Goal: Task Accomplishment & Management: Complete application form

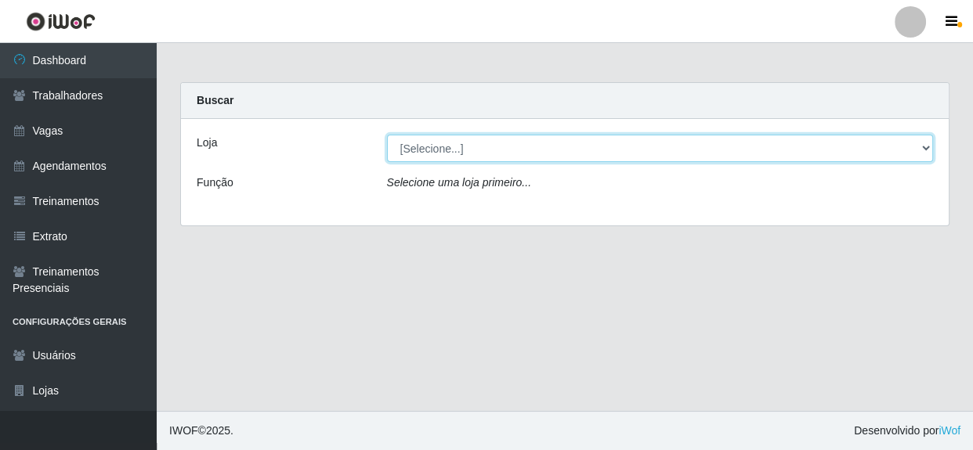
click at [754, 140] on select "[Selecione...] Rede Compras - CD Logistica" at bounding box center [660, 148] width 547 height 27
select select "429"
click at [387, 135] on select "[Selecione...] Rede Compras - CD Logistica" at bounding box center [660, 148] width 547 height 27
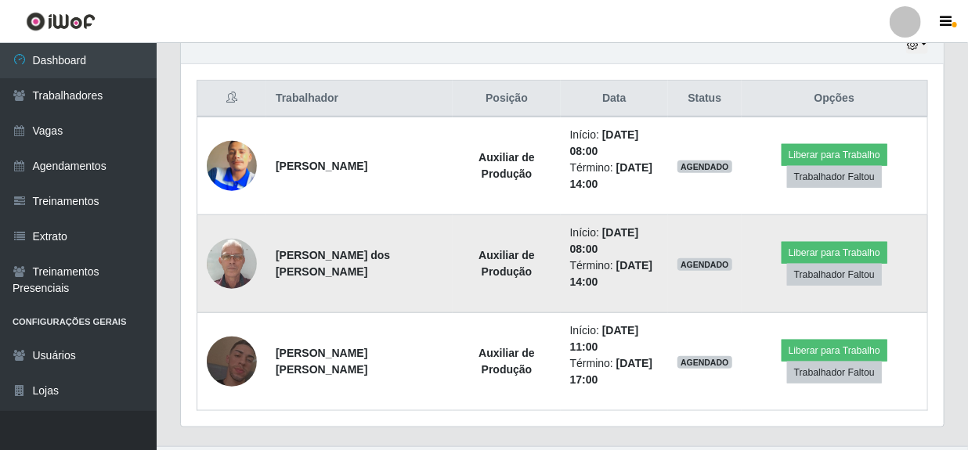
scroll to position [574, 0]
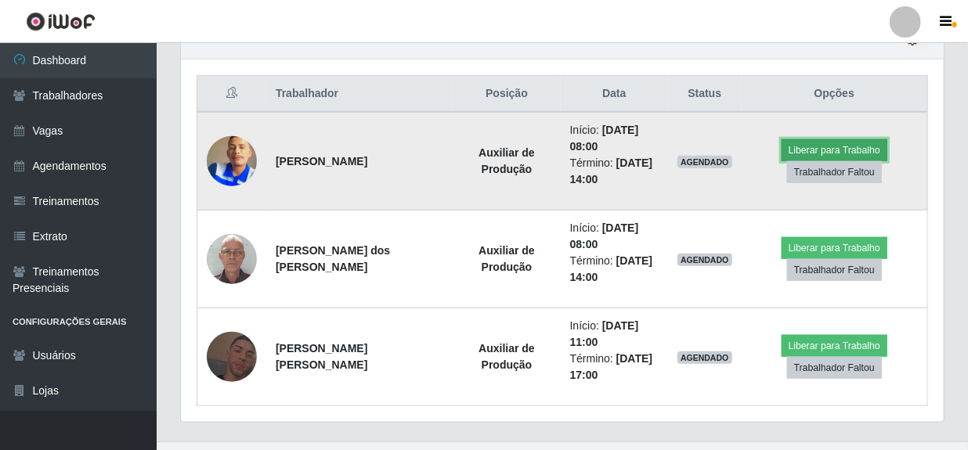
click at [837, 143] on button "Liberar para Trabalho" at bounding box center [835, 150] width 106 height 22
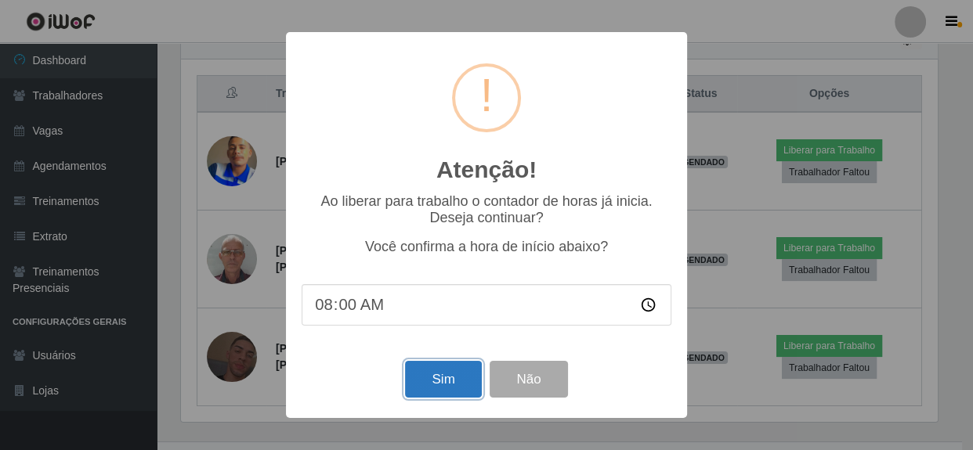
click at [468, 377] on button "Sim" at bounding box center [443, 379] width 76 height 37
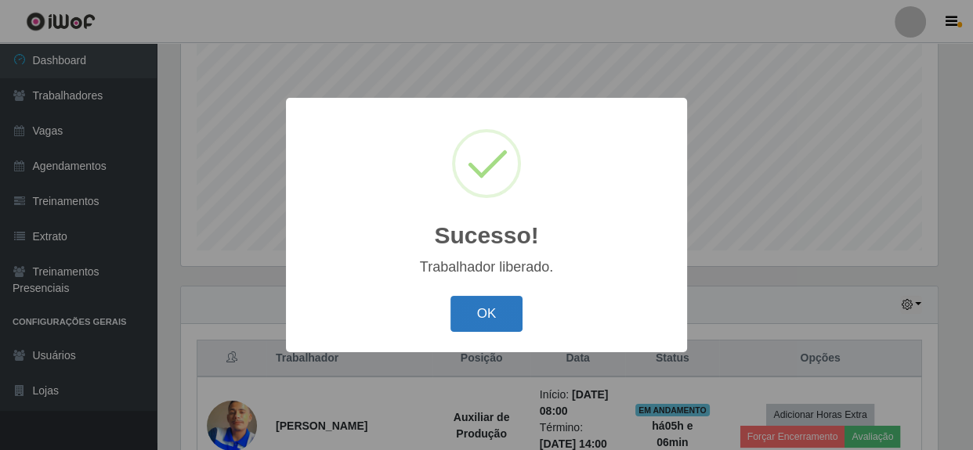
click at [472, 320] on button "OK" at bounding box center [486, 314] width 73 height 37
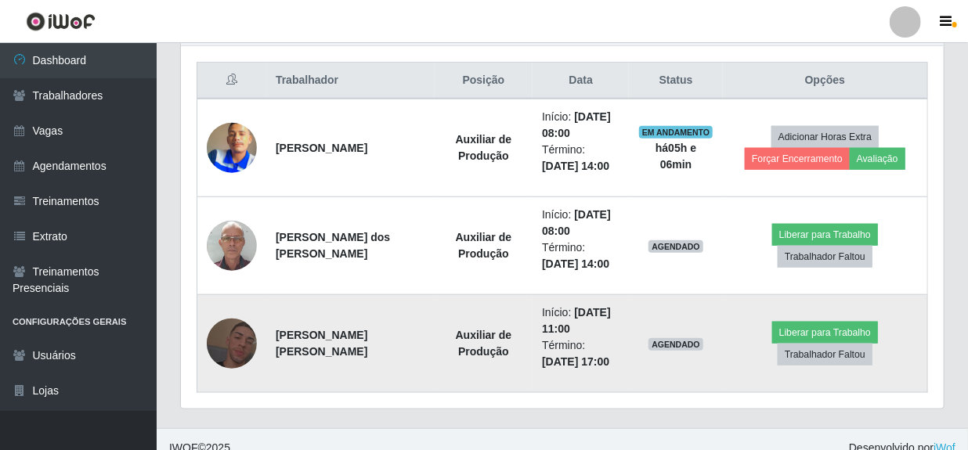
scroll to position [595, 0]
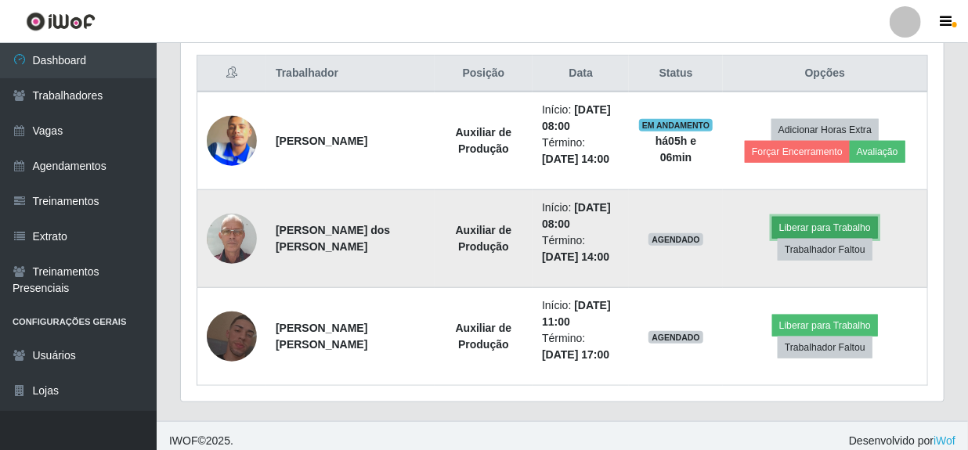
click at [843, 223] on button "Liberar para Trabalho" at bounding box center [825, 228] width 106 height 22
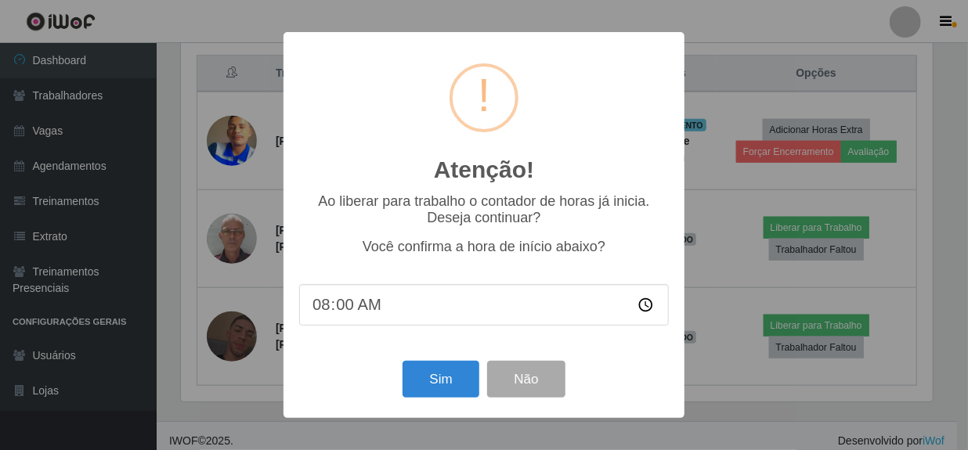
scroll to position [325, 756]
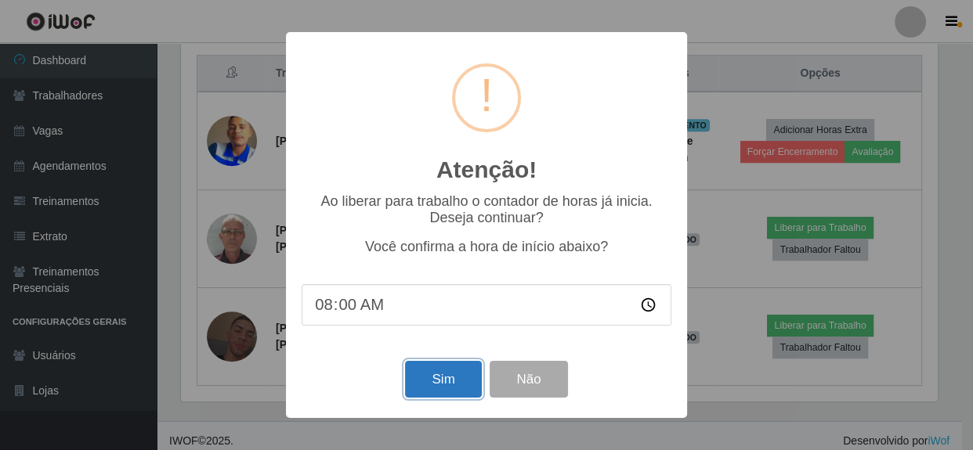
click at [431, 379] on button "Sim" at bounding box center [443, 379] width 76 height 37
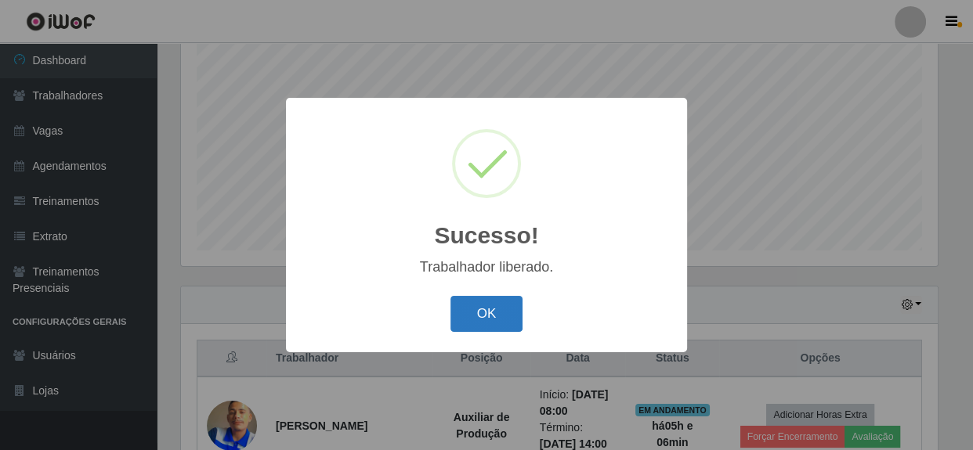
click at [454, 327] on button "OK" at bounding box center [486, 314] width 73 height 37
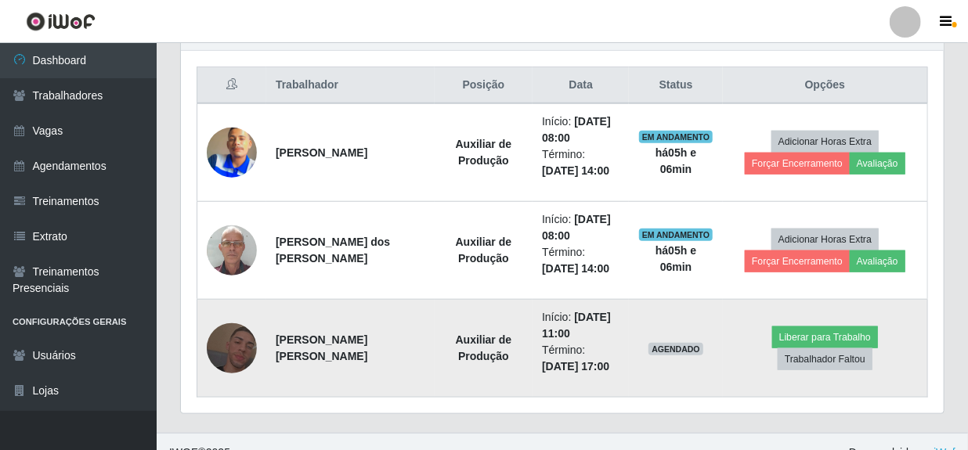
scroll to position [595, 0]
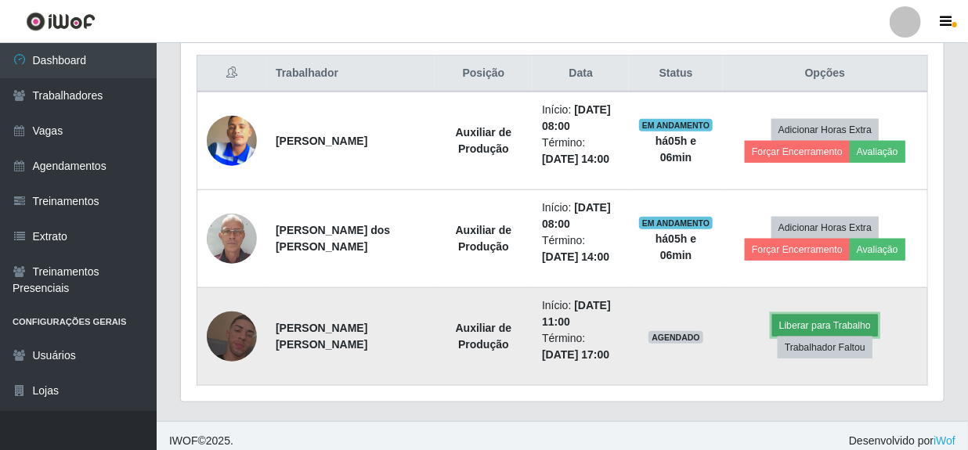
click at [795, 322] on button "Liberar para Trabalho" at bounding box center [825, 326] width 106 height 22
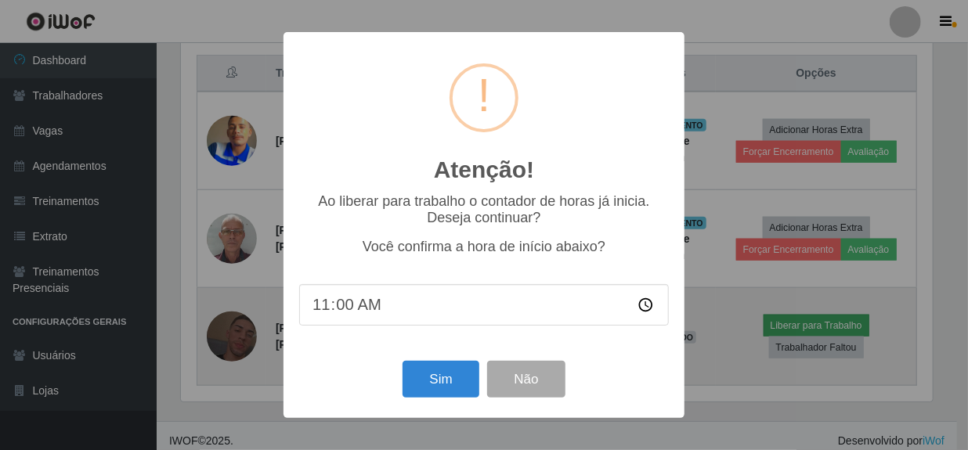
scroll to position [325, 756]
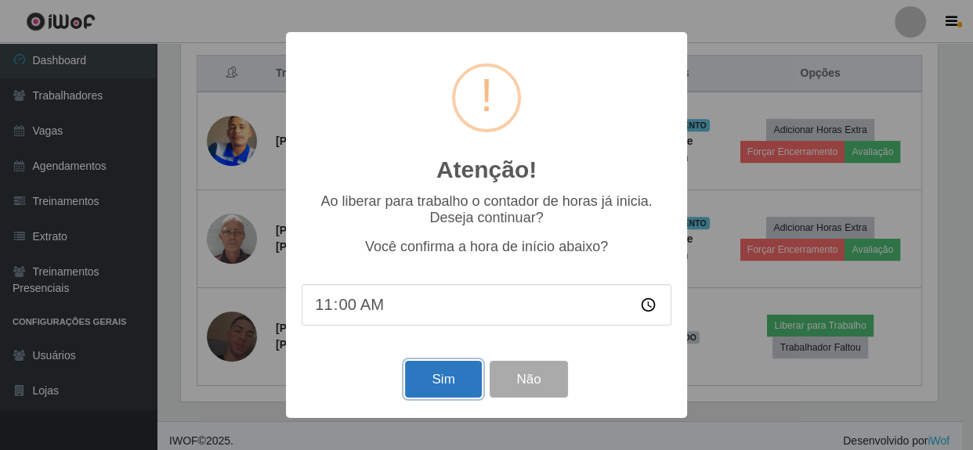
click at [462, 378] on button "Sim" at bounding box center [443, 379] width 76 height 37
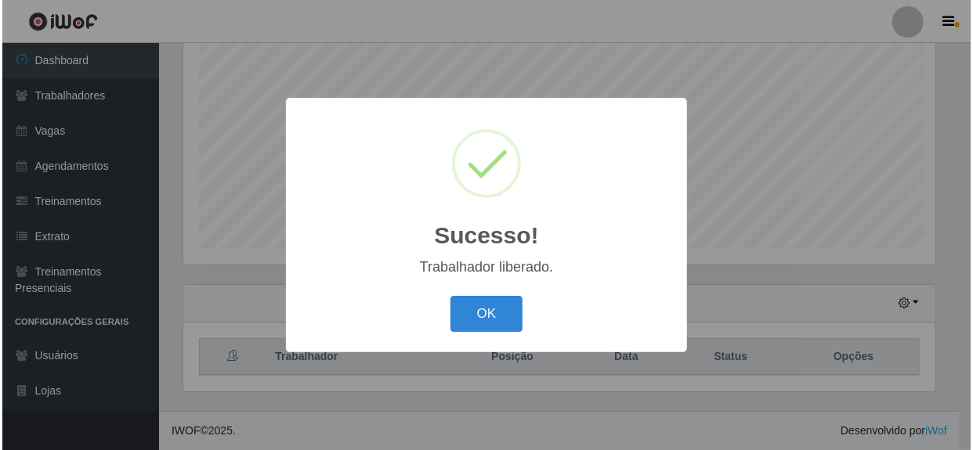
scroll to position [0, 0]
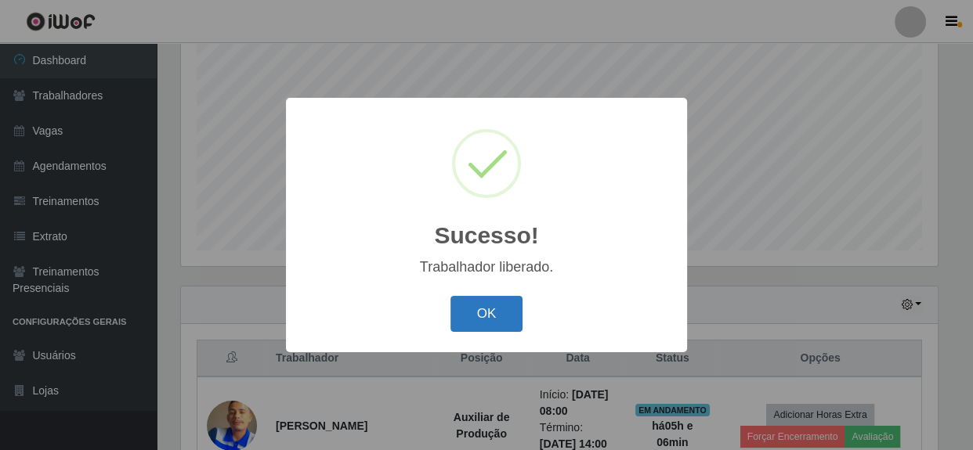
click at [514, 313] on button "OK" at bounding box center [486, 314] width 73 height 37
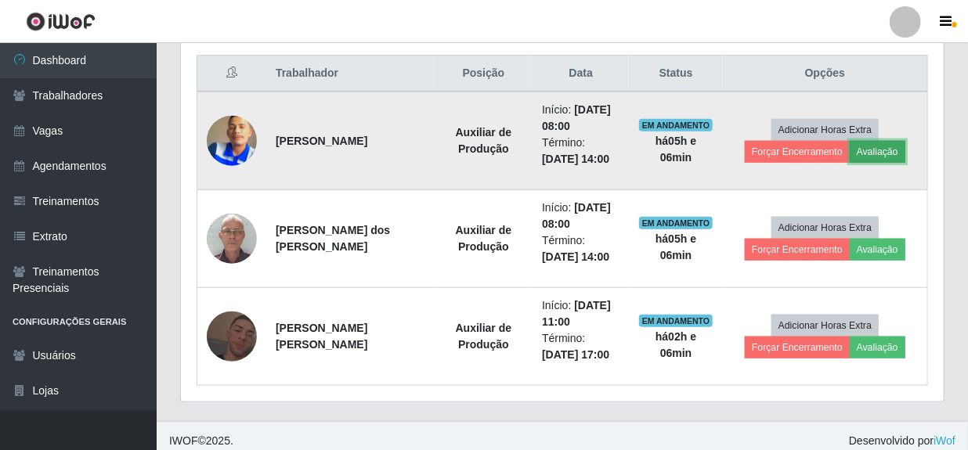
click at [880, 151] on button "Avaliação" at bounding box center [878, 152] width 56 height 22
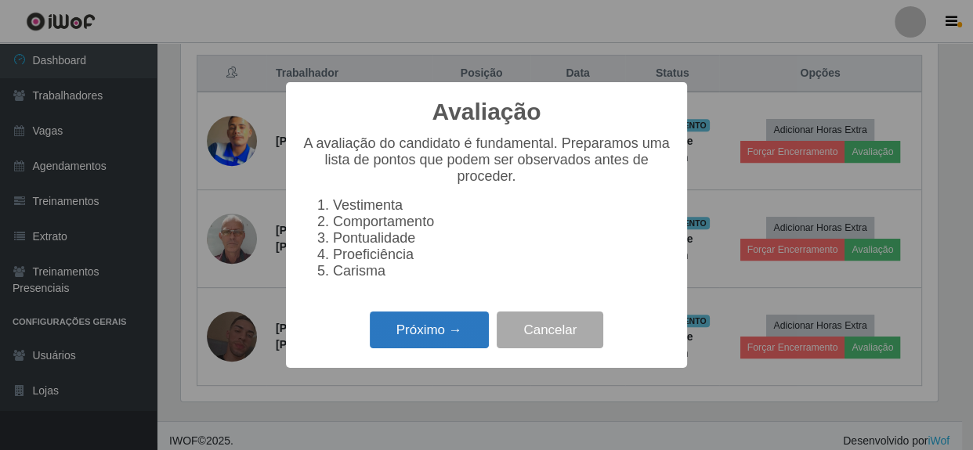
click at [426, 349] on button "Próximo →" at bounding box center [429, 330] width 119 height 37
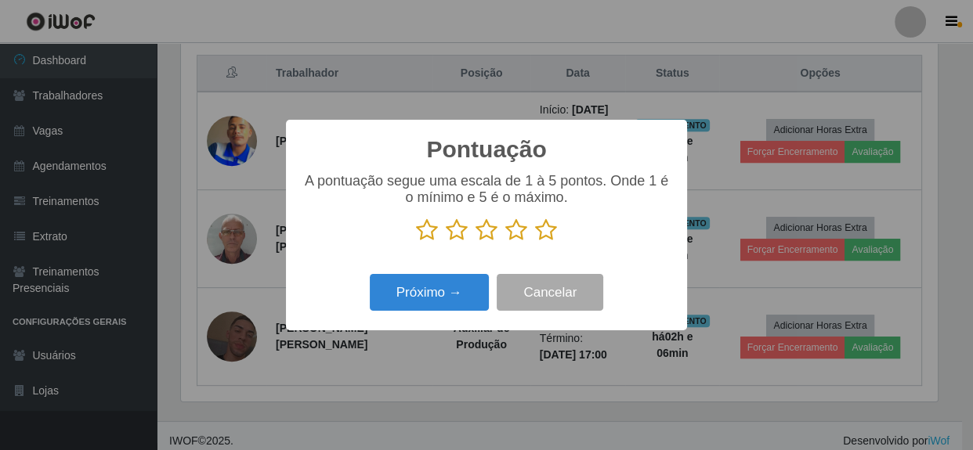
click at [552, 236] on icon at bounding box center [546, 231] width 22 height 24
click at [535, 242] on input "radio" at bounding box center [535, 242] width 0 height 0
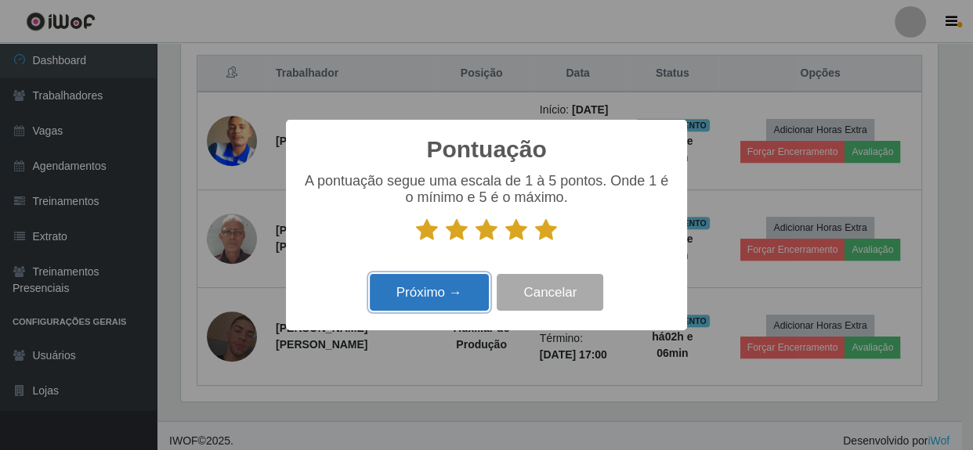
click at [421, 295] on button "Próximo →" at bounding box center [429, 292] width 119 height 37
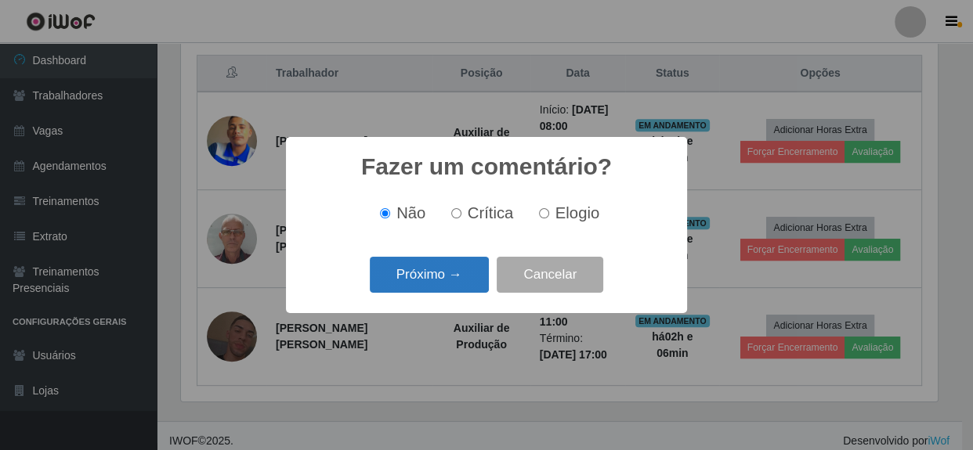
click at [434, 290] on button "Próximo →" at bounding box center [429, 275] width 119 height 37
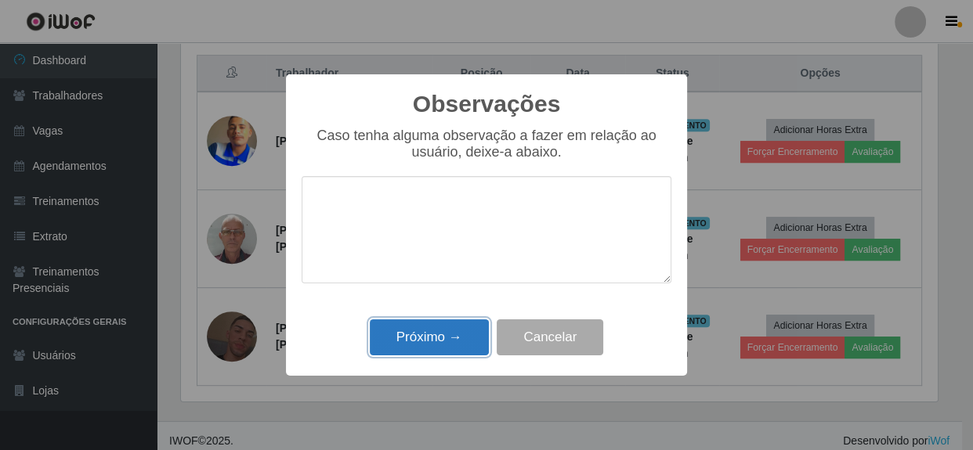
click at [450, 342] on button "Próximo →" at bounding box center [429, 338] width 119 height 37
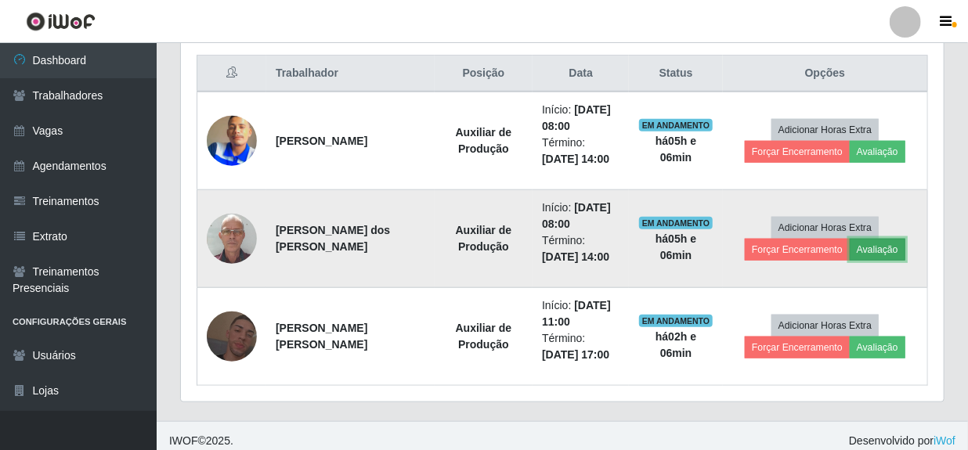
click at [868, 249] on button "Avaliação" at bounding box center [878, 250] width 56 height 22
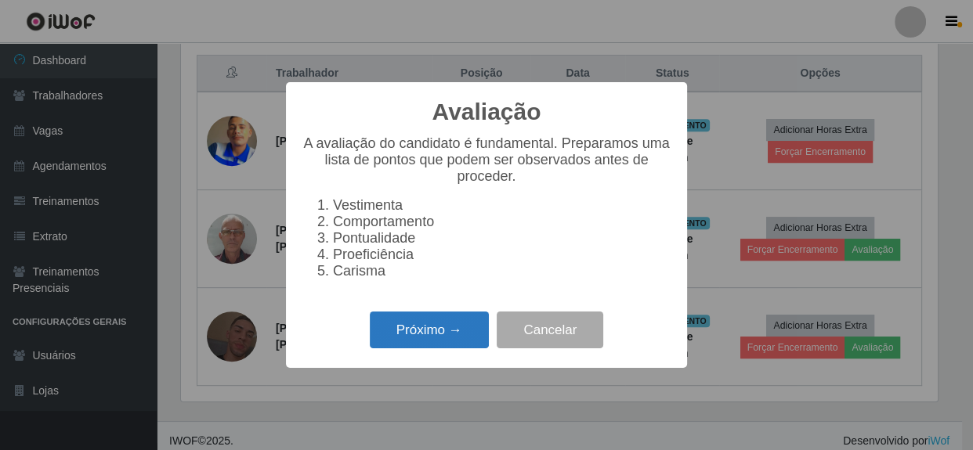
click at [457, 349] on button "Próximo →" at bounding box center [429, 330] width 119 height 37
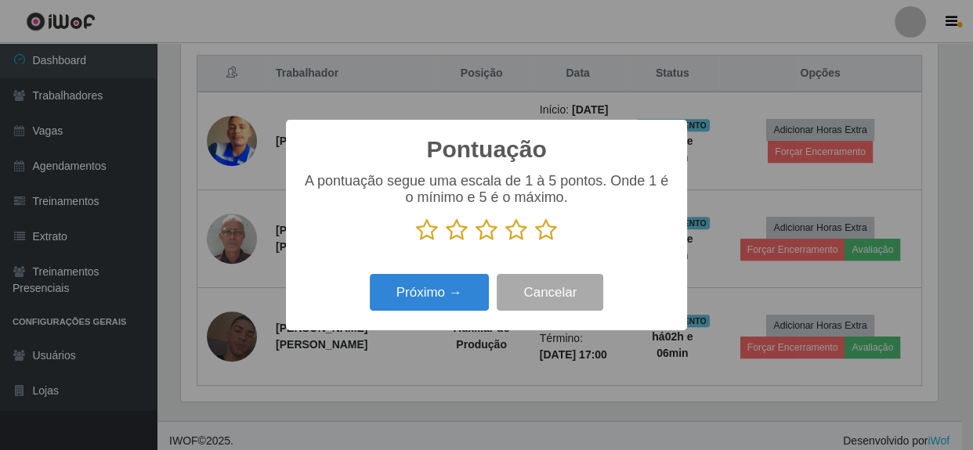
click at [552, 230] on icon at bounding box center [546, 231] width 22 height 24
click at [535, 242] on input "radio" at bounding box center [535, 242] width 0 height 0
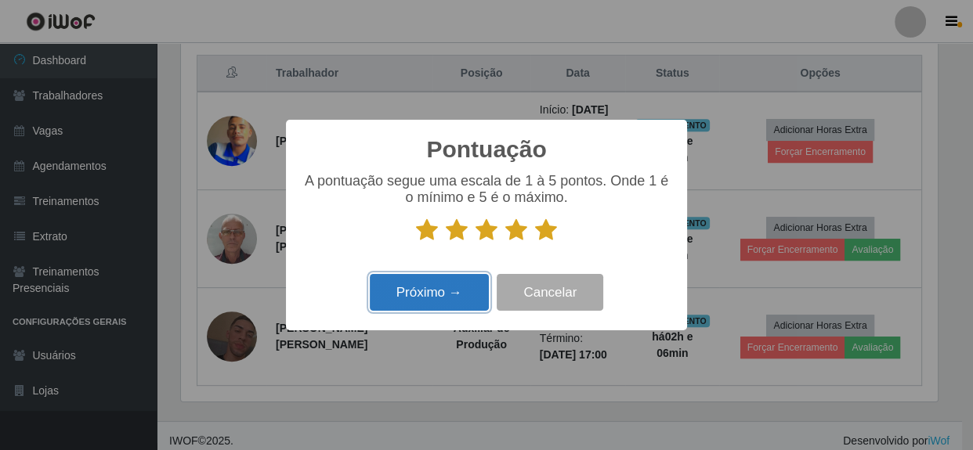
click at [430, 292] on button "Próximo →" at bounding box center [429, 292] width 119 height 37
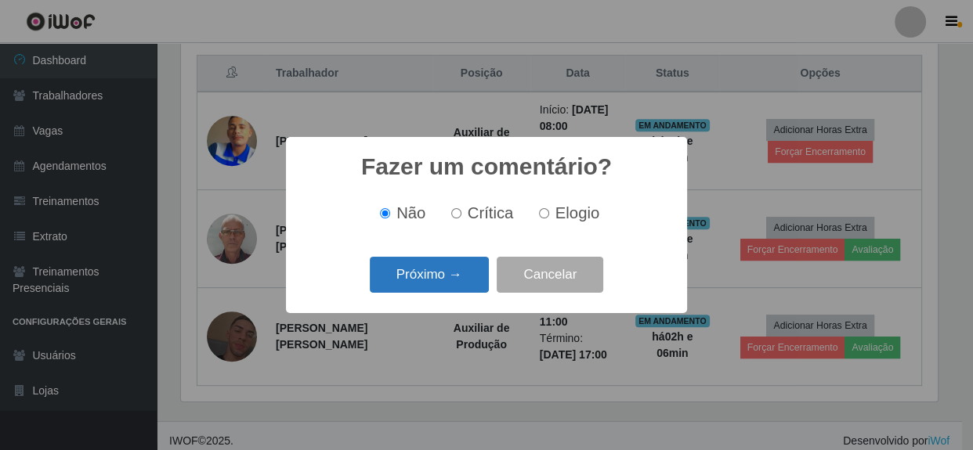
click at [468, 280] on button "Próximo →" at bounding box center [429, 275] width 119 height 37
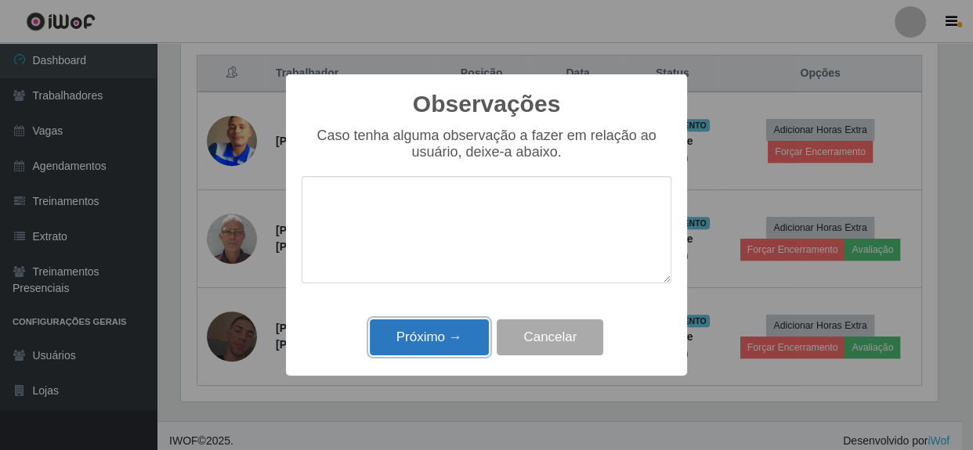
click at [450, 338] on button "Próximo →" at bounding box center [429, 338] width 119 height 37
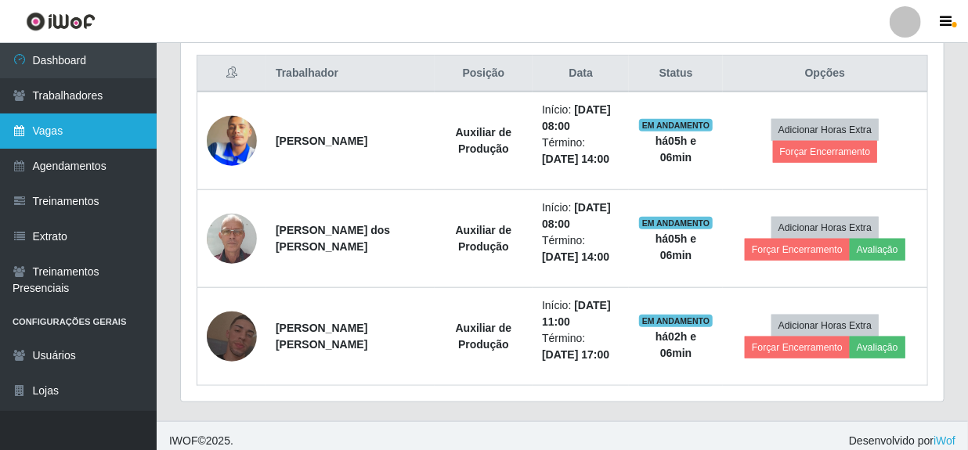
click at [49, 134] on link "Vagas" at bounding box center [78, 131] width 157 height 35
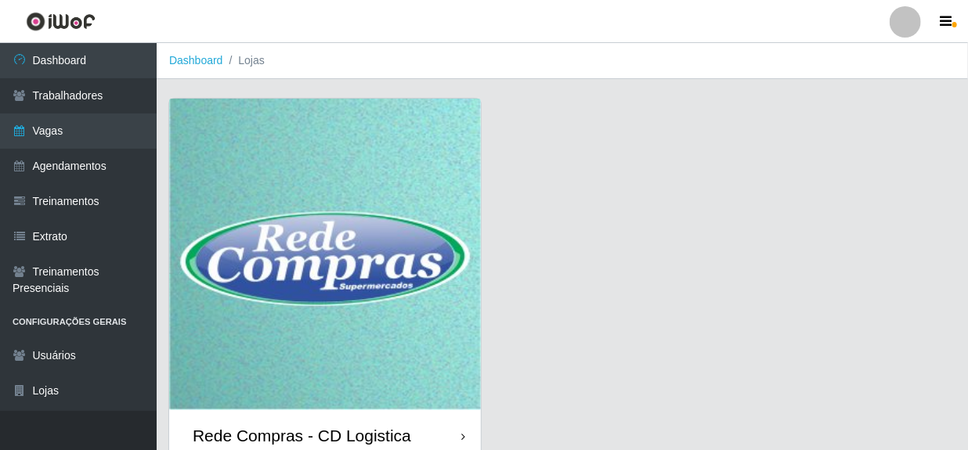
click at [317, 437] on div "Rede Compras - CD Logistica" at bounding box center [302, 436] width 219 height 20
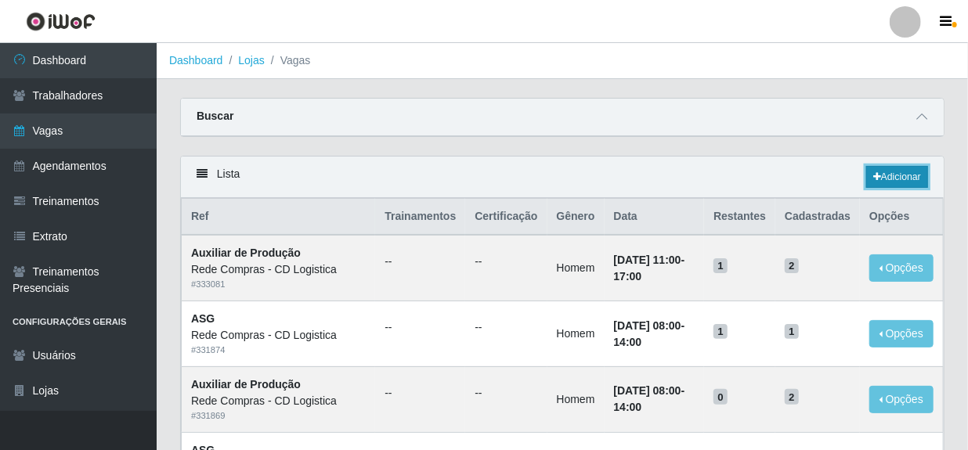
click at [903, 184] on link "Adicionar" at bounding box center [897, 177] width 62 height 22
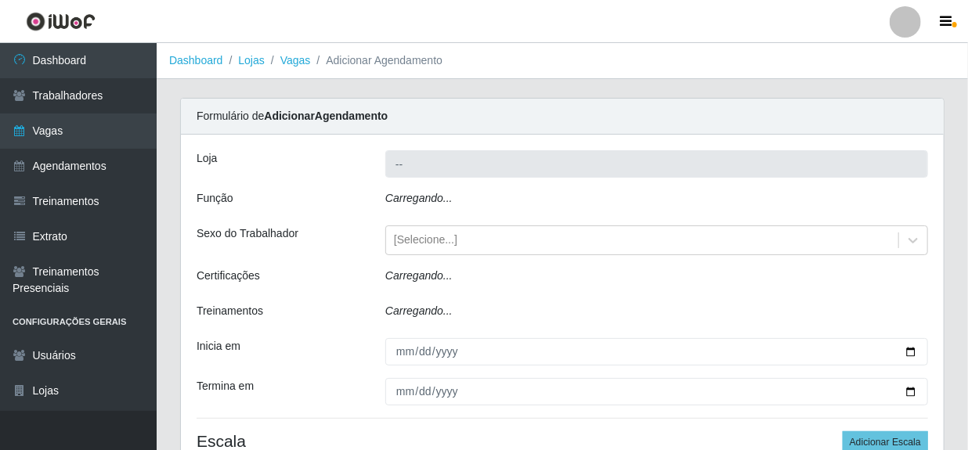
type input "Rede Compras - CD Logistica"
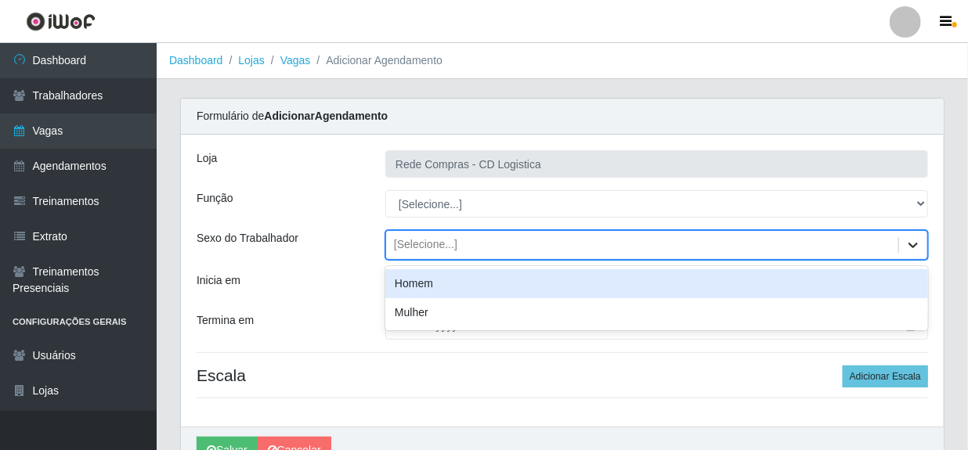
click at [914, 243] on icon at bounding box center [914, 245] width 16 height 16
click at [462, 288] on div "Homem" at bounding box center [656, 283] width 543 height 29
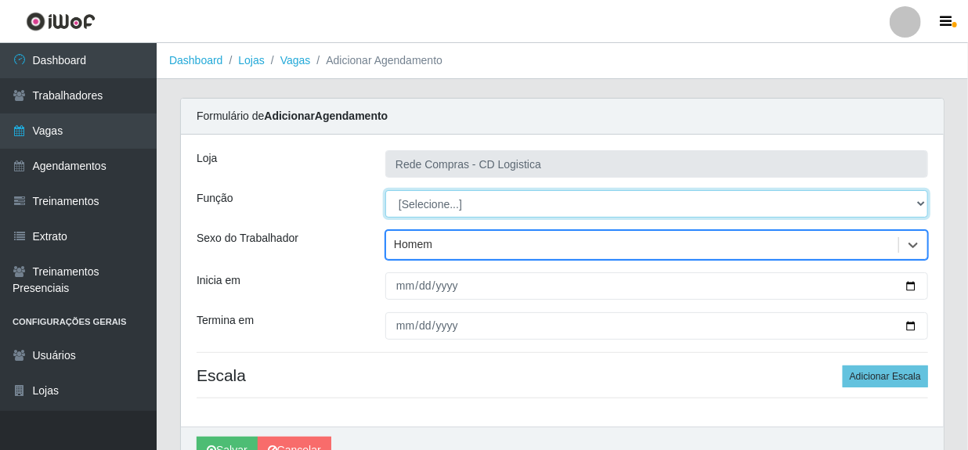
click at [503, 201] on select "[Selecione...] ASG ASG + ASG ++ Auxiliar de Depósito Auxiliar de Depósito + Aux…" at bounding box center [656, 203] width 543 height 27
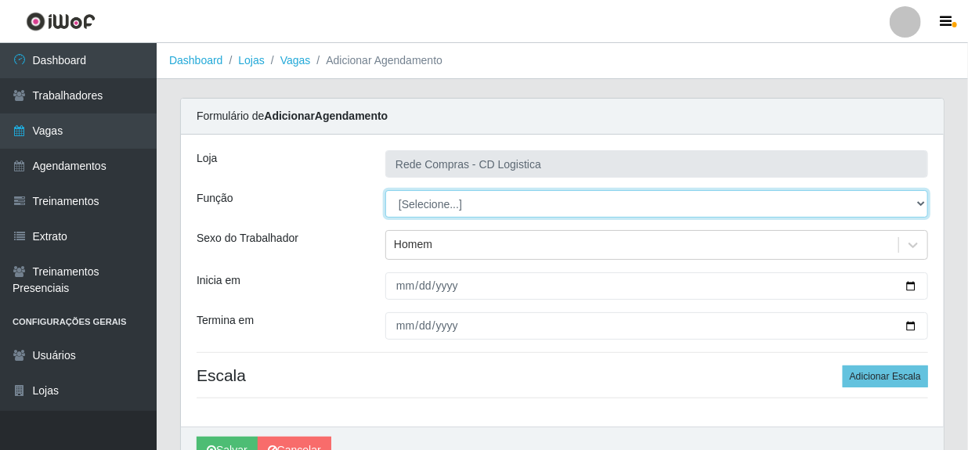
select select "52"
click at [385, 190] on select "[Selecione...] ASG ASG + ASG ++ Auxiliar de Depósito Auxiliar de Depósito + Aux…" at bounding box center [656, 203] width 543 height 27
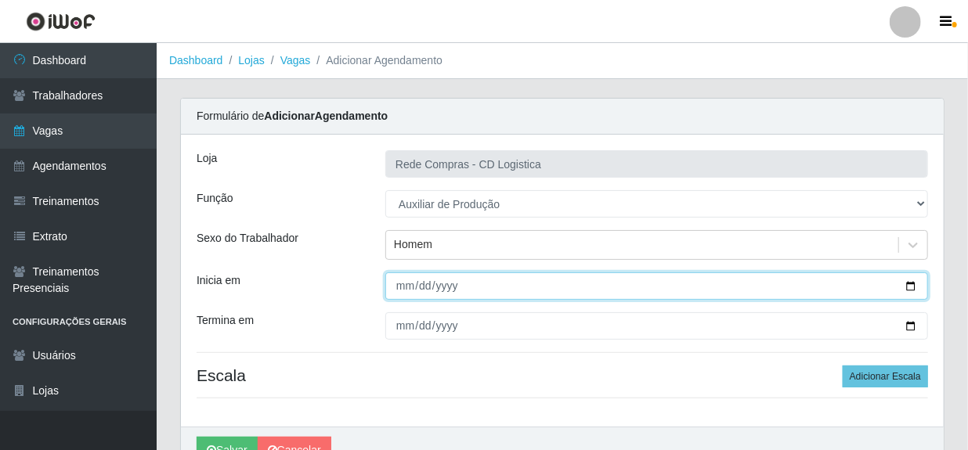
click at [403, 290] on input "Inicia em" at bounding box center [656, 286] width 543 height 27
type input "[DATE]"
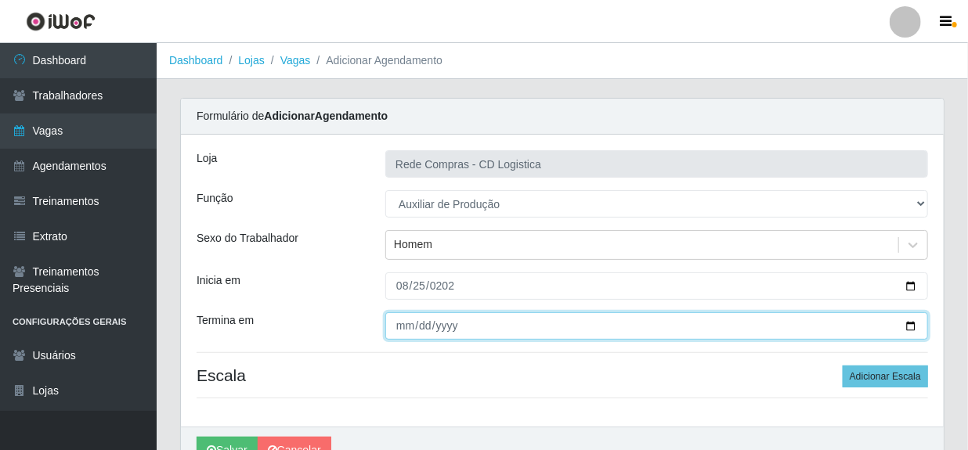
click at [400, 323] on input "Termina em" at bounding box center [656, 326] width 543 height 27
type input "[DATE]"
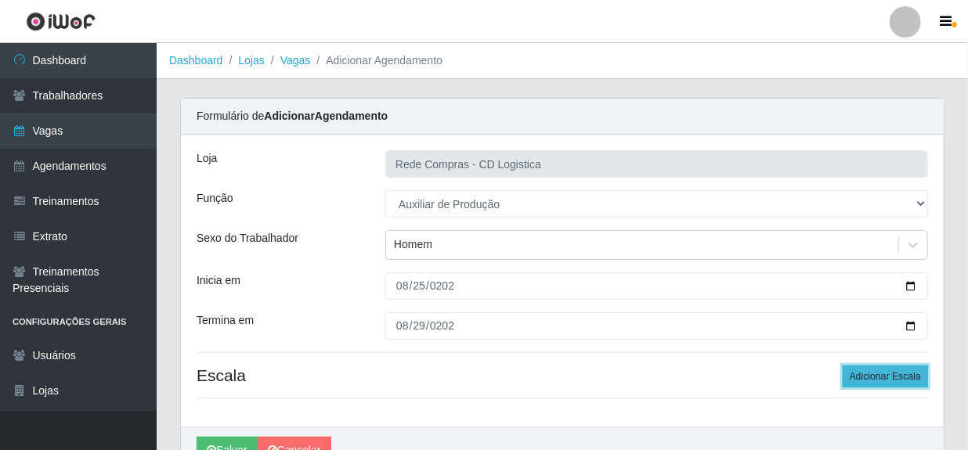
click at [886, 379] on button "Adicionar Escala" at bounding box center [885, 377] width 85 height 22
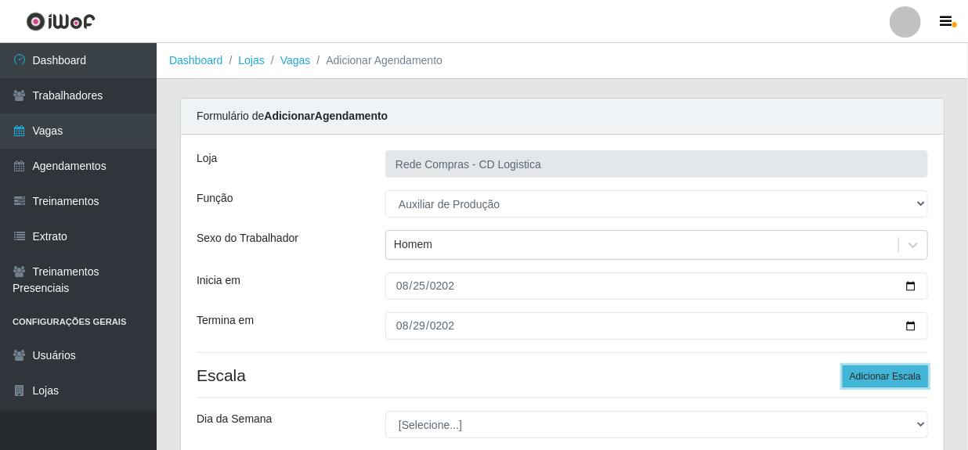
click at [886, 379] on button "Adicionar Escala" at bounding box center [885, 377] width 85 height 22
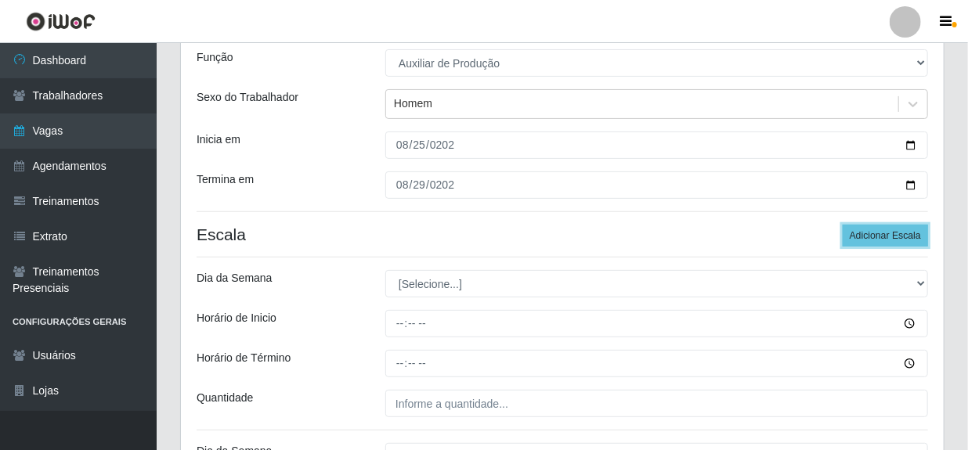
scroll to position [142, 0]
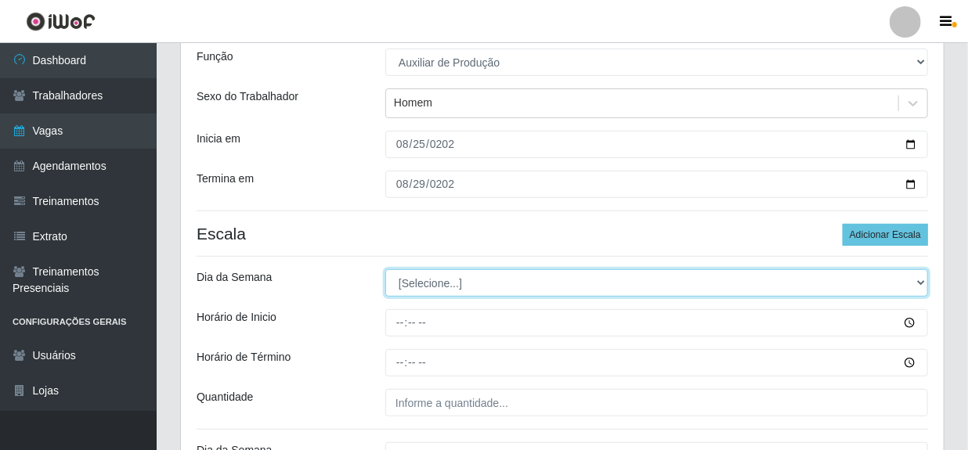
click at [559, 285] on select "[Selecione...] Segunda Terça Quarta Quinta Sexta Sábado Domingo" at bounding box center [656, 282] width 543 height 27
select select "1"
click at [385, 269] on select "[Selecione...] Segunda Terça Quarta Quinta Sexta Sábado Domingo" at bounding box center [656, 282] width 543 height 27
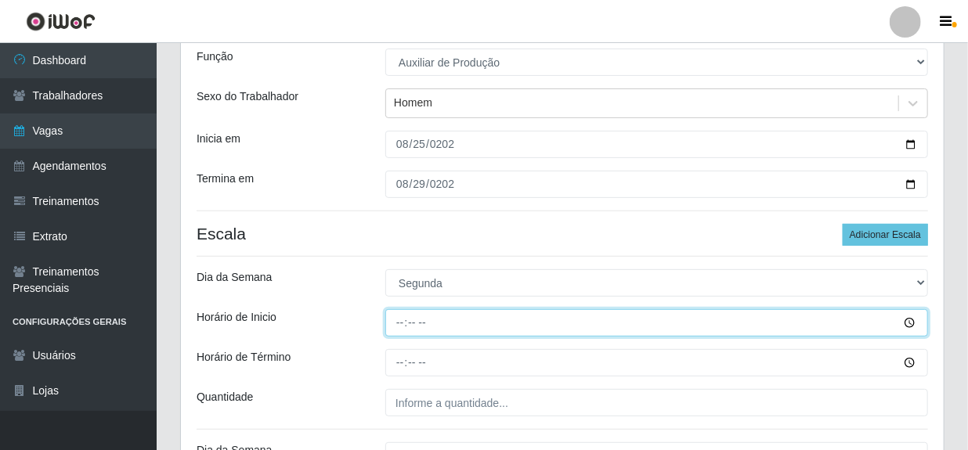
click at [392, 331] on input "Horário de Inicio" at bounding box center [656, 322] width 543 height 27
type input "08:00"
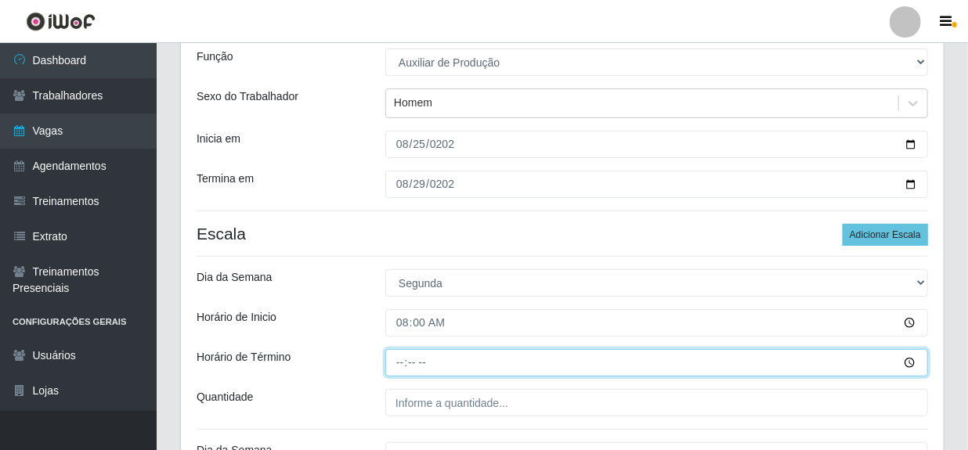
click at [399, 360] on input "Horário de Término" at bounding box center [656, 362] width 543 height 27
type input "14:00"
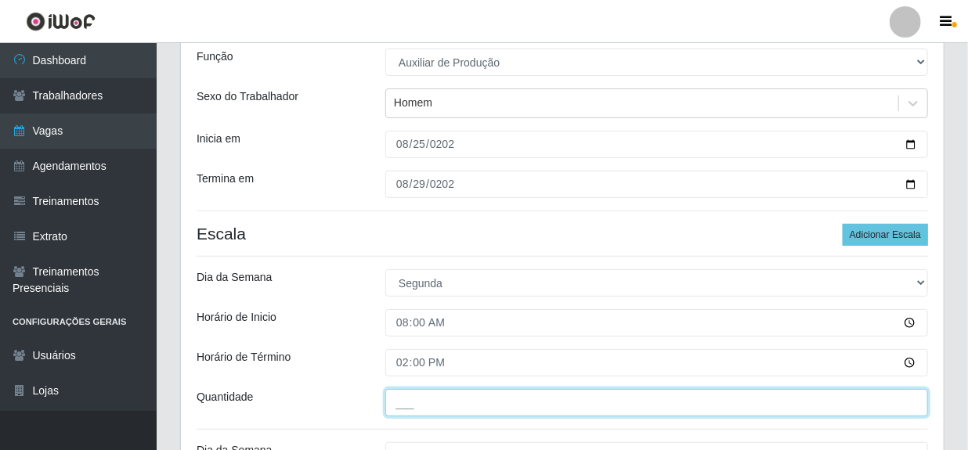
click at [448, 400] on input "___" at bounding box center [656, 402] width 543 height 27
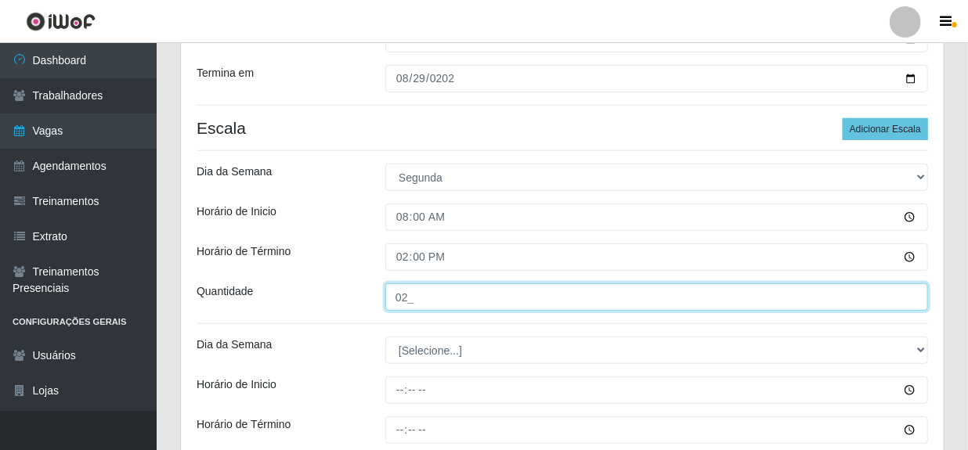
scroll to position [284, 0]
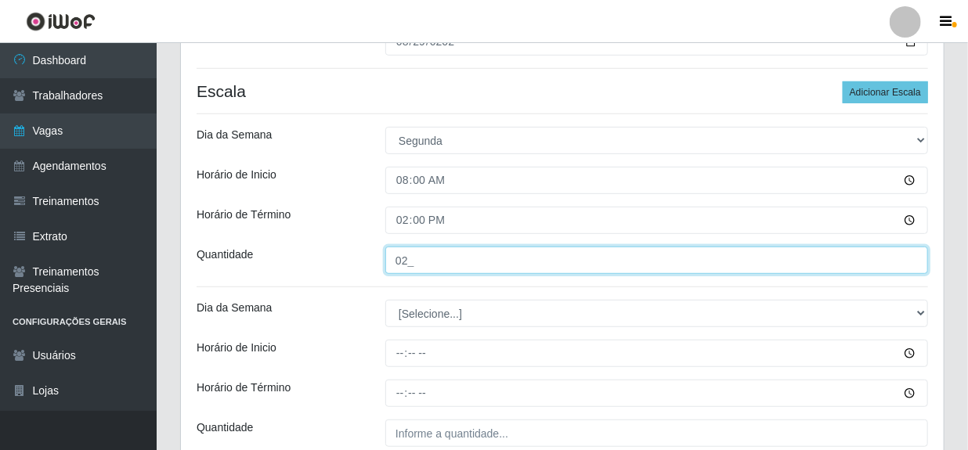
type input "02_"
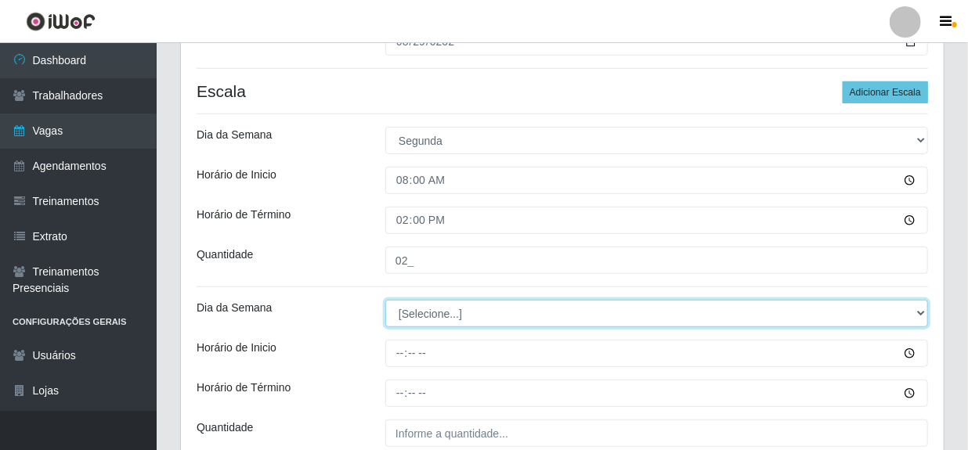
click at [447, 309] on select "[Selecione...] Segunda Terça Quarta Quinta Sexta Sábado Domingo" at bounding box center [656, 313] width 543 height 27
select select "2"
click at [385, 300] on select "[Selecione...] Segunda Terça Quarta Quinta Sexta Sábado Domingo" at bounding box center [656, 313] width 543 height 27
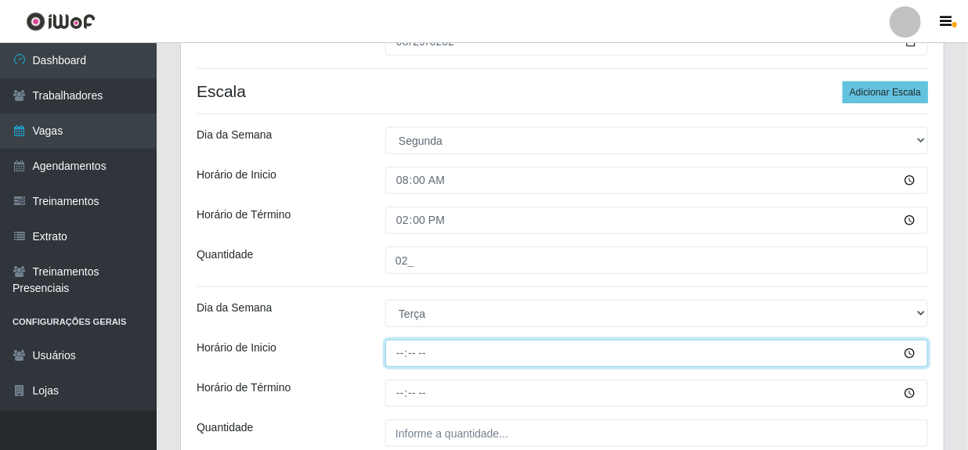
click at [403, 349] on input "Horário de Inicio" at bounding box center [656, 353] width 543 height 27
type input "08:00"
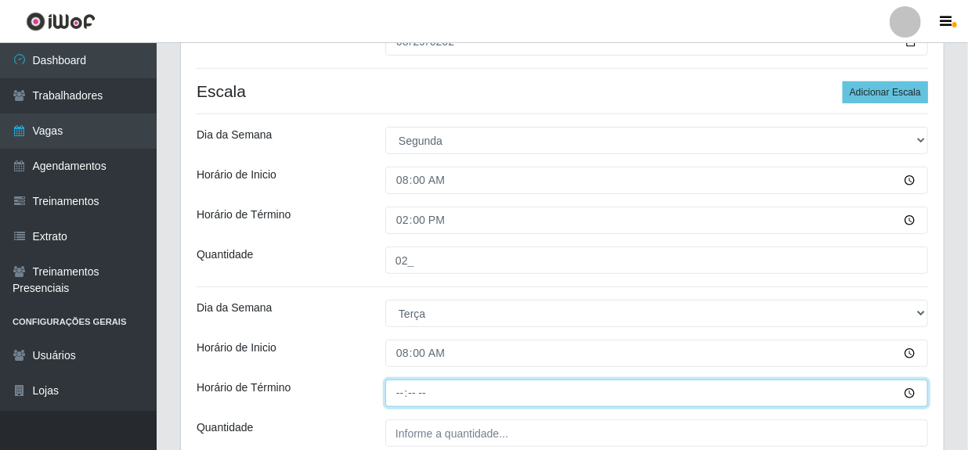
click at [397, 391] on input "Horário de Término" at bounding box center [656, 393] width 543 height 27
type input "14:00"
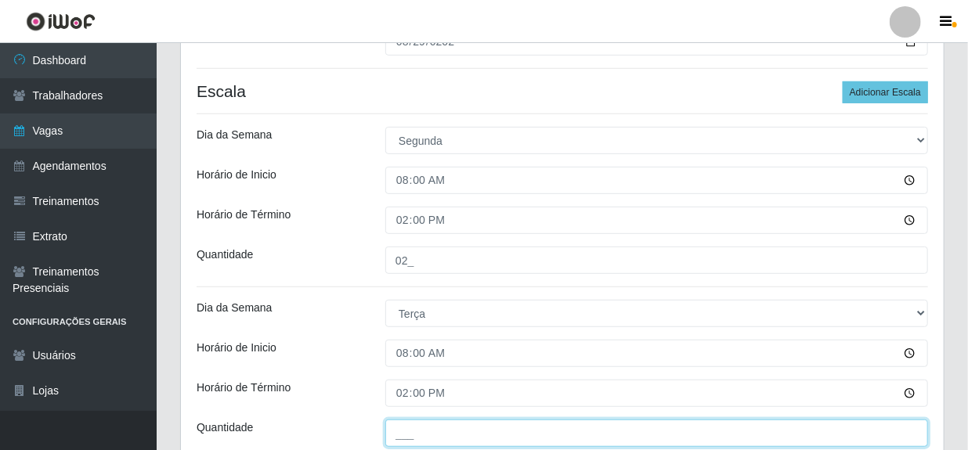
click at [440, 437] on input "___" at bounding box center [656, 433] width 543 height 27
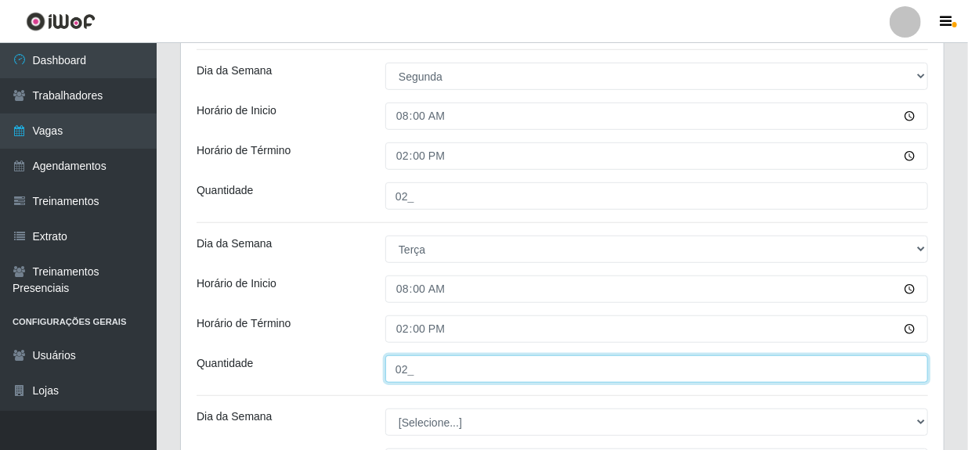
scroll to position [427, 0]
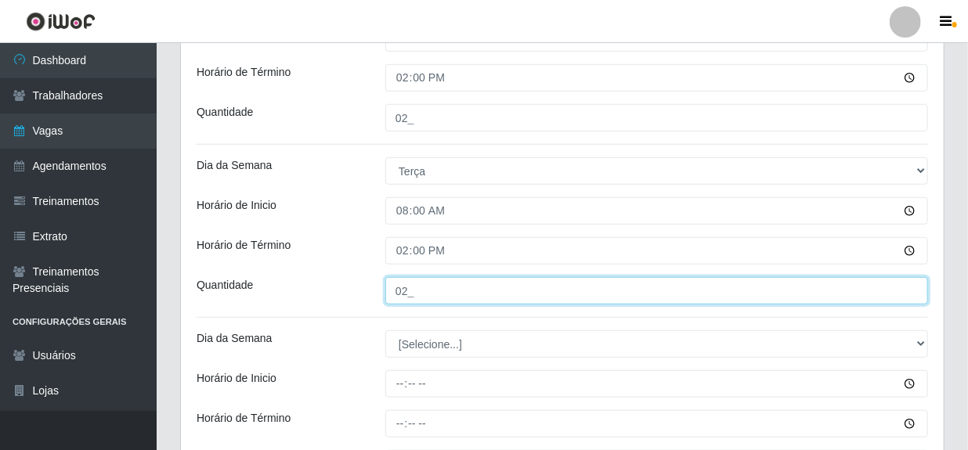
type input "02_"
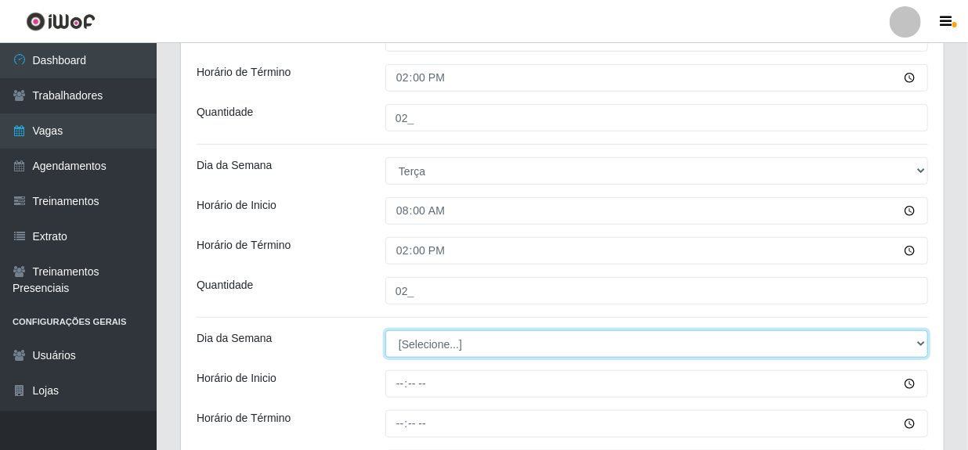
click at [407, 345] on select "[Selecione...] Segunda Terça Quarta Quinta Sexta Sábado Domingo" at bounding box center [656, 344] width 543 height 27
select select "3"
click at [385, 331] on select "[Selecione...] Segunda Terça Quarta Quinta Sexta Sábado Domingo" at bounding box center [656, 344] width 543 height 27
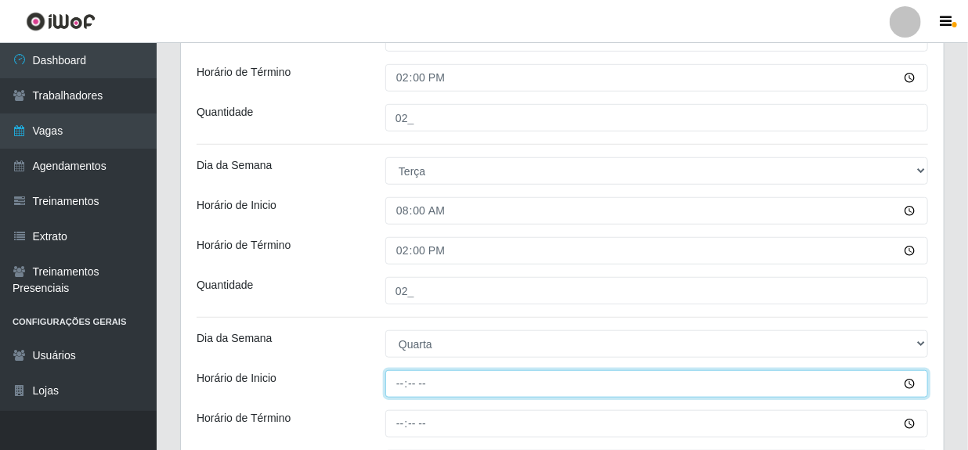
click at [407, 390] on input "Horário de Inicio" at bounding box center [656, 384] width 543 height 27
type input "08:00"
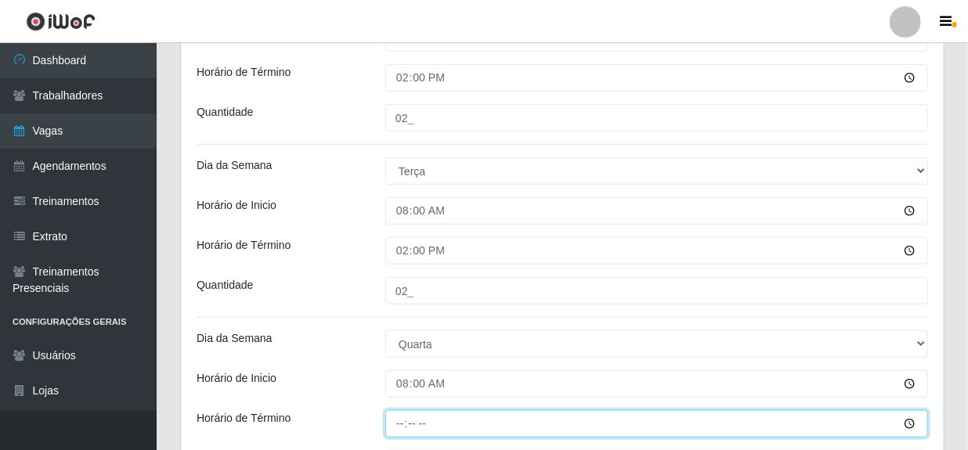
click at [399, 426] on input "Horário de Término" at bounding box center [656, 424] width 543 height 27
type input "14:00"
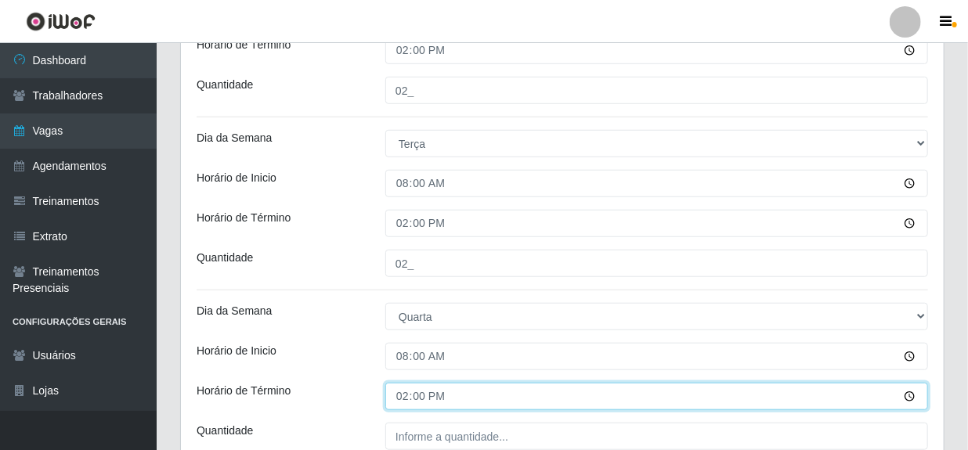
scroll to position [498, 0]
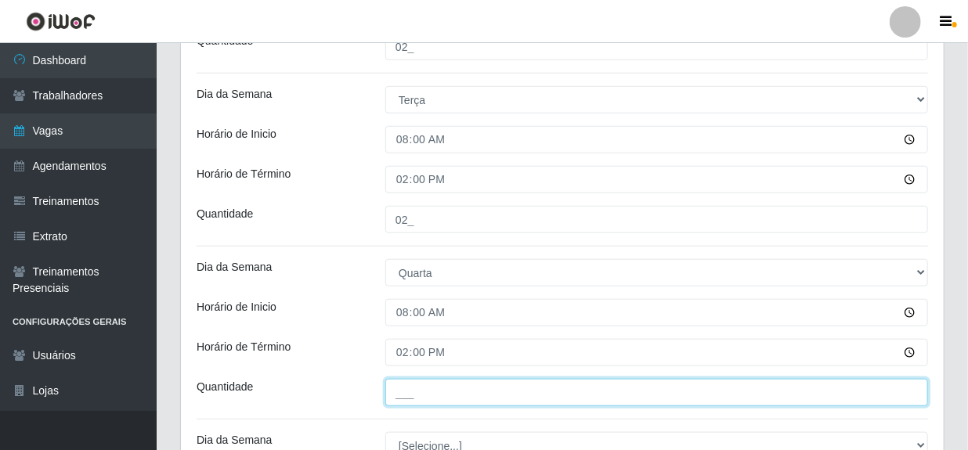
click at [416, 396] on input "___" at bounding box center [656, 392] width 543 height 27
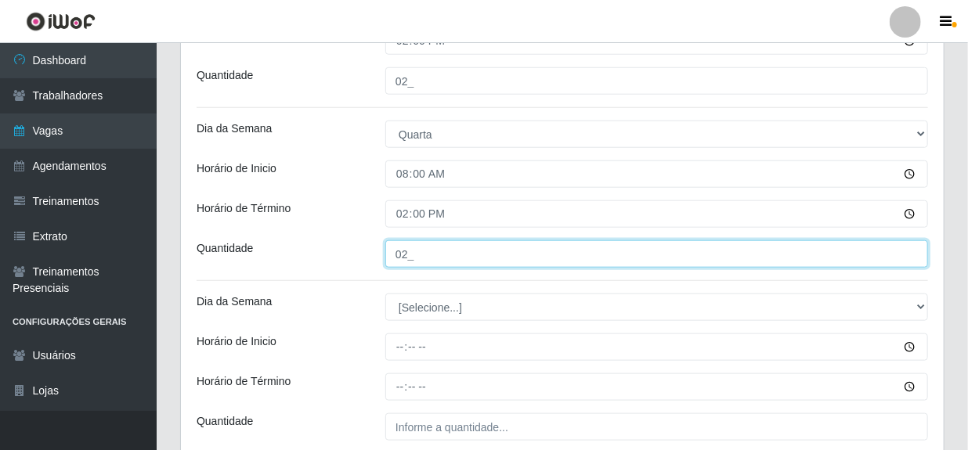
scroll to position [641, 0]
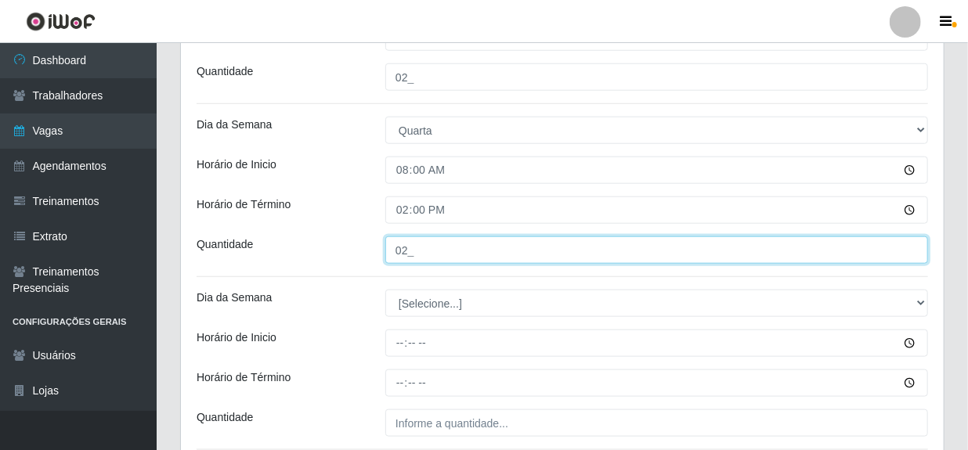
type input "02_"
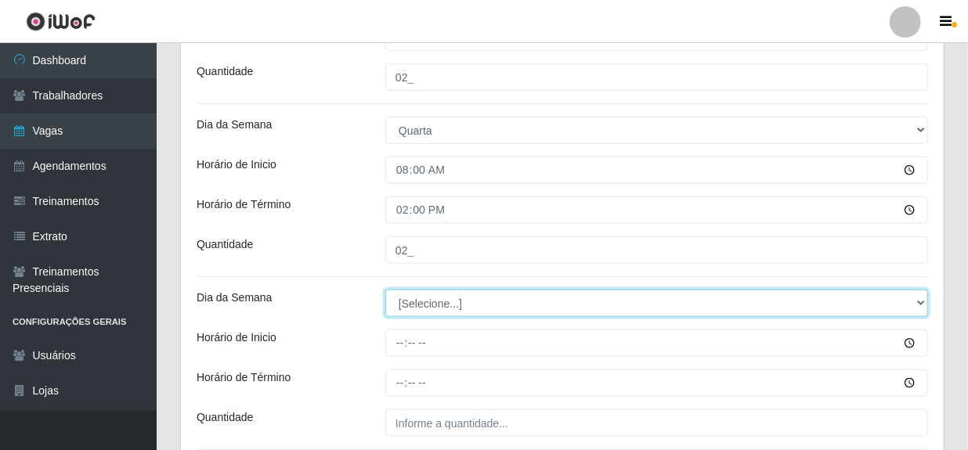
click at [428, 304] on select "[Selecione...] Segunda Terça Quarta Quinta Sexta Sábado Domingo" at bounding box center [656, 303] width 543 height 27
select select "4"
click at [385, 290] on select "[Selecione...] Segunda Terça Quarta Quinta Sexta Sábado Domingo" at bounding box center [656, 303] width 543 height 27
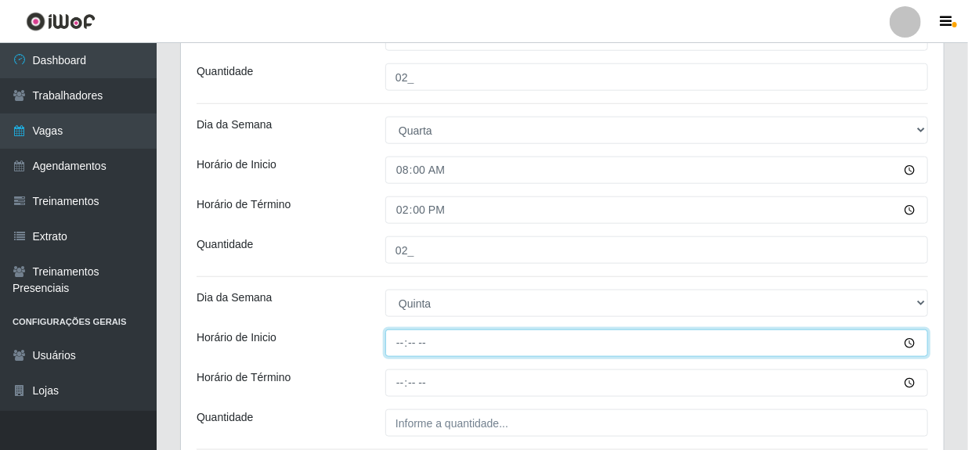
click at [403, 344] on input "Horário de Inicio" at bounding box center [656, 343] width 543 height 27
type input "08:00"
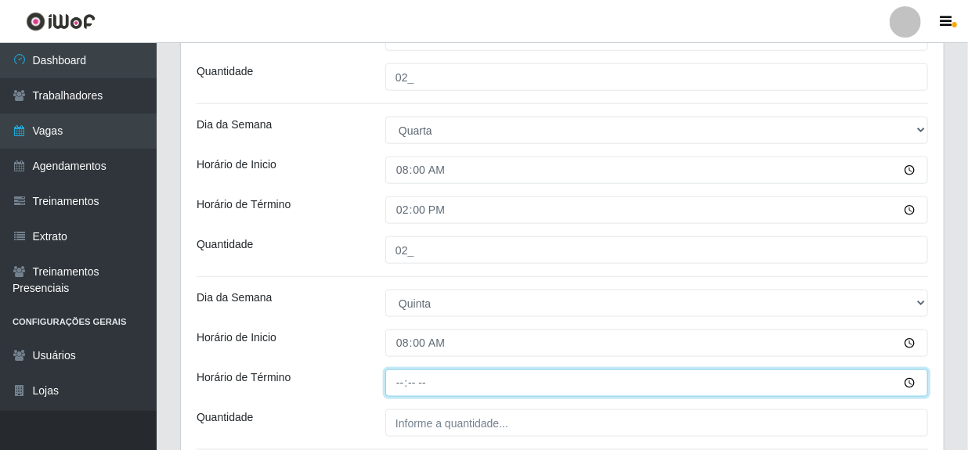
click at [396, 386] on input "Horário de Término" at bounding box center [656, 383] width 543 height 27
type input "14:00"
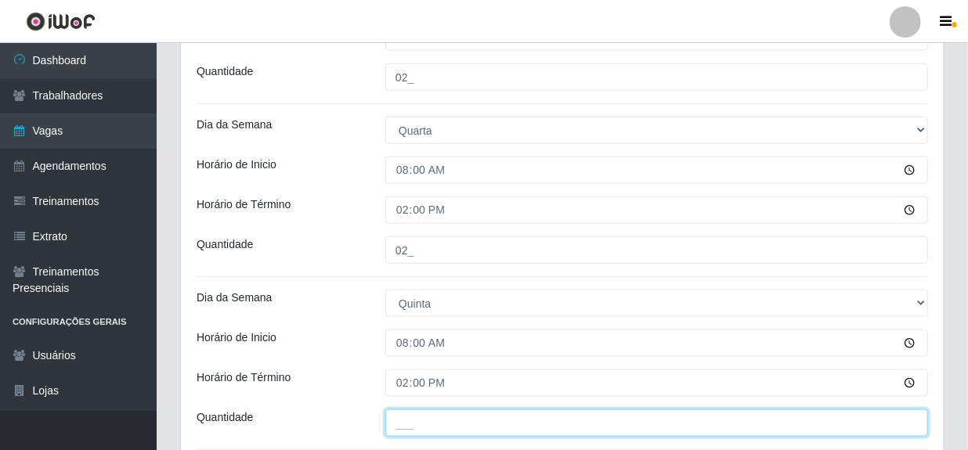
click at [426, 425] on input "___" at bounding box center [656, 423] width 543 height 27
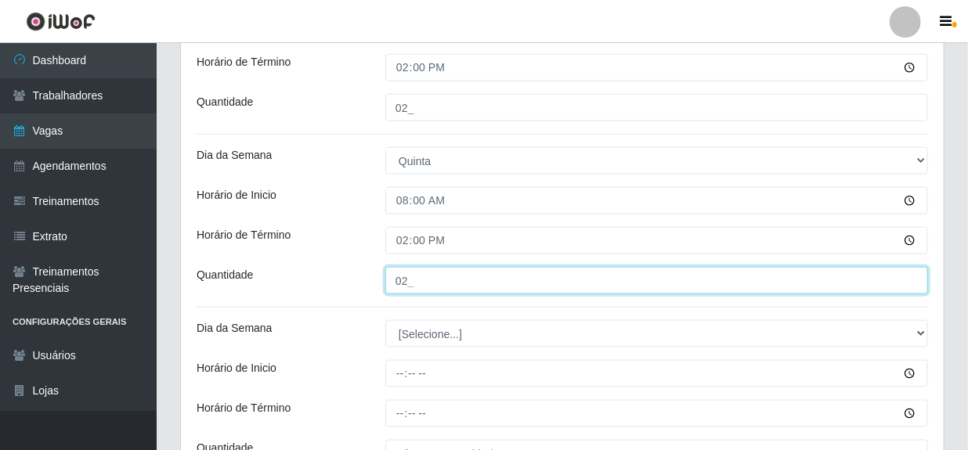
type input "02_"
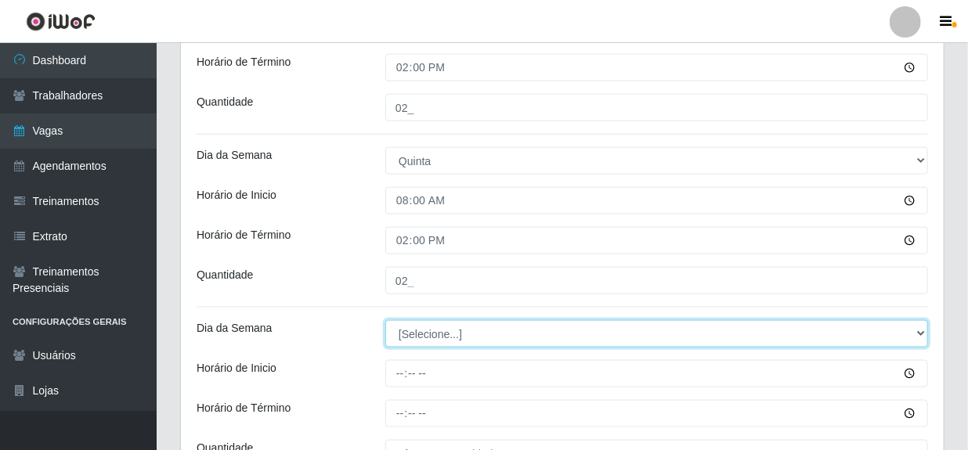
click at [423, 333] on select "[Selecione...] Segunda Terça Quarta Quinta Sexta Sábado Domingo" at bounding box center [656, 333] width 543 height 27
select select "5"
click at [385, 320] on select "[Selecione...] Segunda Terça Quarta Quinta Sexta Sábado Domingo" at bounding box center [656, 333] width 543 height 27
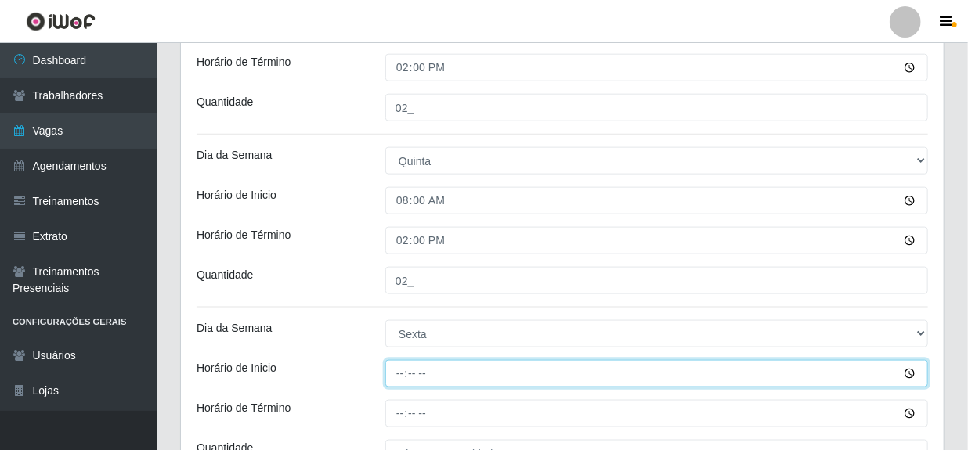
click at [403, 371] on input "Horário de Inicio" at bounding box center [656, 373] width 543 height 27
type input "08:00"
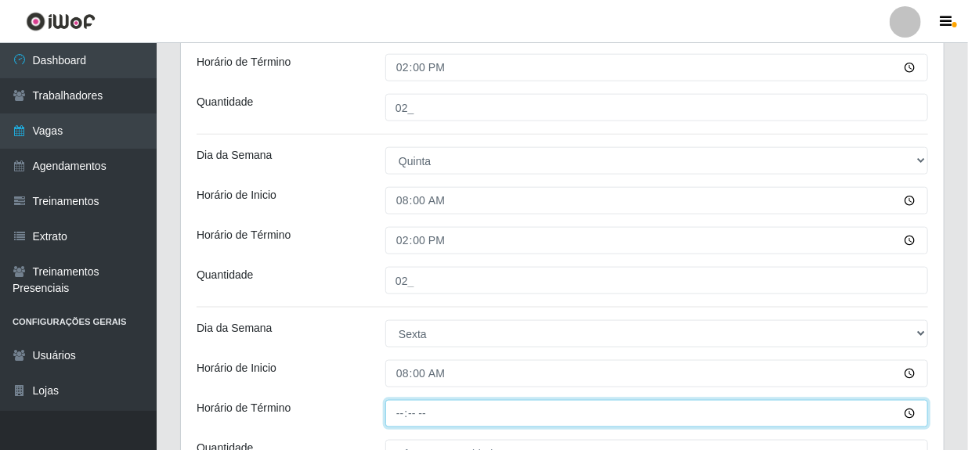
click at [399, 415] on input "Horário de Término" at bounding box center [656, 413] width 543 height 27
type input "14:00"
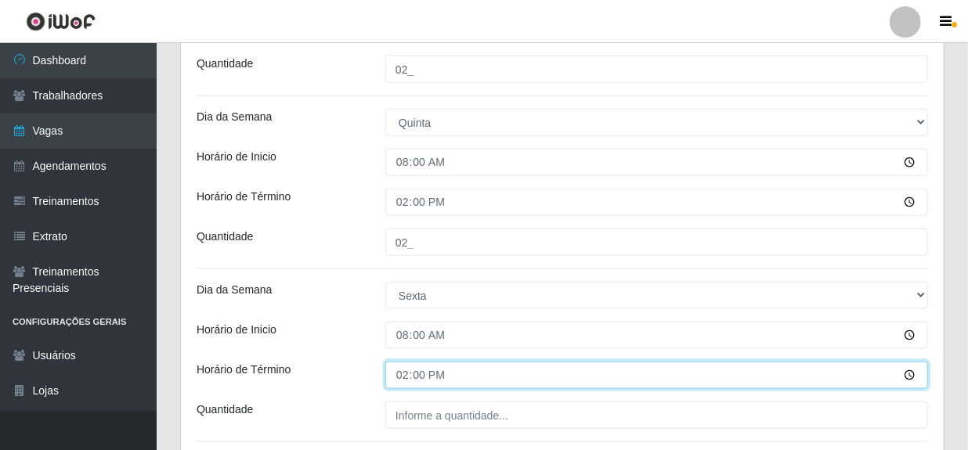
scroll to position [925, 0]
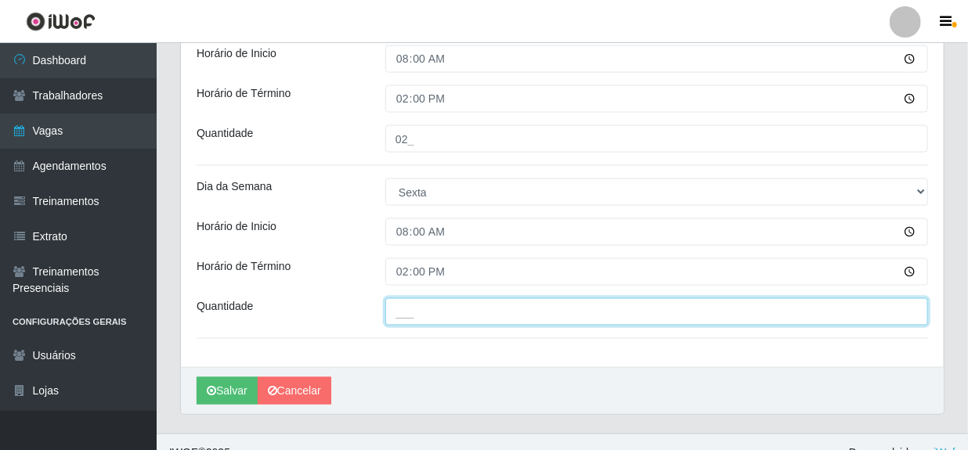
click at [418, 311] on input "___" at bounding box center [656, 311] width 543 height 27
type input "02_"
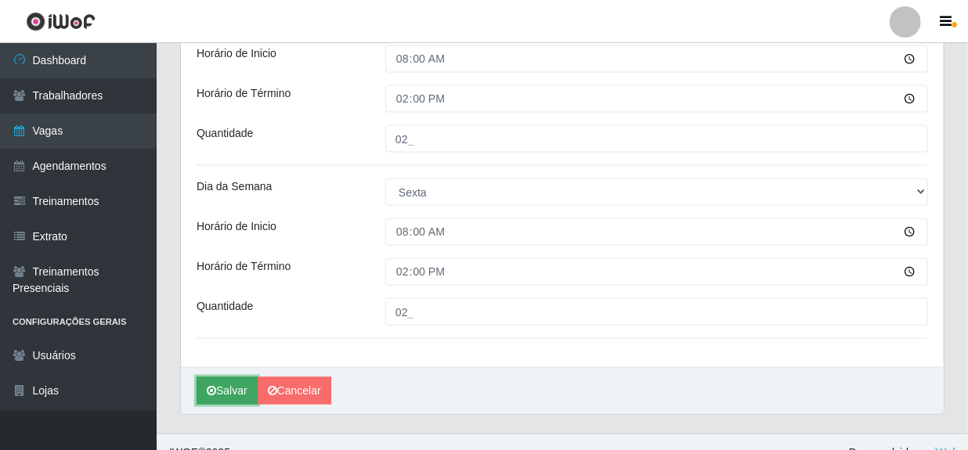
click at [228, 396] on button "Salvar" at bounding box center [227, 391] width 61 height 27
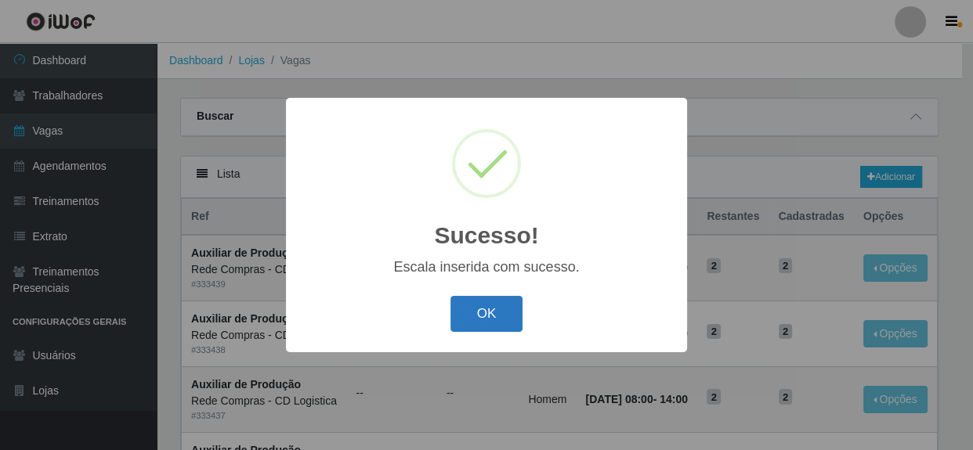
click at [460, 325] on button "OK" at bounding box center [486, 314] width 73 height 37
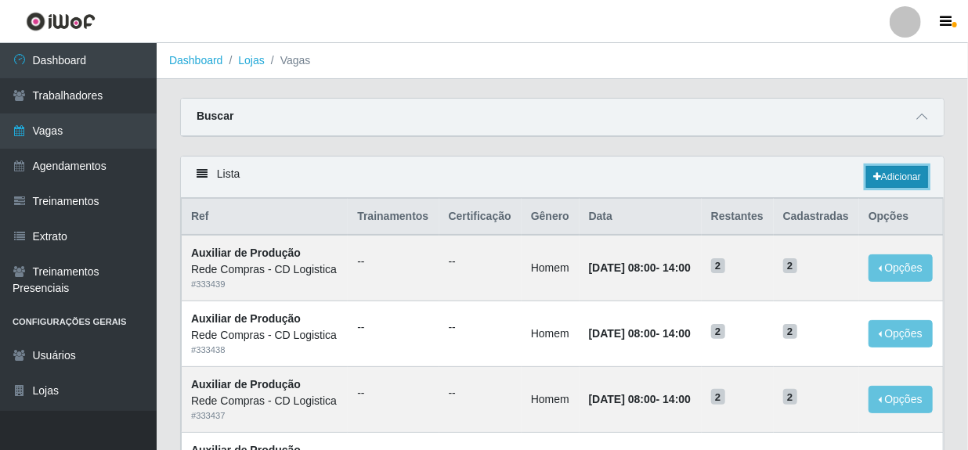
click at [908, 179] on link "Adicionar" at bounding box center [897, 177] width 62 height 22
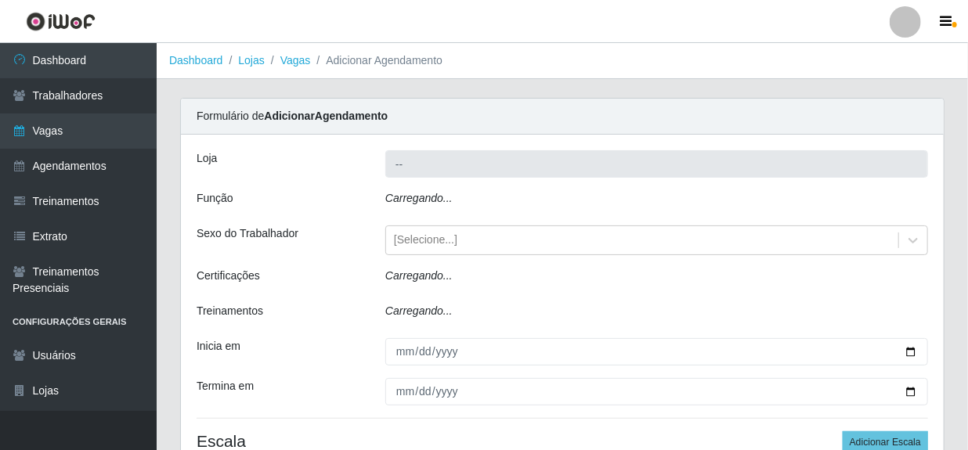
type input "Rede Compras - CD Logistica"
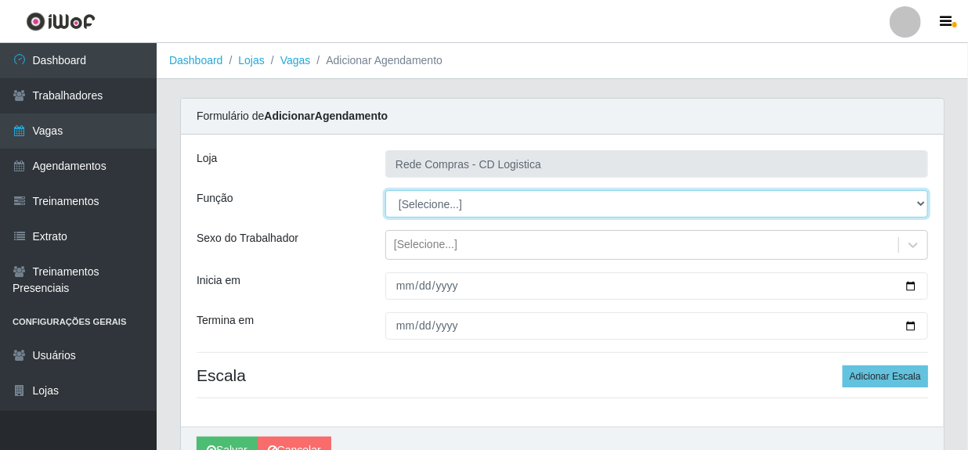
click at [524, 211] on select "[Selecione...] ASG ASG + ASG ++ Auxiliar de Depósito Auxiliar de Depósito + Aux…" at bounding box center [656, 203] width 543 height 27
select select "16"
click at [385, 190] on select "[Selecione...] ASG ASG + ASG ++ Auxiliar de Depósito Auxiliar de Depósito + Aux…" at bounding box center [656, 203] width 543 height 27
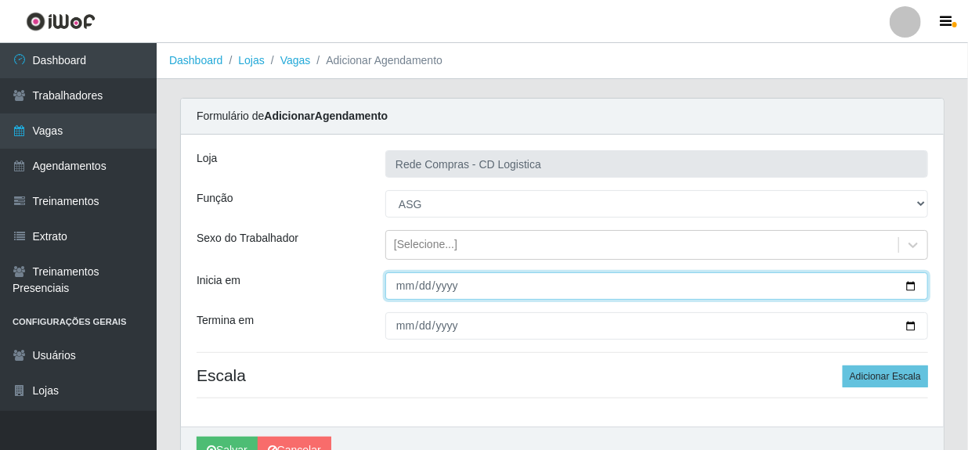
click at [411, 286] on input "Inicia em" at bounding box center [656, 286] width 543 height 27
type input "[DATE]"
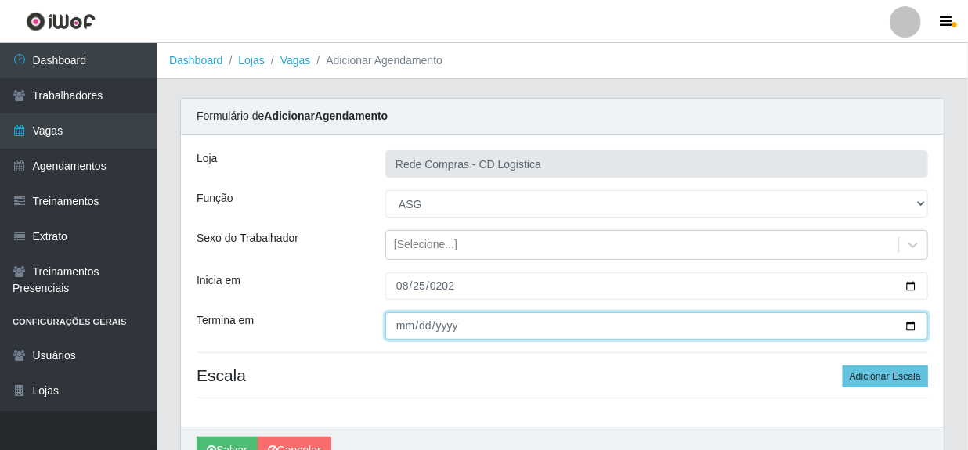
click at [395, 331] on input "Termina em" at bounding box center [656, 326] width 543 height 27
type input "[DATE]"
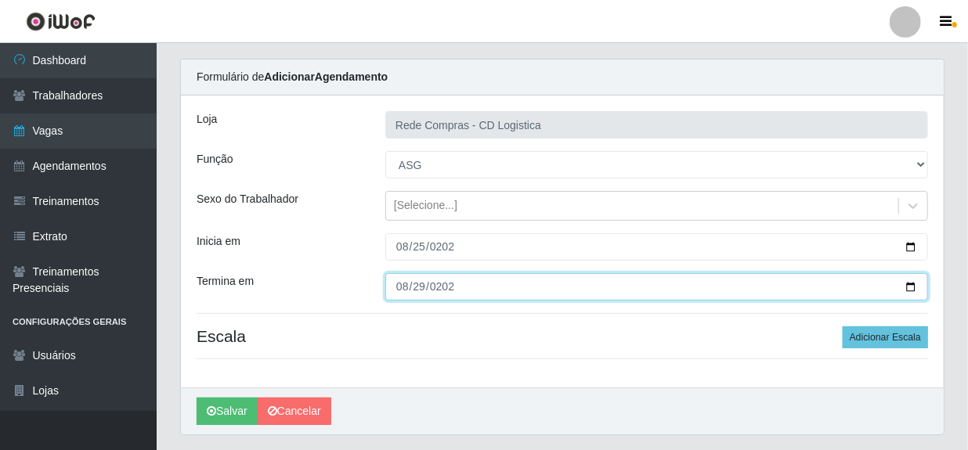
scroll to position [81, 0]
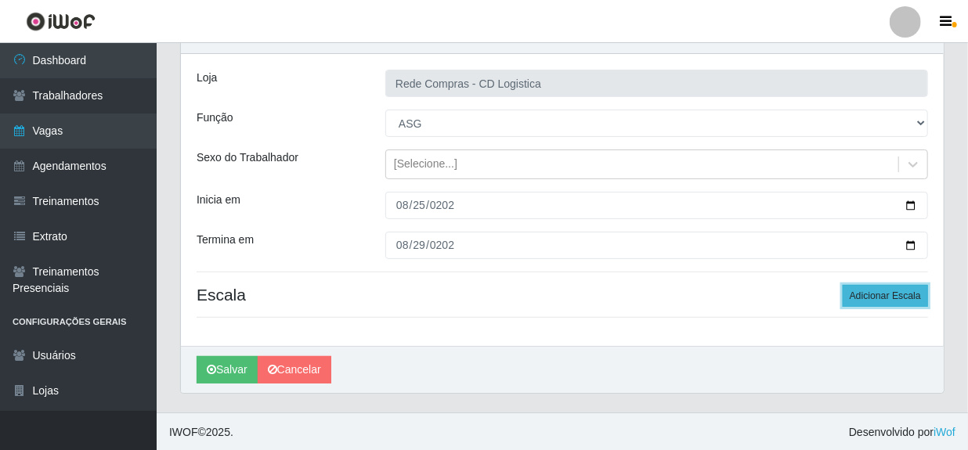
click at [863, 293] on button "Adicionar Escala" at bounding box center [885, 296] width 85 height 22
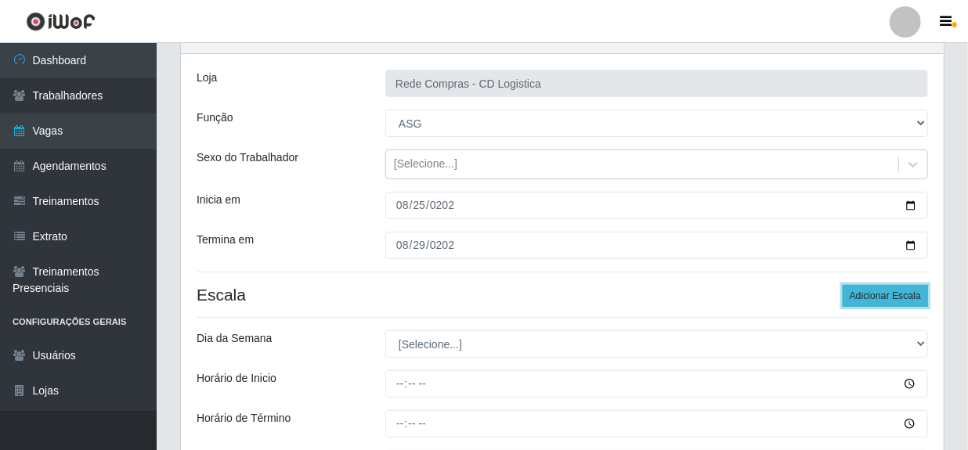
click at [863, 294] on button "Adicionar Escala" at bounding box center [885, 296] width 85 height 22
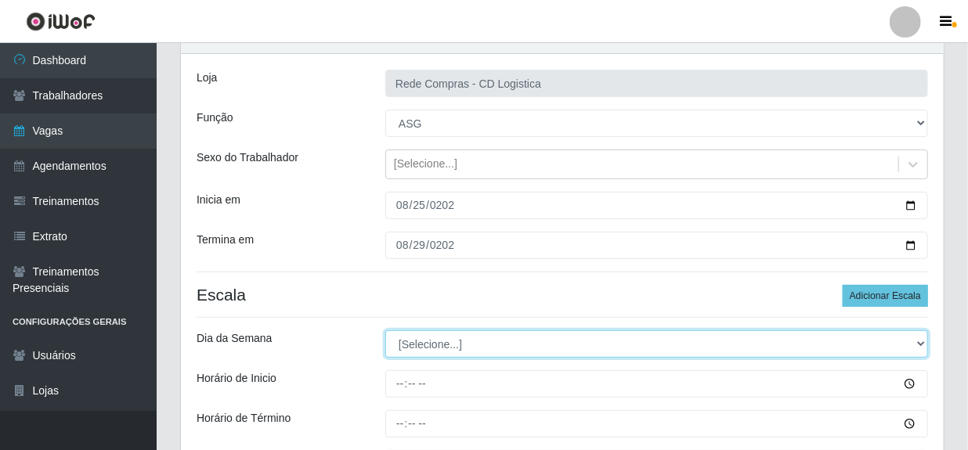
click at [919, 342] on select "[Selecione...] Segunda Terça Quarta Quinta Sexta Sábado Domingo" at bounding box center [656, 344] width 543 height 27
select select "1"
click at [385, 331] on select "[Selecione...] Segunda Terça Quarta Quinta Sexta Sábado Domingo" at bounding box center [656, 344] width 543 height 27
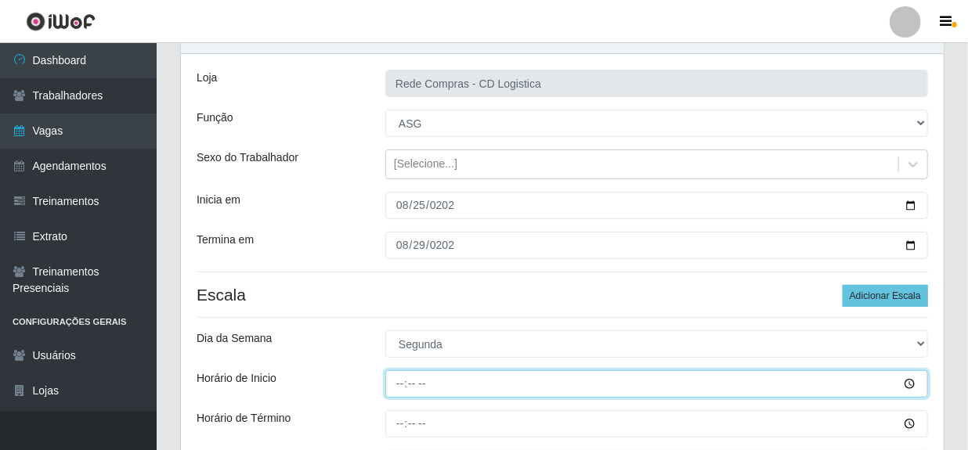
click at [392, 386] on input "Horário de Inicio" at bounding box center [656, 384] width 543 height 27
type input "08:00"
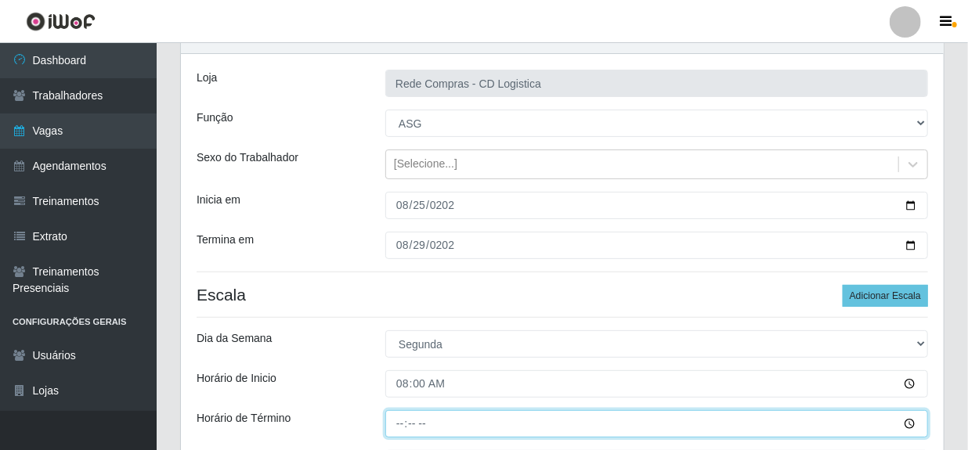
click at [396, 425] on input "Horário de Término" at bounding box center [656, 424] width 543 height 27
type input "14:00"
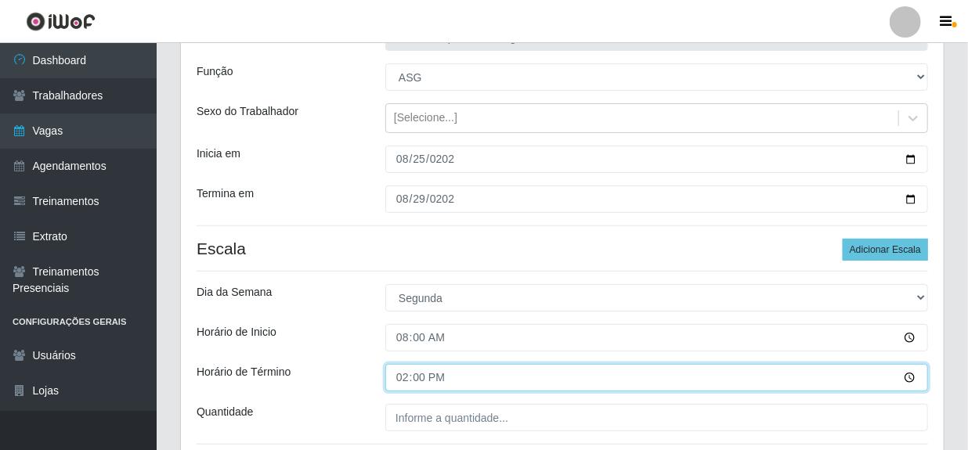
scroll to position [152, 0]
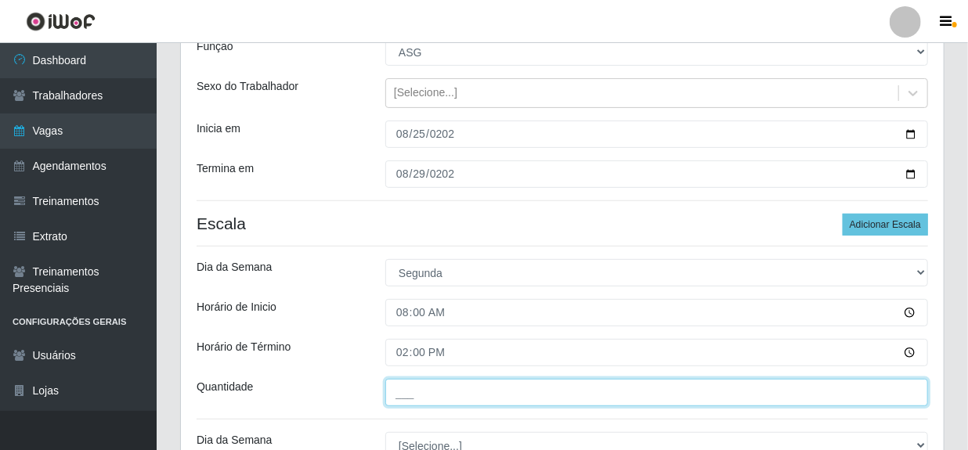
click at [430, 394] on input "___" at bounding box center [656, 392] width 543 height 27
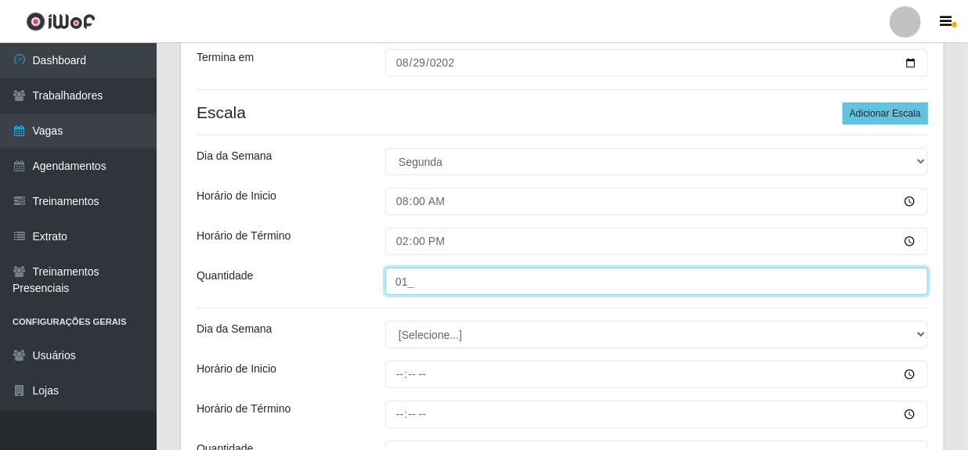
scroll to position [295, 0]
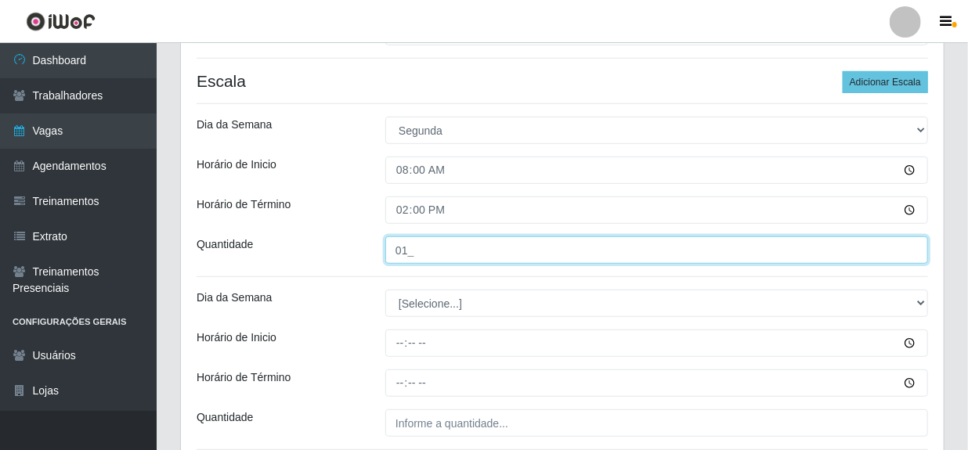
type input "01_"
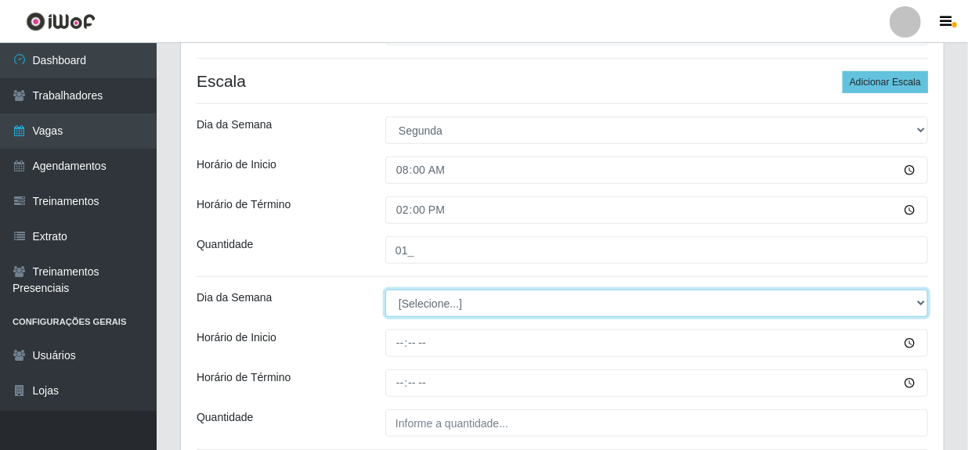
click at [443, 302] on select "[Selecione...] Segunda Terça Quarta Quinta Sexta Sábado Domingo" at bounding box center [656, 303] width 543 height 27
select select "2"
click at [385, 290] on select "[Selecione...] Segunda Terça Quarta Quinta Sexta Sábado Domingo" at bounding box center [656, 303] width 543 height 27
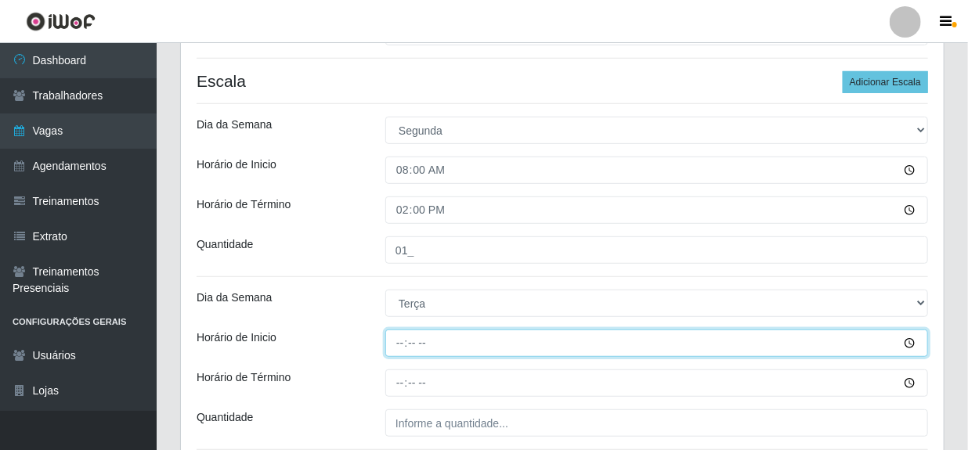
click at [400, 338] on input "Horário de Inicio" at bounding box center [656, 343] width 543 height 27
type input "08:00"
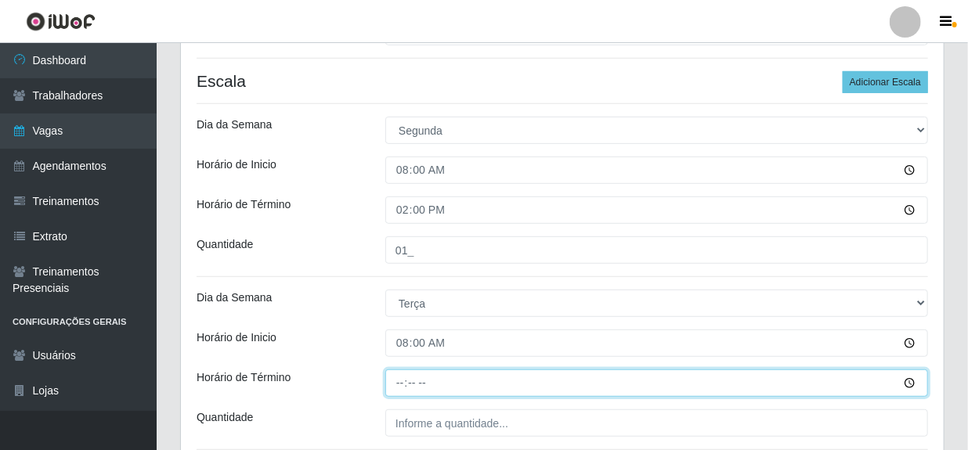
click at [401, 385] on input "Horário de Término" at bounding box center [656, 383] width 543 height 27
type input "14:00"
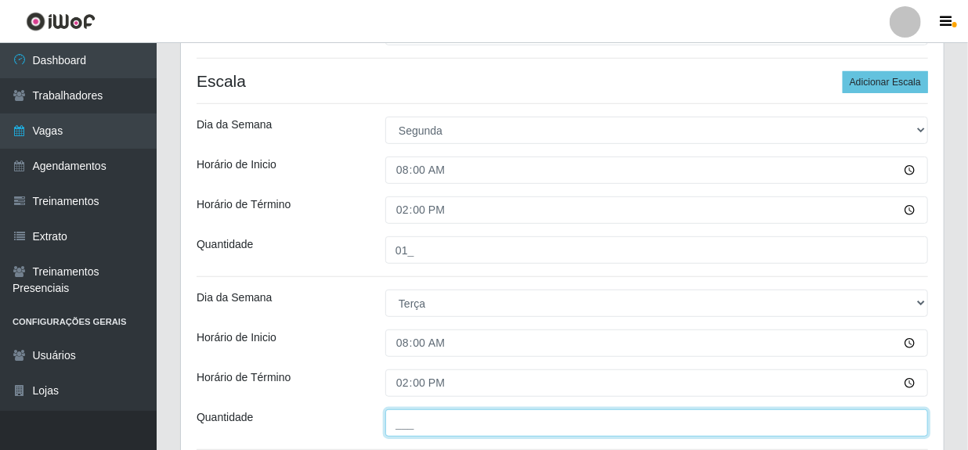
click at [446, 425] on input "___" at bounding box center [656, 423] width 543 height 27
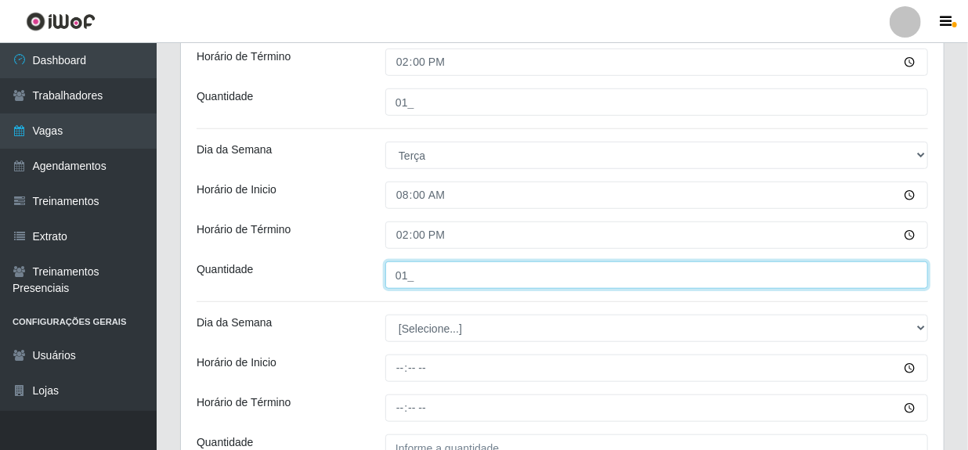
scroll to position [508, 0]
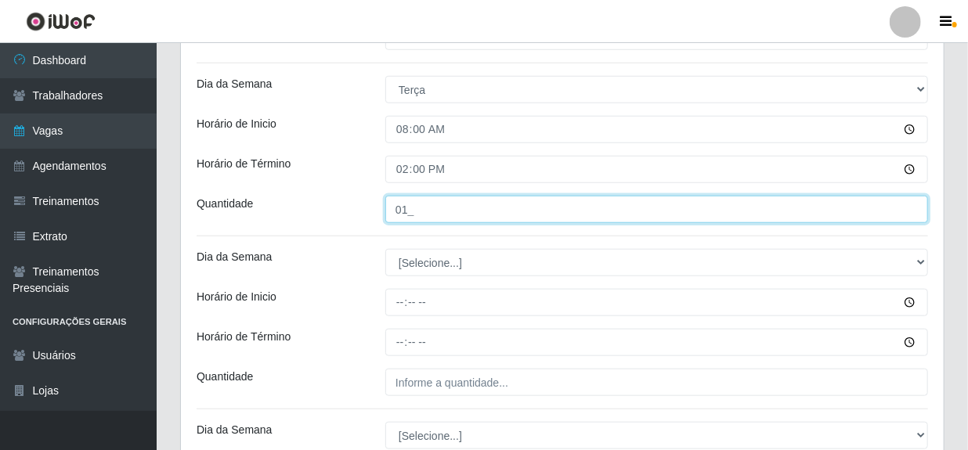
type input "01_"
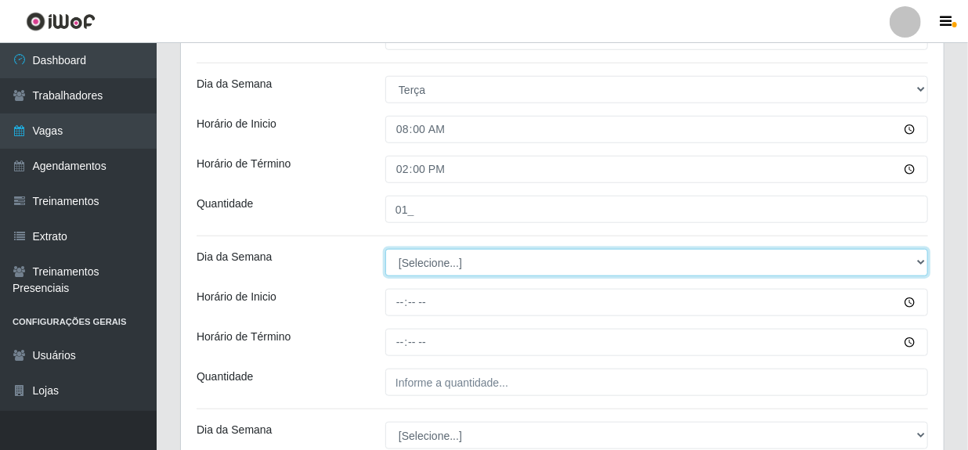
click at [420, 264] on select "[Selecione...] Segunda Terça Quarta Quinta Sexta Sábado Domingo" at bounding box center [656, 262] width 543 height 27
select select "3"
click at [385, 249] on select "[Selecione...] Segunda Terça Quarta Quinta Sexta Sábado Domingo" at bounding box center [656, 262] width 543 height 27
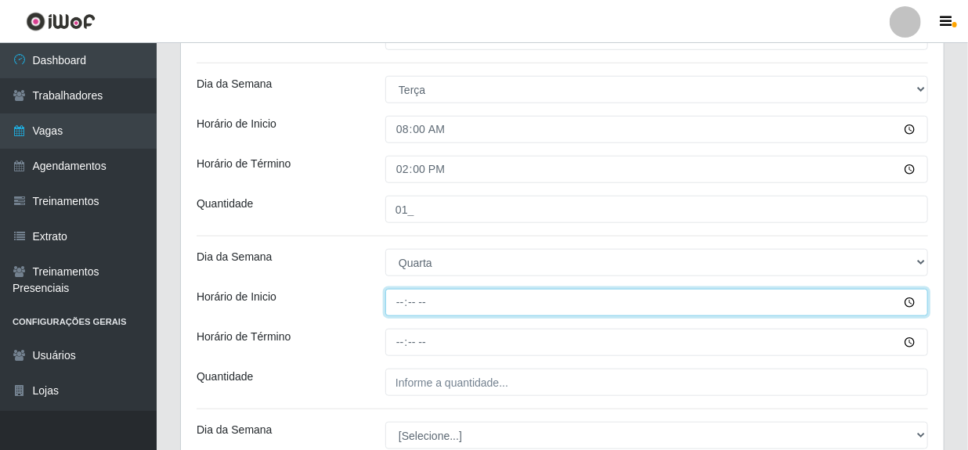
click at [398, 301] on input "Horário de Inicio" at bounding box center [656, 302] width 543 height 27
type input "08:00"
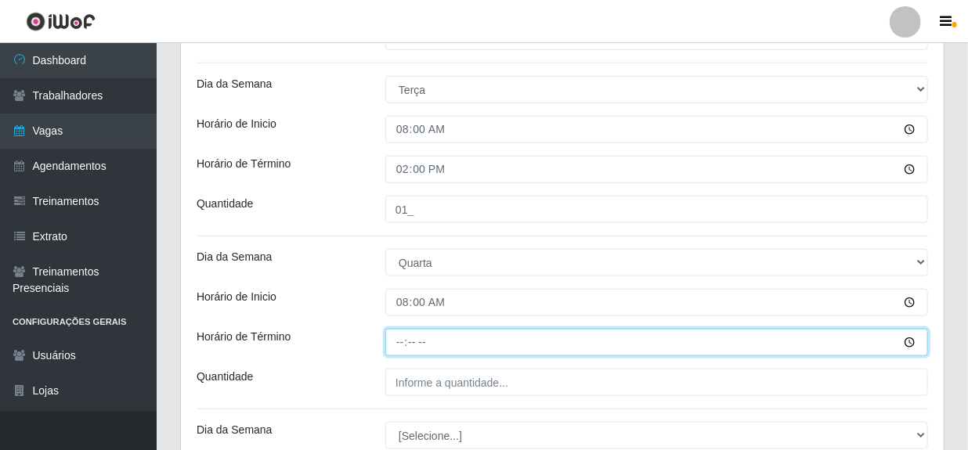
click at [400, 339] on input "Horário de Término" at bounding box center [656, 342] width 543 height 27
type input "14:00"
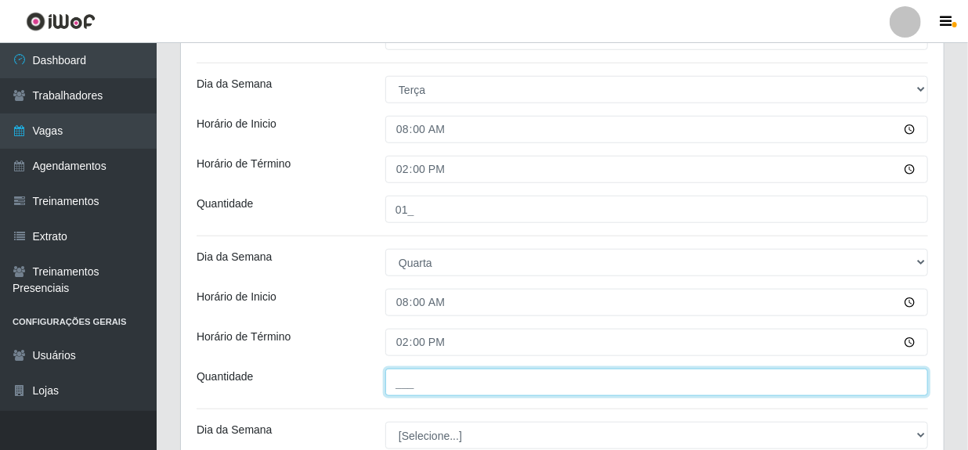
click at [421, 382] on input "___" at bounding box center [656, 382] width 543 height 27
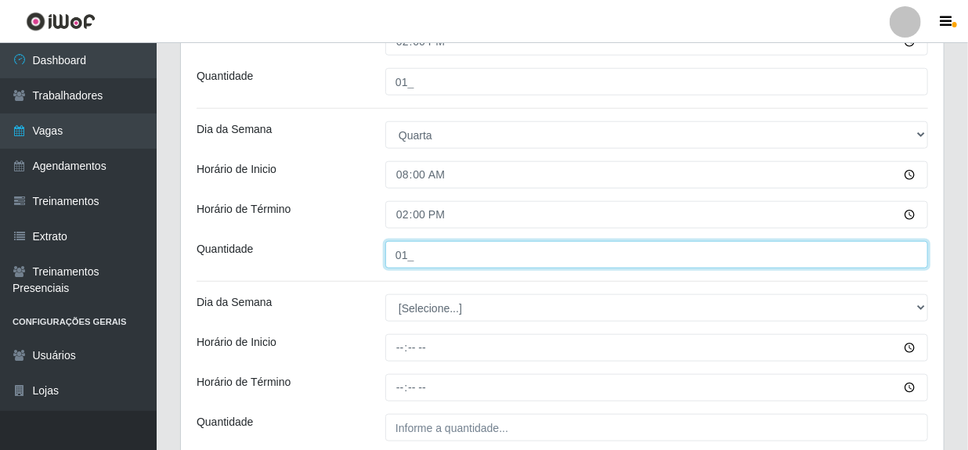
scroll to position [650, 0]
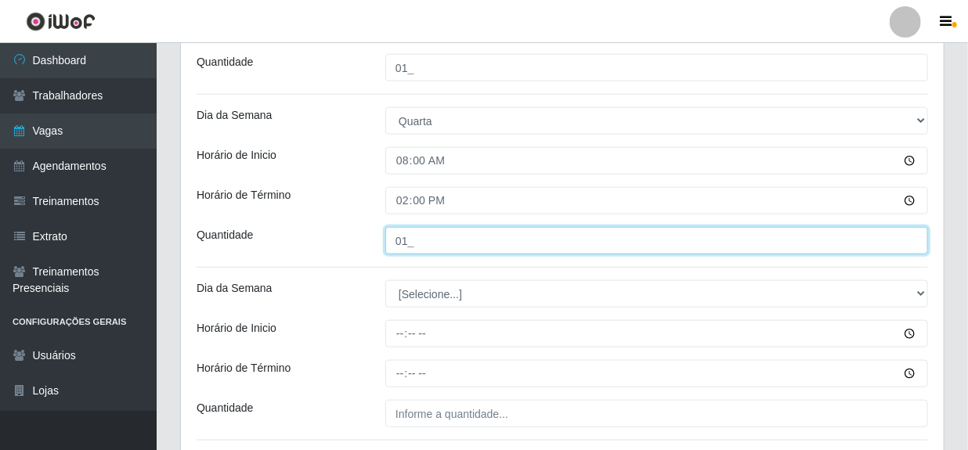
type input "01_"
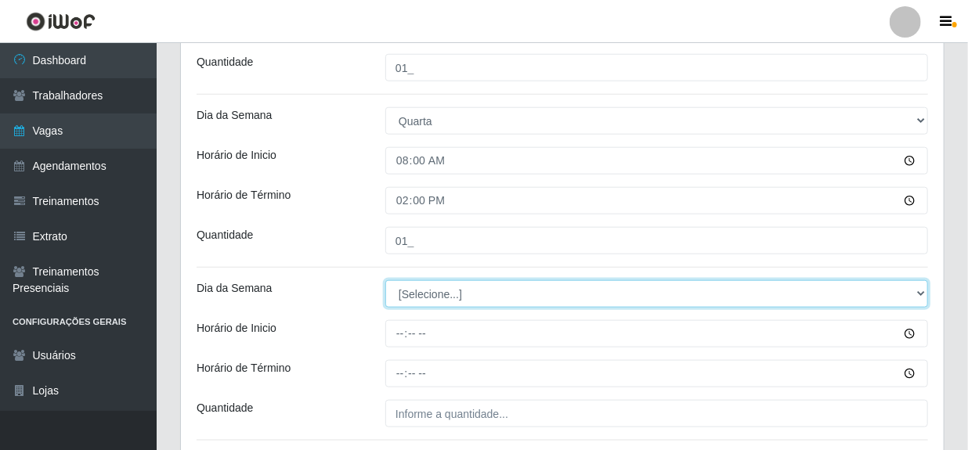
click at [425, 299] on select "[Selecione...] Segunda Terça Quarta Quinta Sexta Sábado Domingo" at bounding box center [656, 293] width 543 height 27
select select "4"
click at [385, 280] on select "[Selecione...] Segunda Terça Quarta Quinta Sexta Sábado Domingo" at bounding box center [656, 293] width 543 height 27
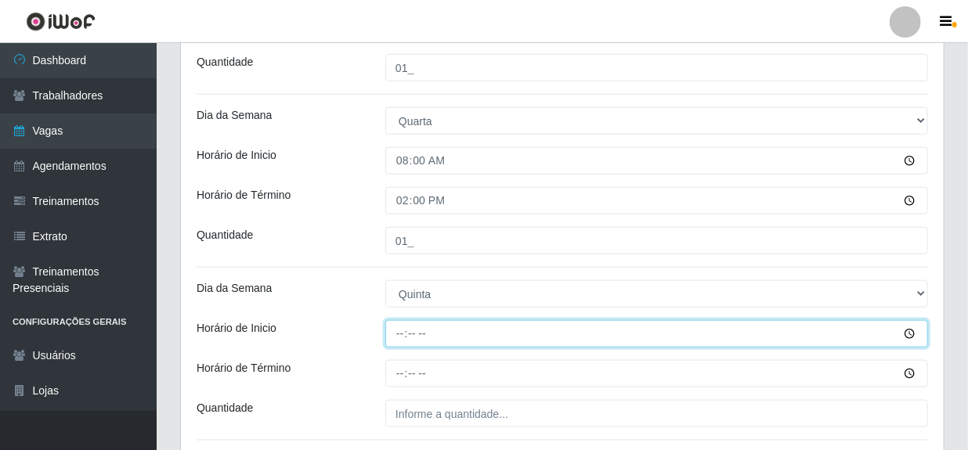
click at [403, 331] on input "Horário de Inicio" at bounding box center [656, 333] width 543 height 27
type input "08:00"
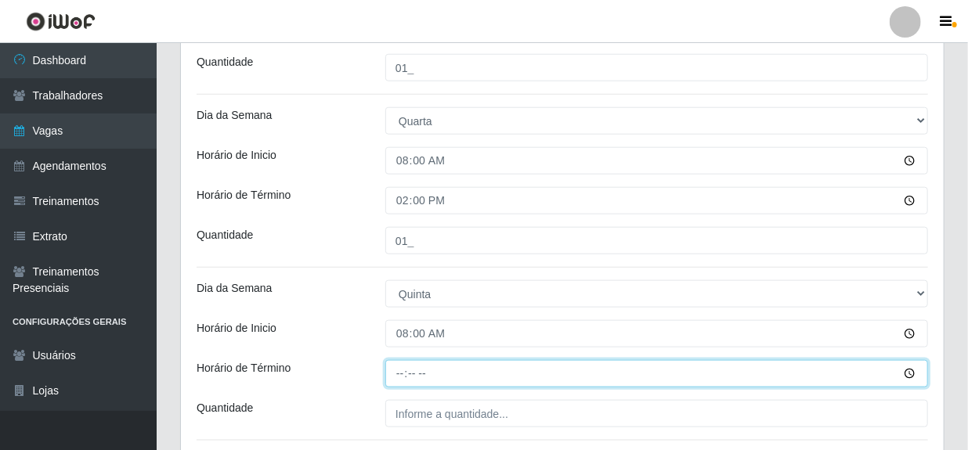
click at [399, 373] on input "Horário de Término" at bounding box center [656, 373] width 543 height 27
type input "14:00"
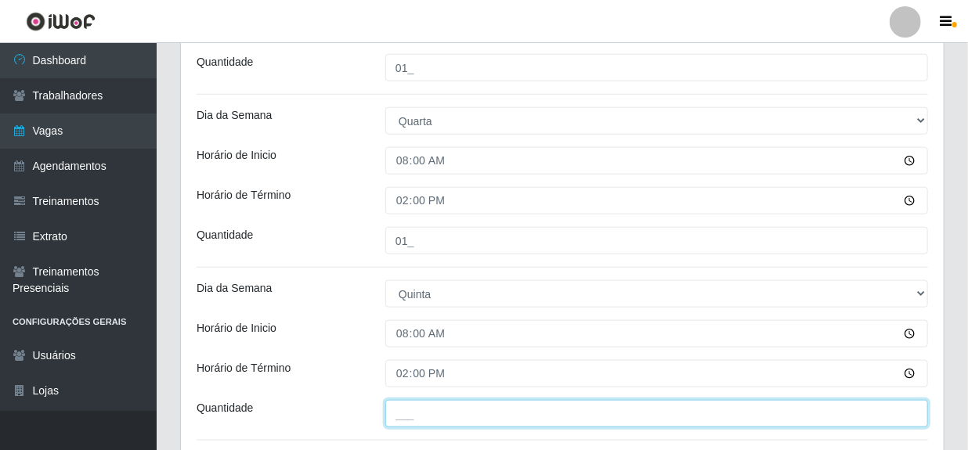
click at [430, 405] on input "___" at bounding box center [656, 413] width 543 height 27
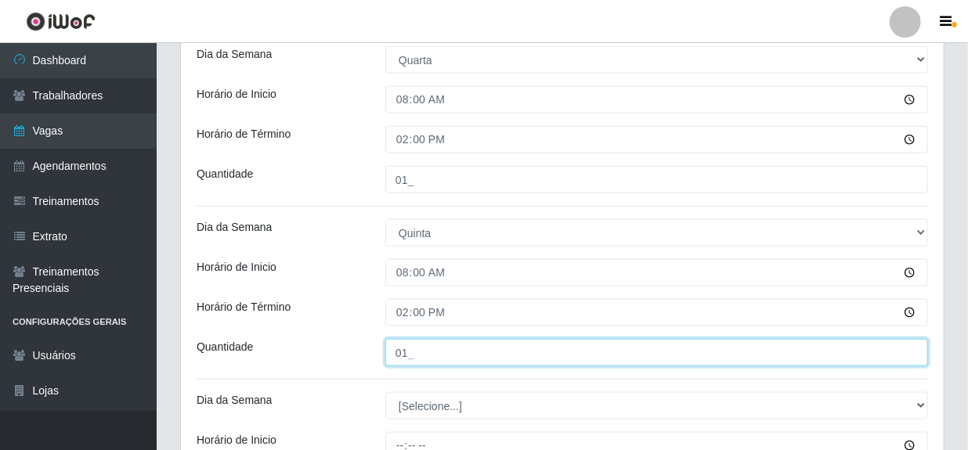
scroll to position [793, 0]
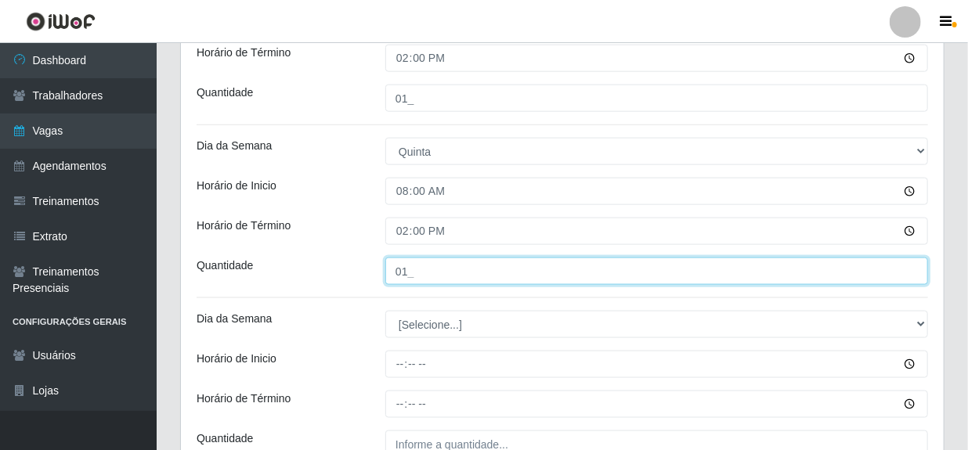
type input "01_"
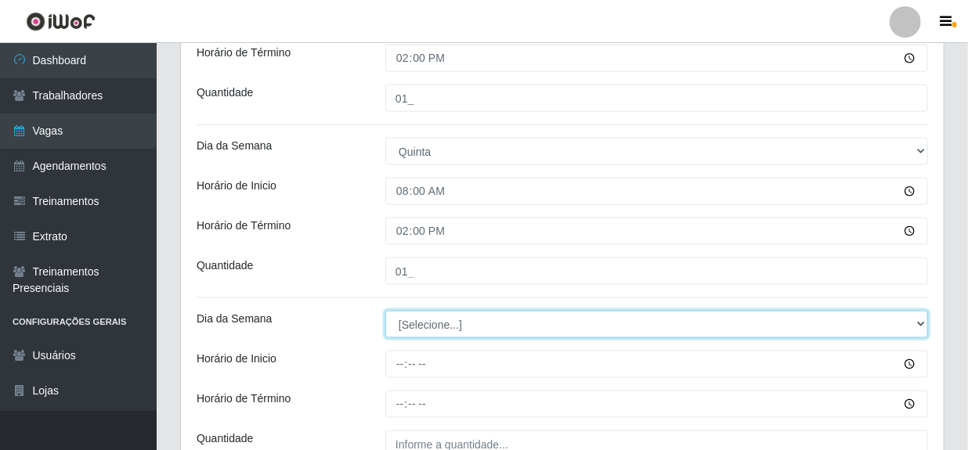
click at [433, 322] on select "[Selecione...] Segunda Terça Quarta Quinta Sexta Sábado Domingo" at bounding box center [656, 324] width 543 height 27
select select "5"
click at [385, 311] on select "[Selecione...] Segunda Terça Quarta Quinta Sexta Sábado Domingo" at bounding box center [656, 324] width 543 height 27
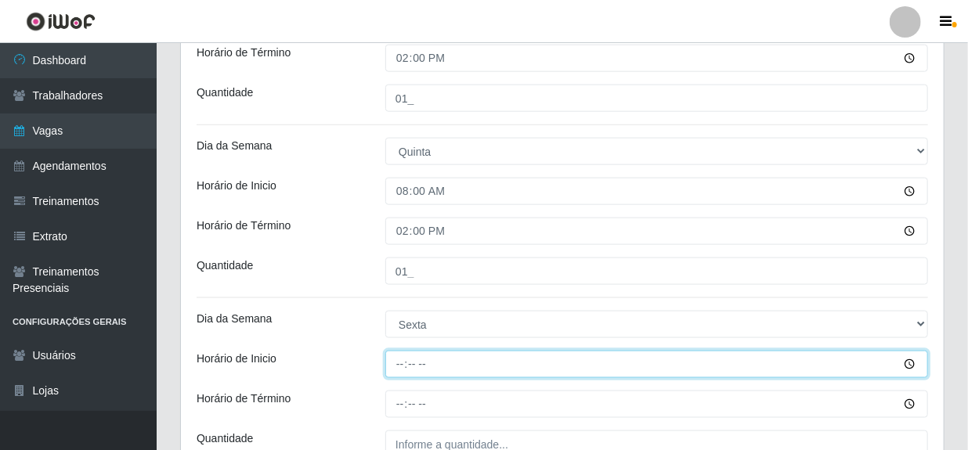
click at [400, 367] on input "Horário de Inicio" at bounding box center [656, 364] width 543 height 27
type input "08:00"
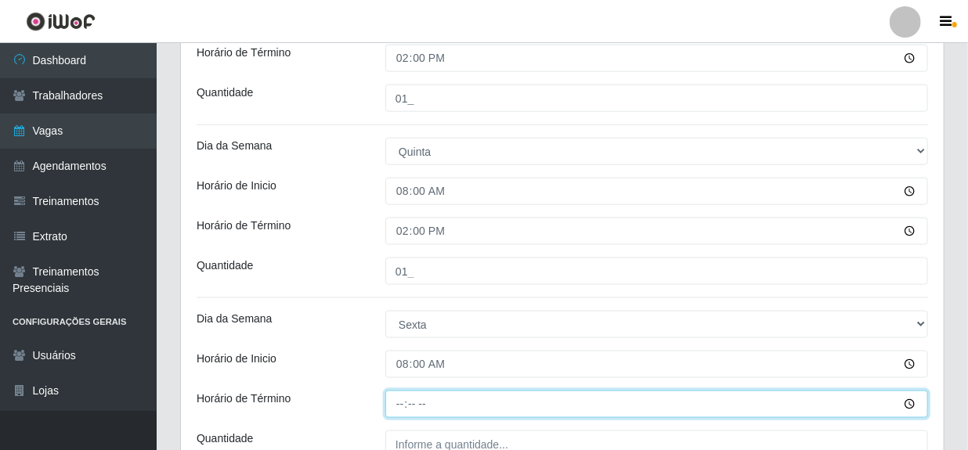
click at [400, 408] on input "Horário de Término" at bounding box center [656, 404] width 543 height 27
type input "14:00"
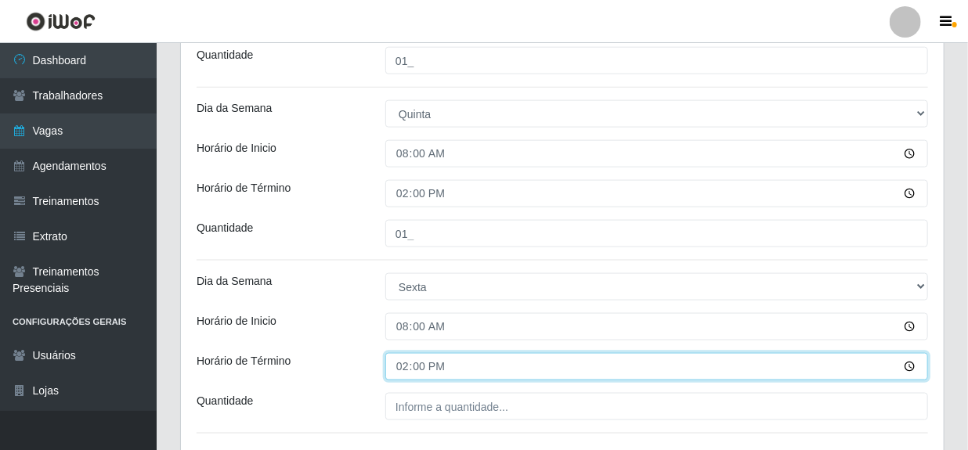
scroll to position [864, 0]
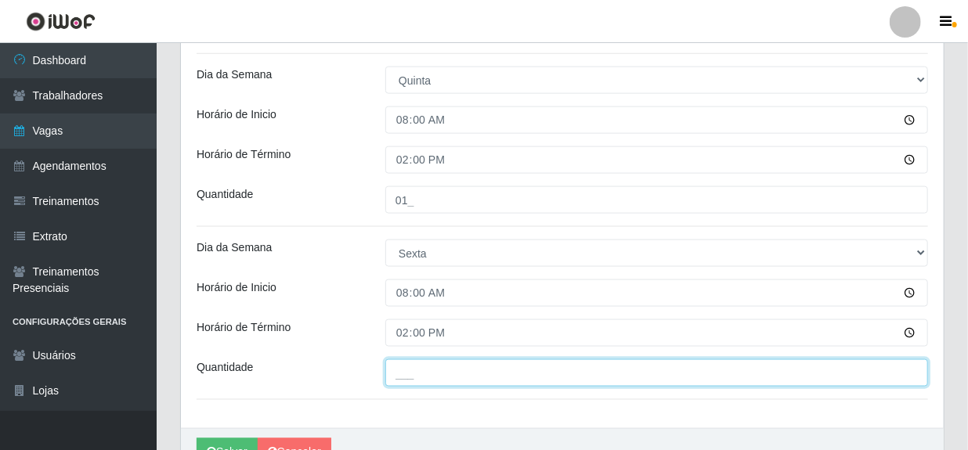
click at [425, 377] on input "___" at bounding box center [656, 373] width 543 height 27
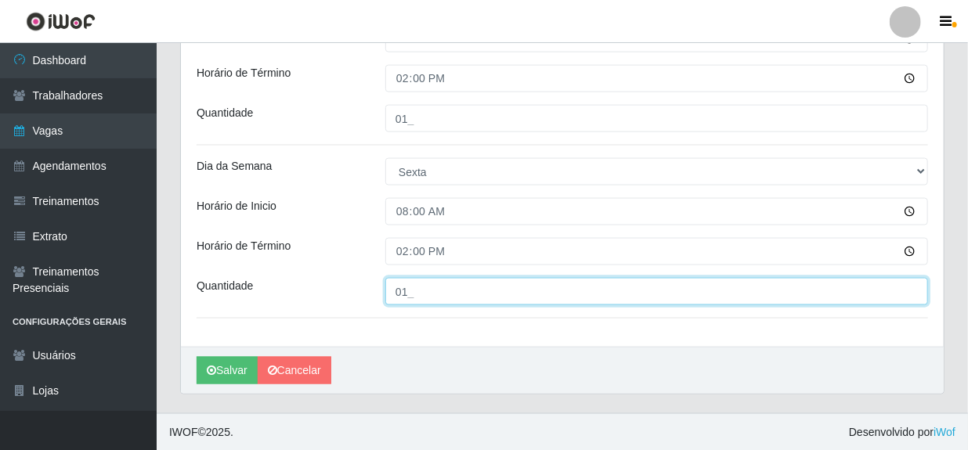
scroll to position [946, 0]
type input "01_"
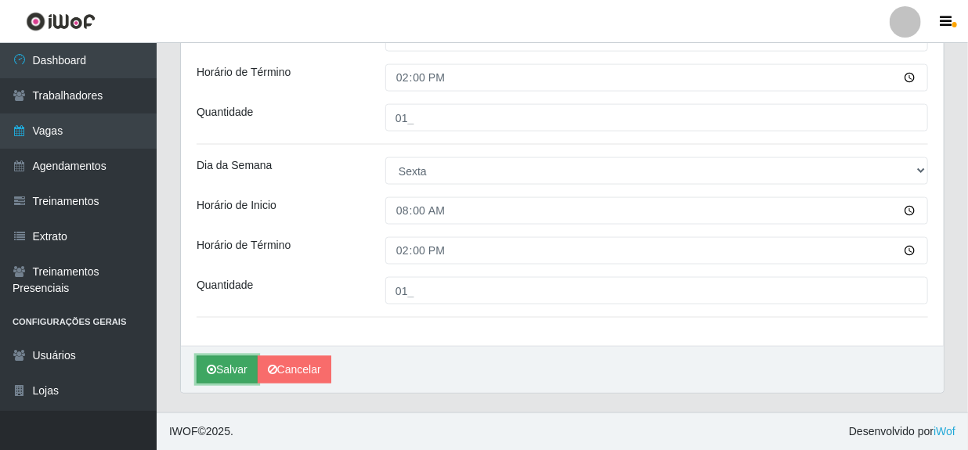
click at [235, 368] on button "Salvar" at bounding box center [227, 369] width 61 height 27
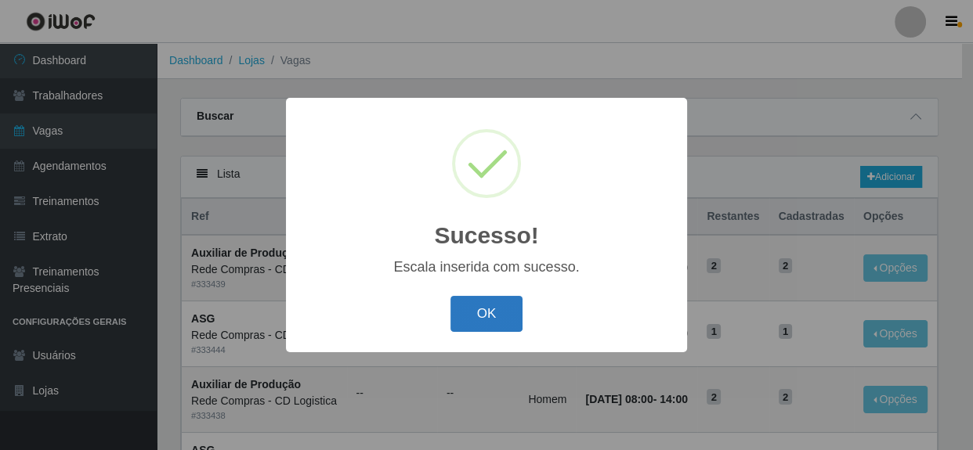
click at [494, 314] on button "OK" at bounding box center [486, 314] width 73 height 37
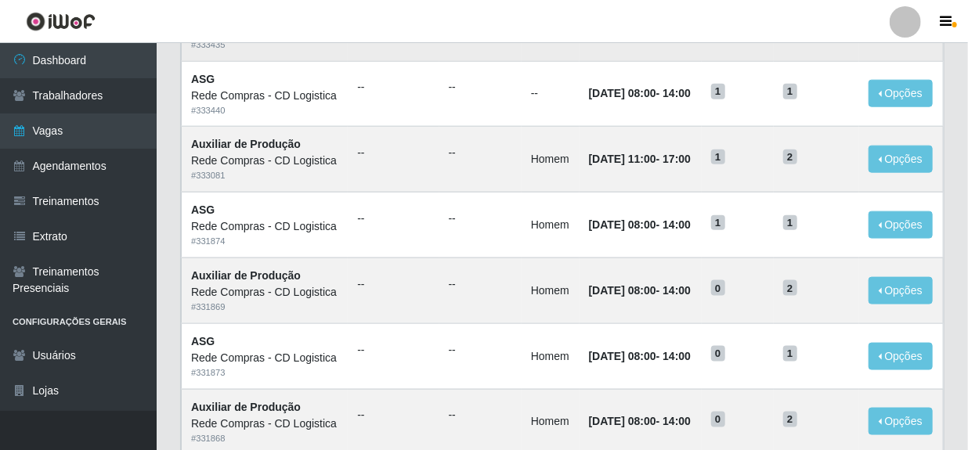
scroll to position [694, 0]
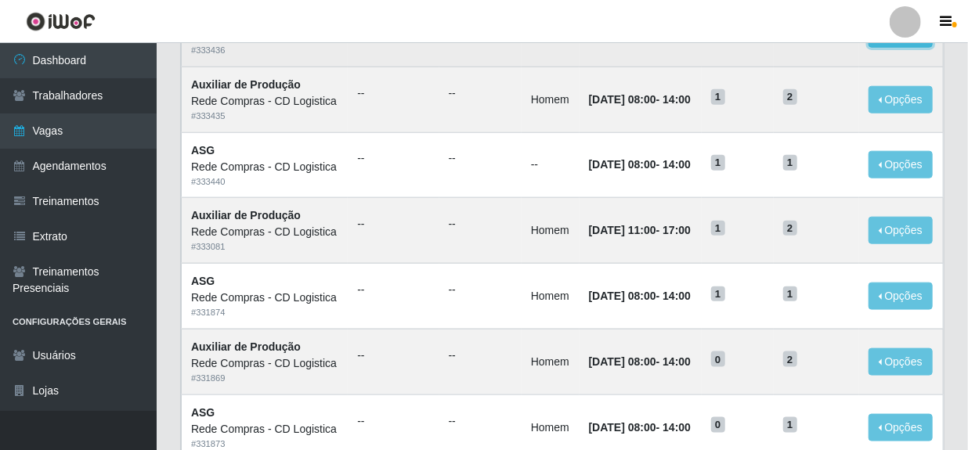
click at [885, 48] on button "Opções" at bounding box center [901, 33] width 64 height 27
click at [782, 67] on td "2" at bounding box center [816, 34] width 85 height 66
drag, startPoint x: 796, startPoint y: 157, endPoint x: 737, endPoint y: 168, distance: 59.9
click at [796, 39] on span "2" at bounding box center [790, 32] width 14 height 16
click at [208, 44] on div "Rede Compras - CD Logistica" at bounding box center [264, 35] width 147 height 16
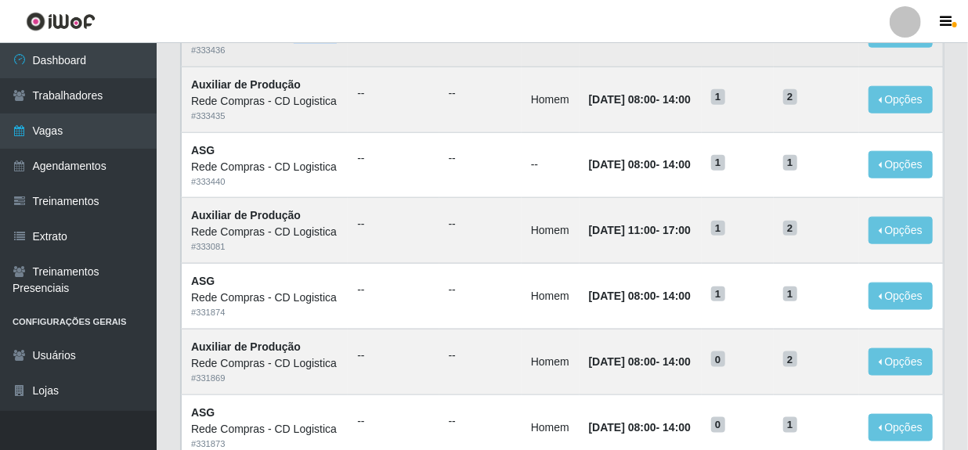
click at [208, 44] on div "Rede Compras - CD Logistica" at bounding box center [264, 35] width 147 height 16
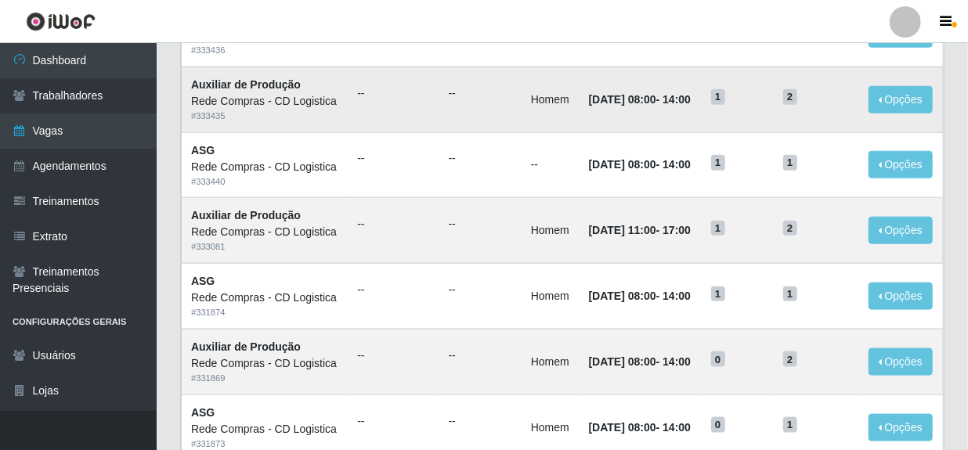
click at [321, 110] on div "Rede Compras - CD Logistica" at bounding box center [264, 101] width 147 height 16
click at [322, 110] on div "Rede Compras - CD Logistica" at bounding box center [264, 101] width 147 height 16
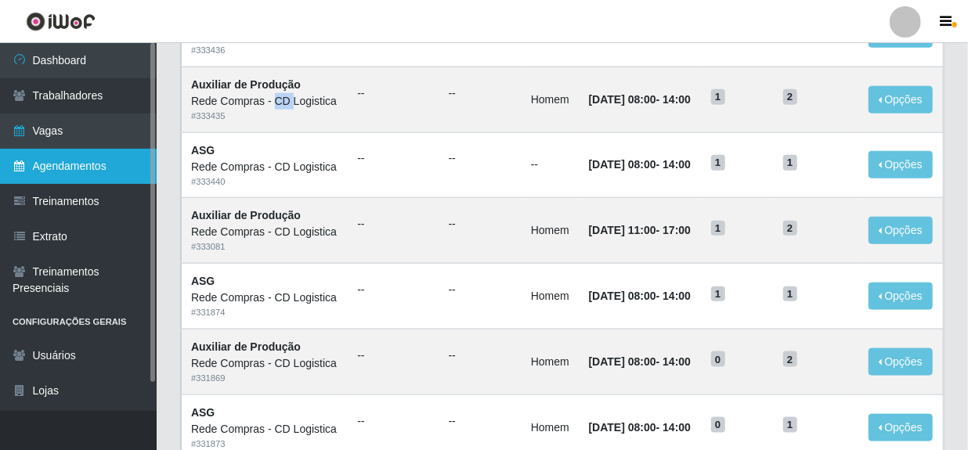
click at [55, 162] on link "Agendamentos" at bounding box center [78, 166] width 157 height 35
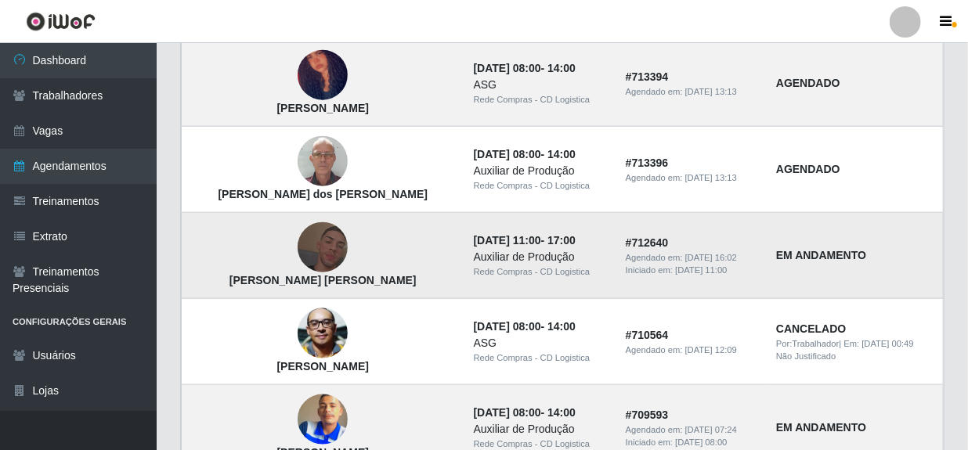
scroll to position [641, 0]
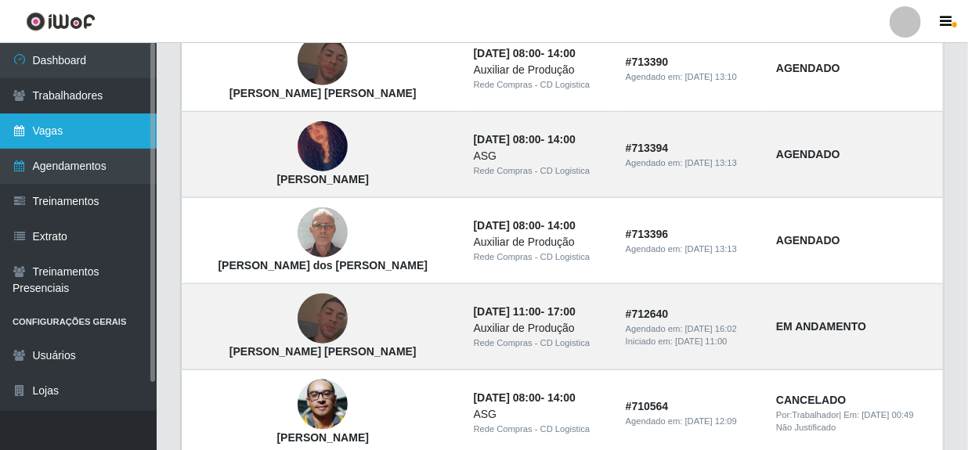
click at [60, 136] on link "Vagas" at bounding box center [78, 131] width 157 height 35
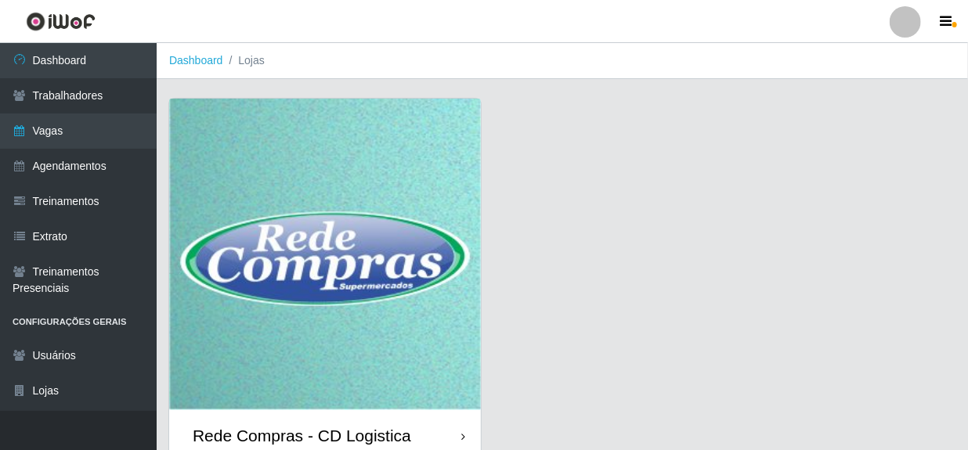
click at [287, 439] on div "Rede Compras - CD Logistica" at bounding box center [302, 436] width 219 height 20
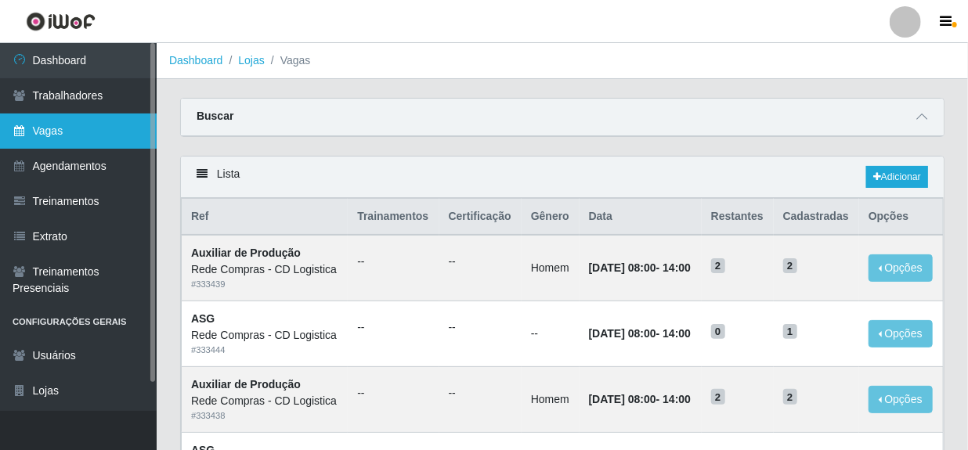
click at [56, 134] on link "Vagas" at bounding box center [78, 131] width 157 height 35
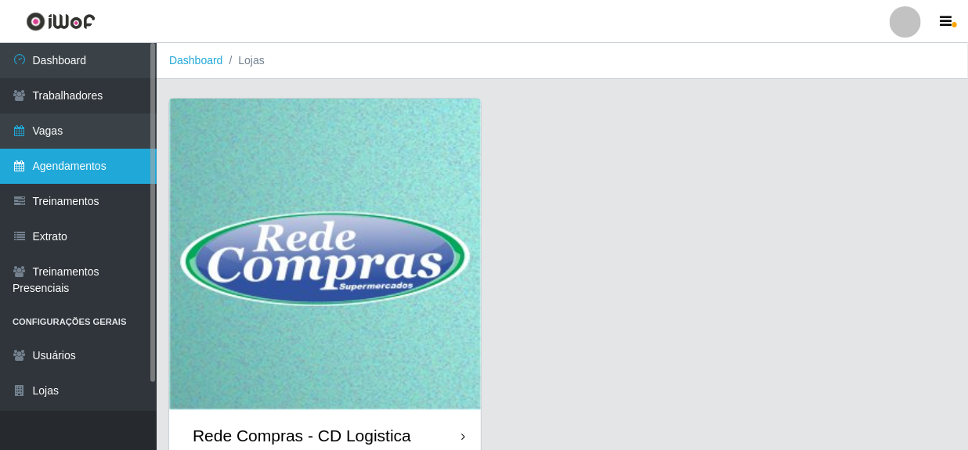
click at [60, 164] on link "Agendamentos" at bounding box center [78, 166] width 157 height 35
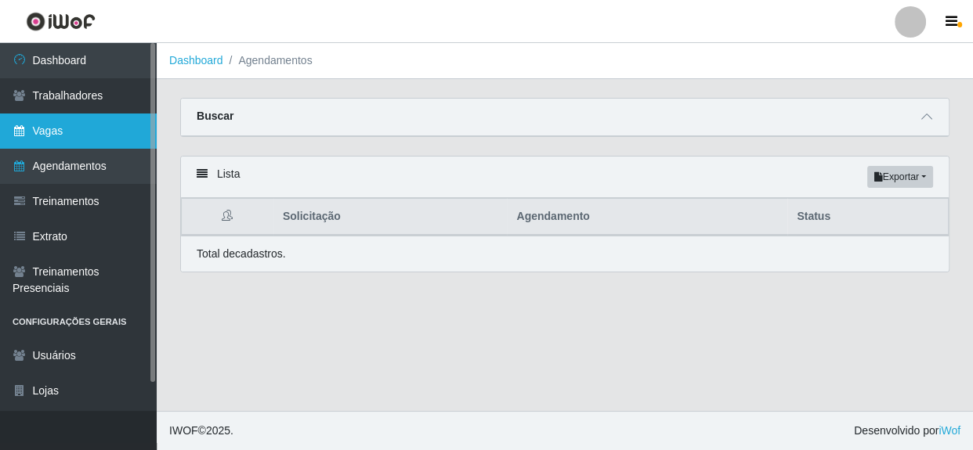
click at [59, 137] on link "Vagas" at bounding box center [78, 131] width 157 height 35
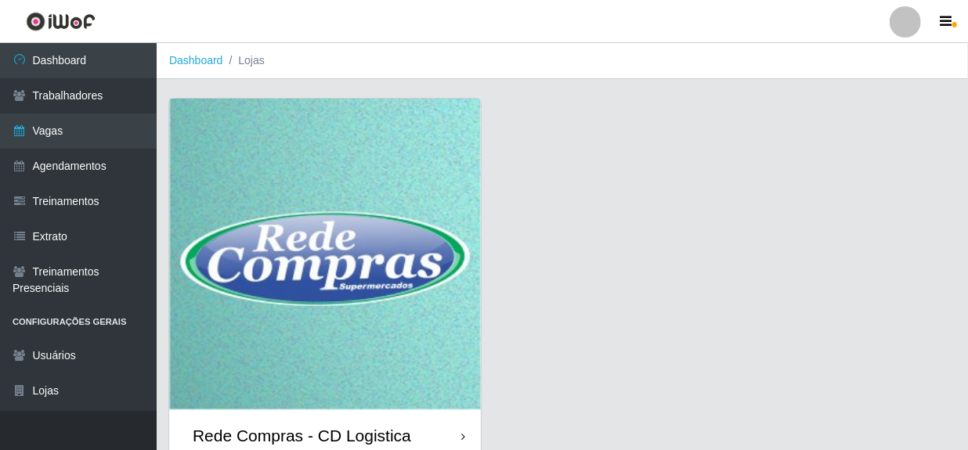
click at [306, 431] on div "Rede Compras - CD Logistica" at bounding box center [302, 436] width 219 height 20
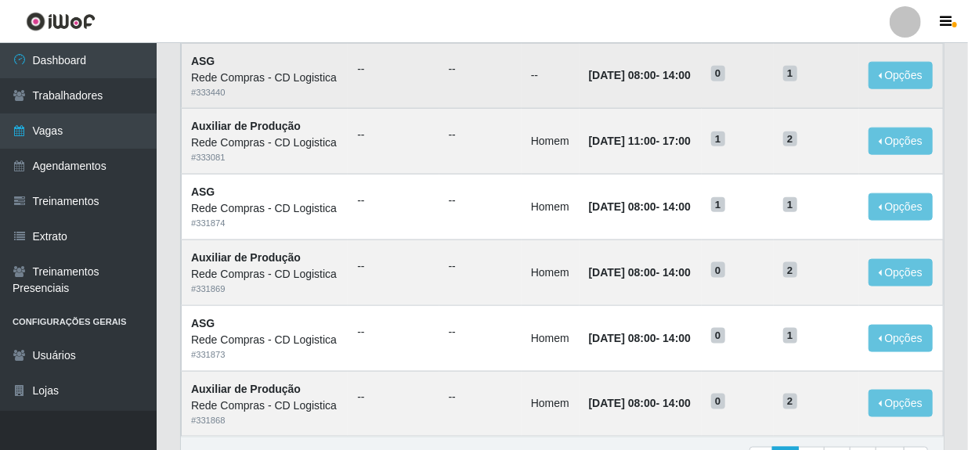
scroll to position [854, 0]
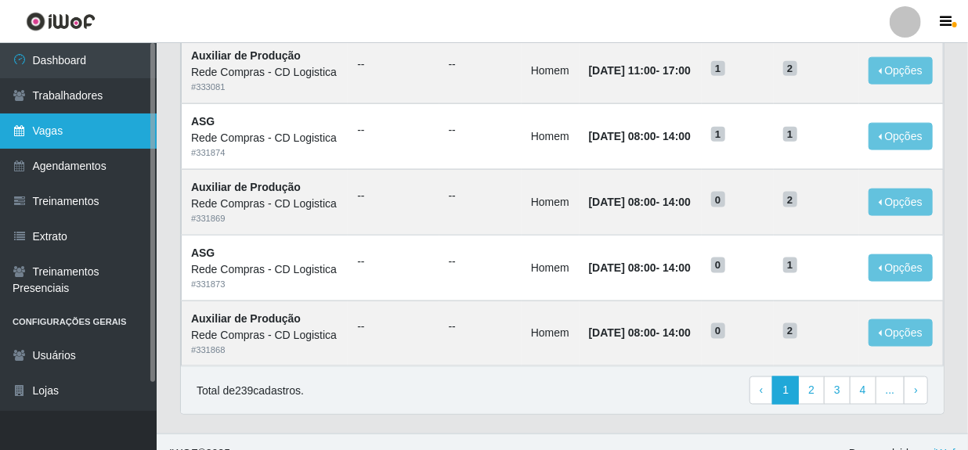
click at [45, 133] on link "Vagas" at bounding box center [78, 131] width 157 height 35
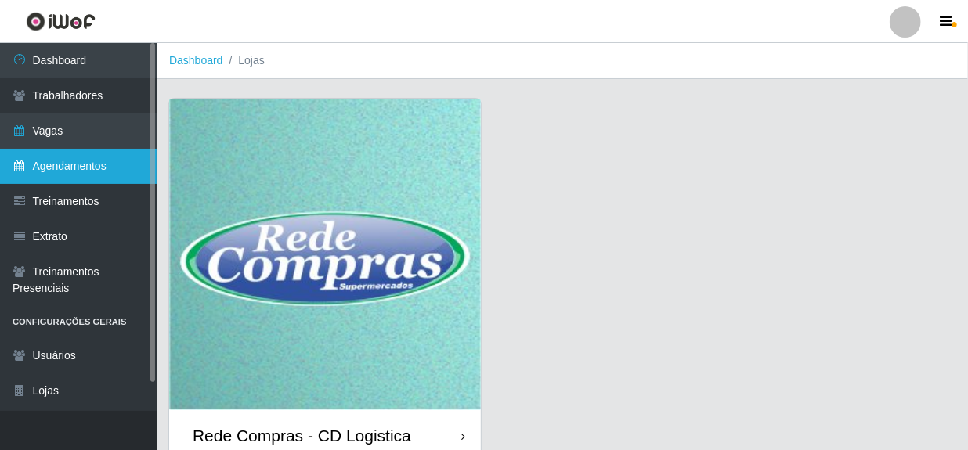
click at [50, 159] on link "Agendamentos" at bounding box center [78, 166] width 157 height 35
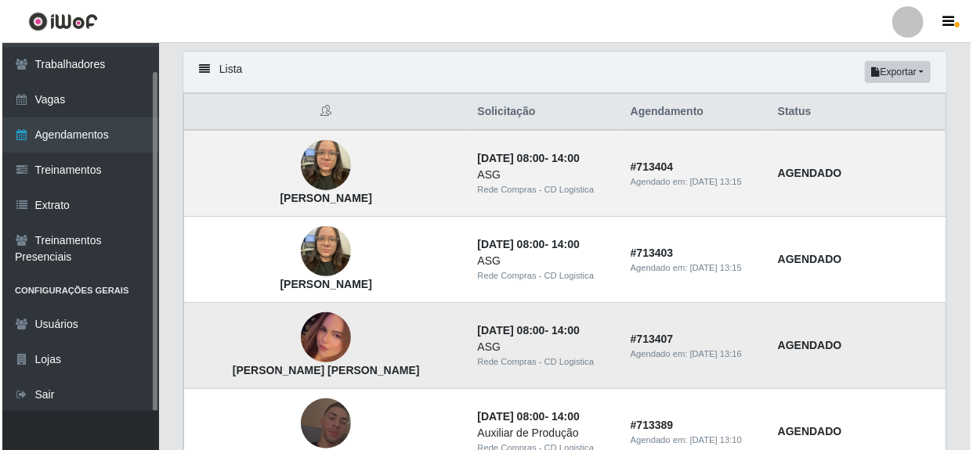
scroll to position [142, 0]
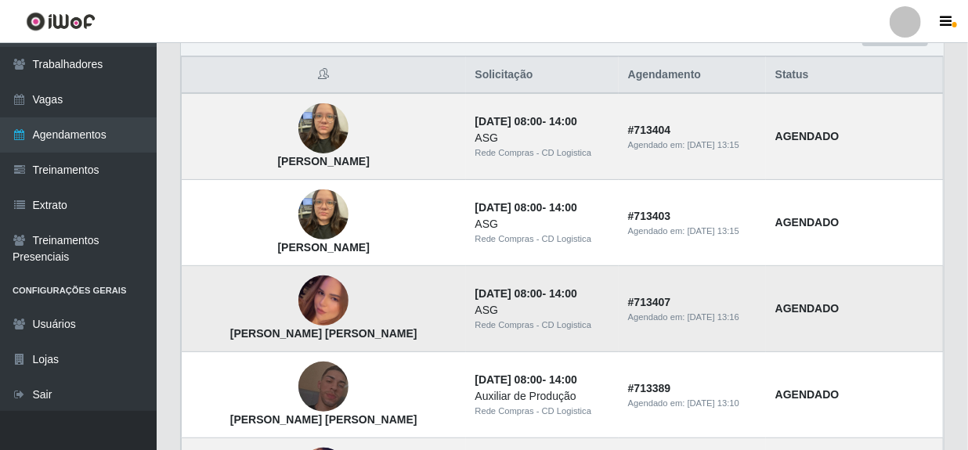
click at [304, 298] on img at bounding box center [323, 300] width 50 height 89
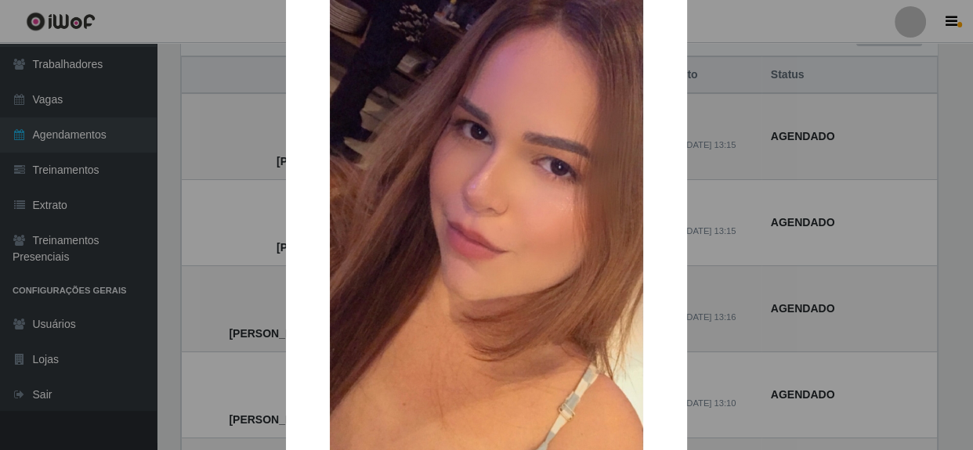
click at [221, 288] on div "× [PERSON_NAME] [PERSON_NAME] OK Cancel" at bounding box center [486, 225] width 973 height 450
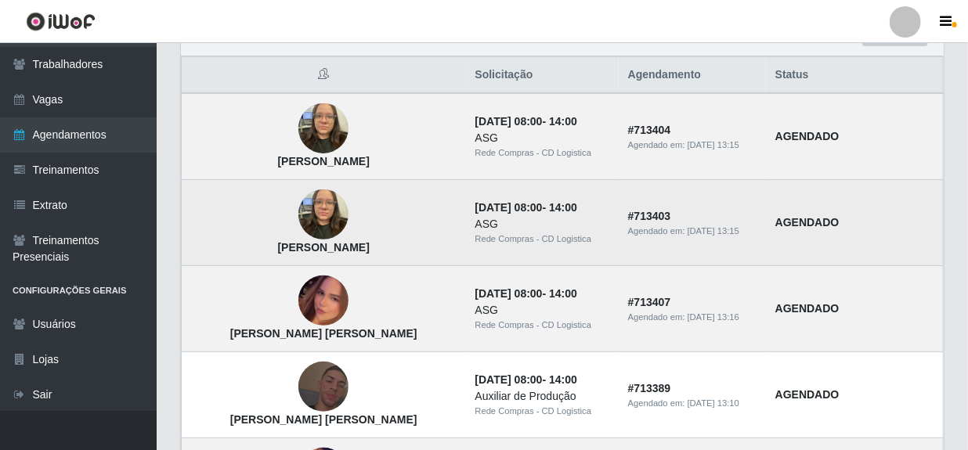
click at [302, 222] on img at bounding box center [323, 215] width 50 height 67
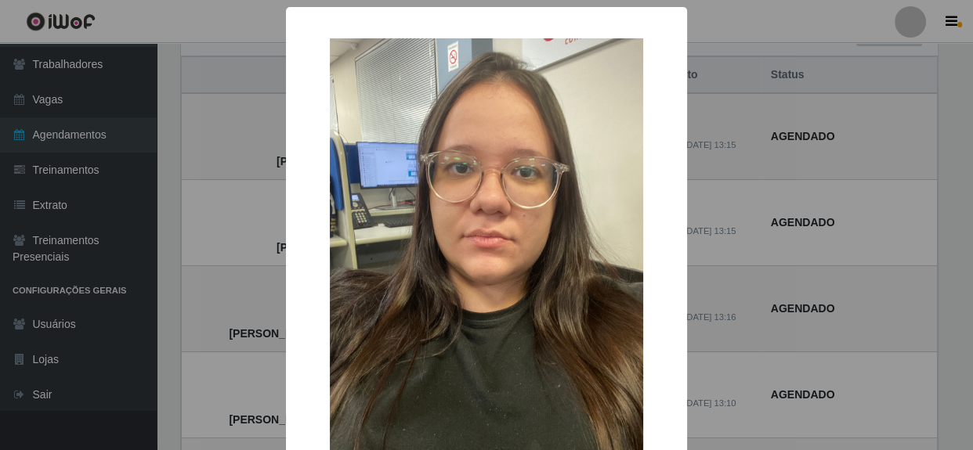
click at [697, 193] on div "× [PERSON_NAME] OK Cancel" at bounding box center [486, 225] width 973 height 450
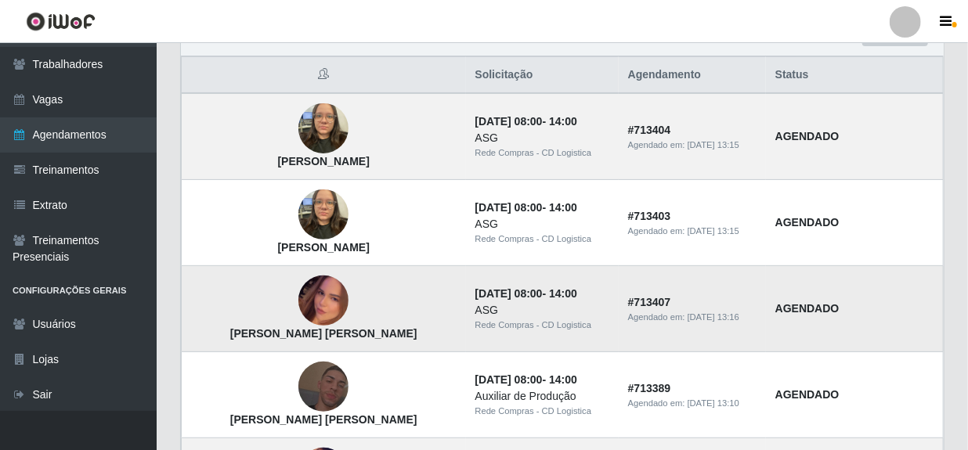
click at [298, 297] on img at bounding box center [323, 300] width 50 height 89
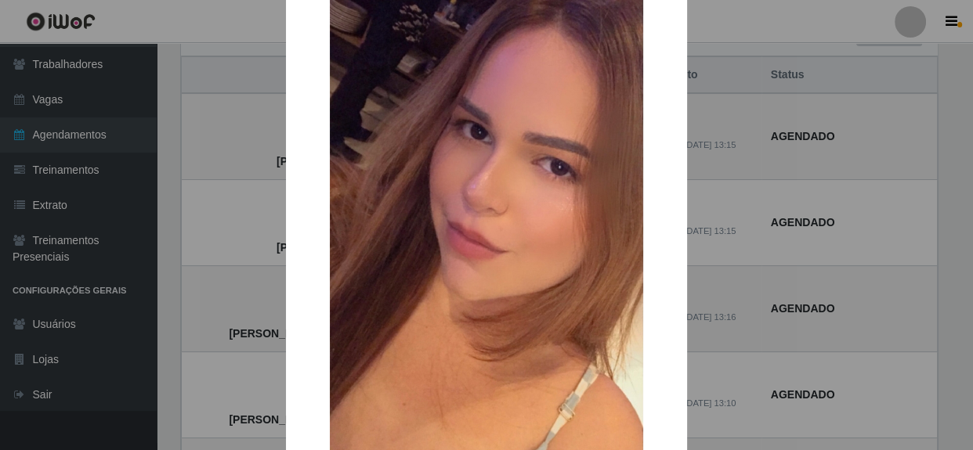
click at [744, 255] on div "× [PERSON_NAME] [PERSON_NAME] OK Cancel" at bounding box center [486, 225] width 973 height 450
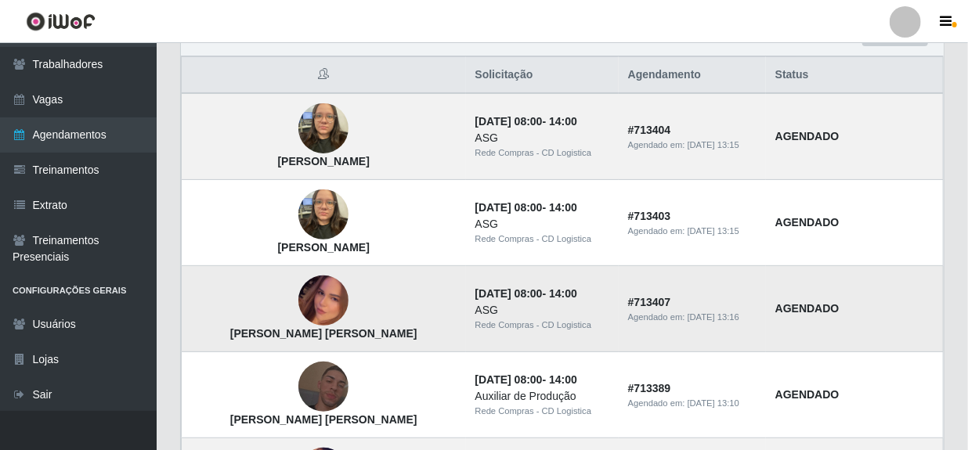
click at [298, 306] on img at bounding box center [323, 300] width 50 height 89
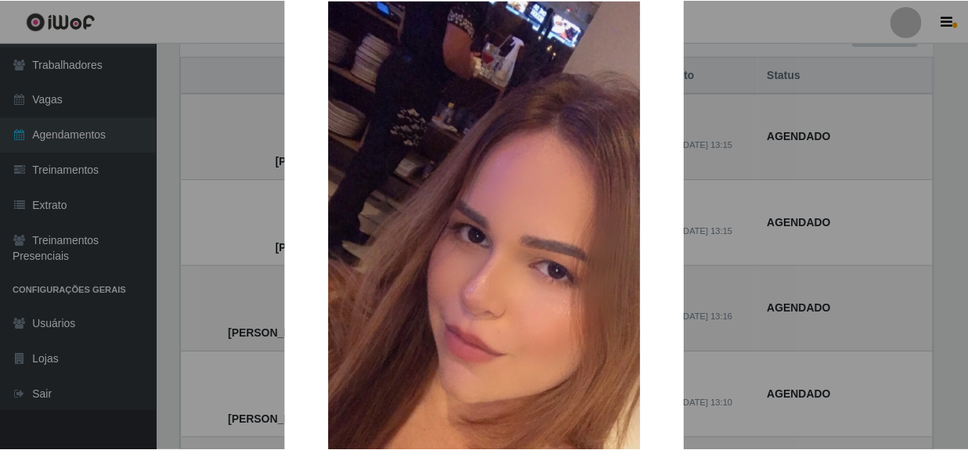
scroll to position [71, 0]
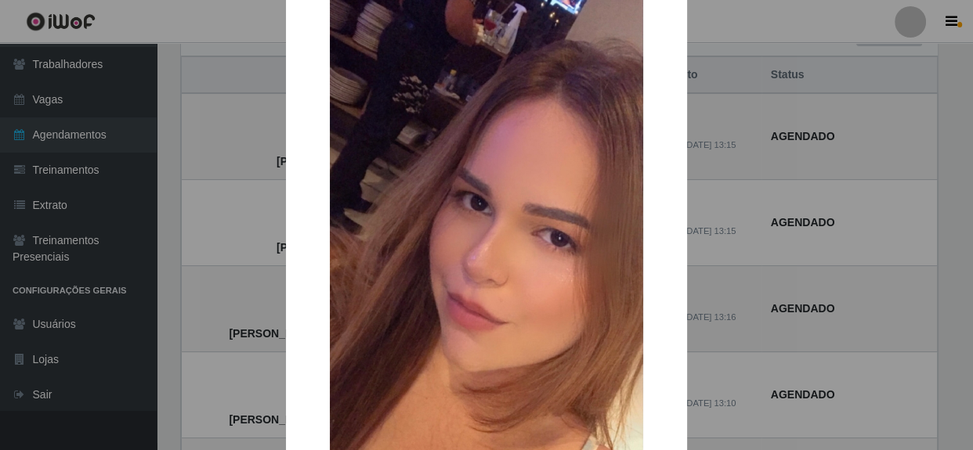
click at [710, 236] on div "× [PERSON_NAME] [PERSON_NAME] OK Cancel" at bounding box center [486, 225] width 973 height 450
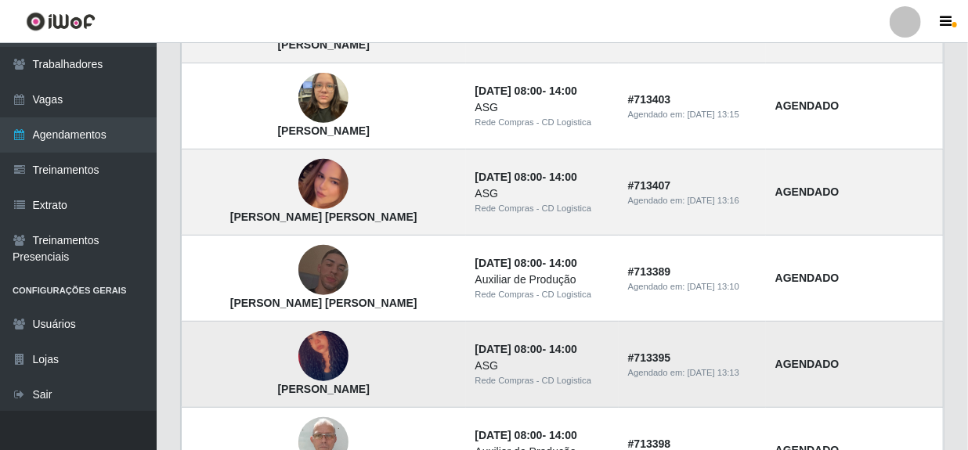
scroll to position [284, 0]
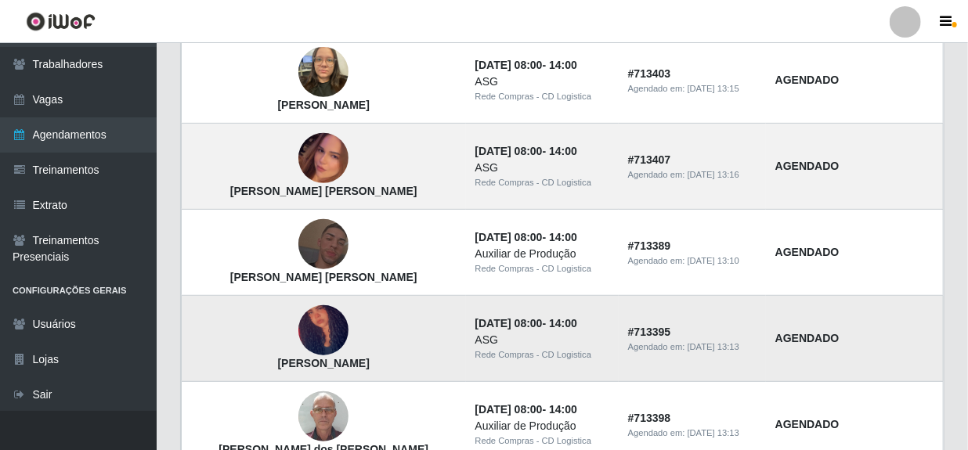
click at [298, 343] on img at bounding box center [323, 330] width 50 height 92
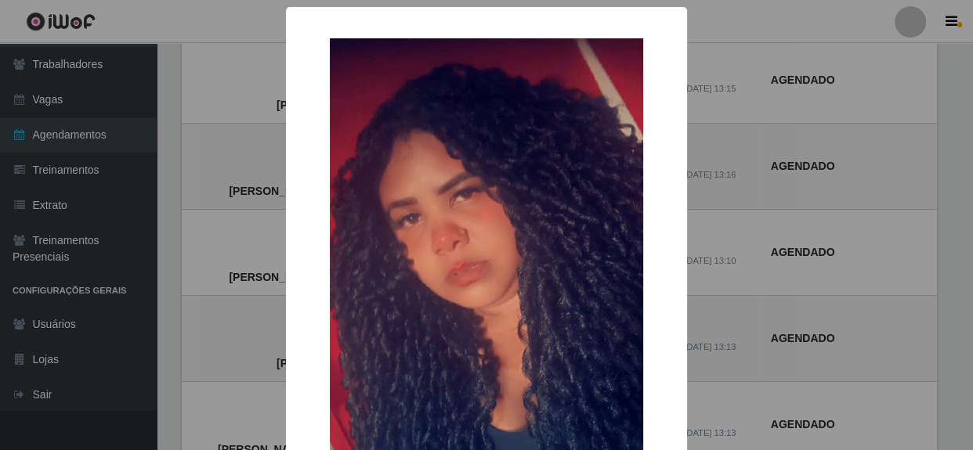
click at [705, 237] on div "× [PERSON_NAME] OK Cancel" at bounding box center [486, 225] width 973 height 450
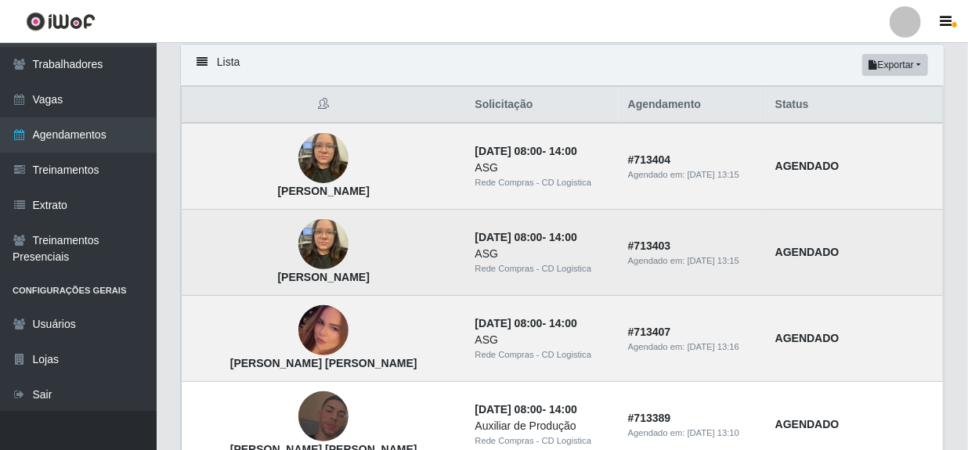
scroll to position [71, 0]
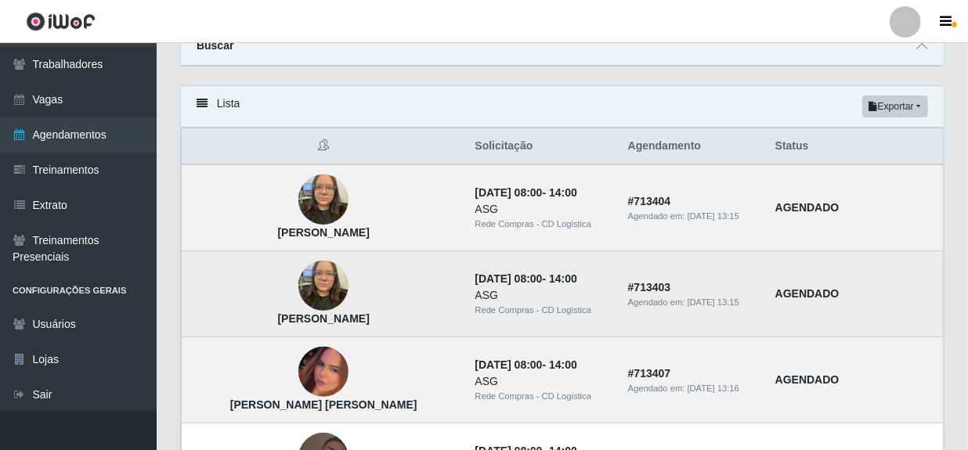
click at [298, 280] on img at bounding box center [323, 286] width 50 height 67
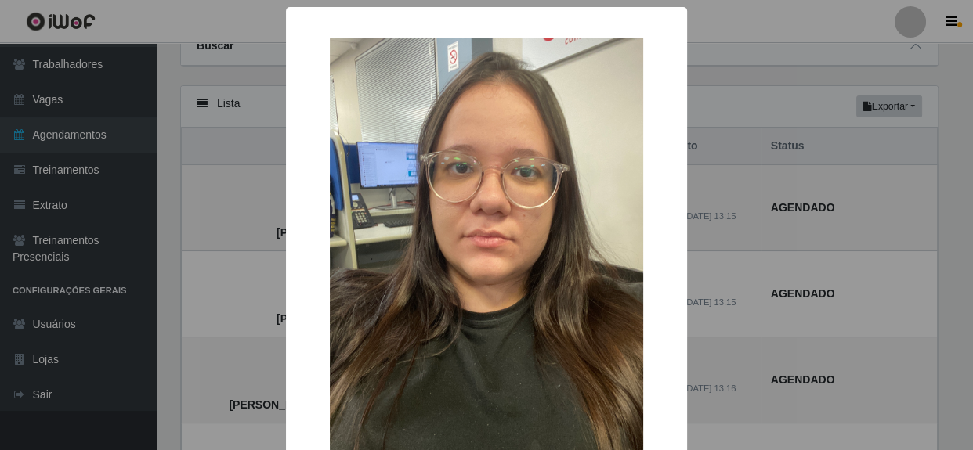
click at [717, 194] on div "× [PERSON_NAME] OK Cancel" at bounding box center [486, 225] width 973 height 450
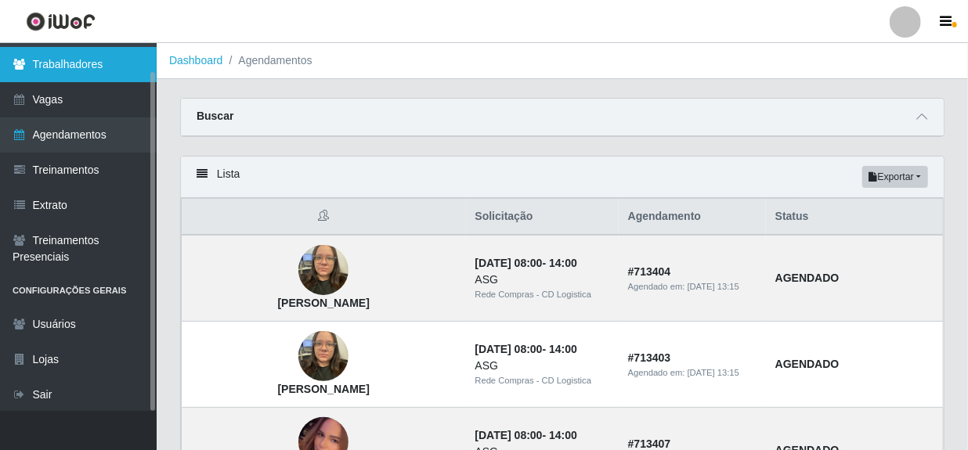
scroll to position [0, 0]
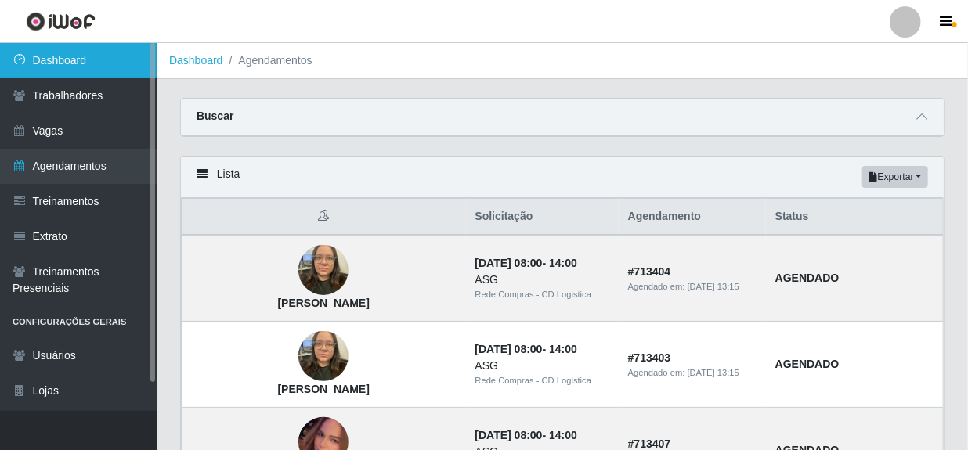
click at [67, 71] on link "Dashboard" at bounding box center [78, 60] width 157 height 35
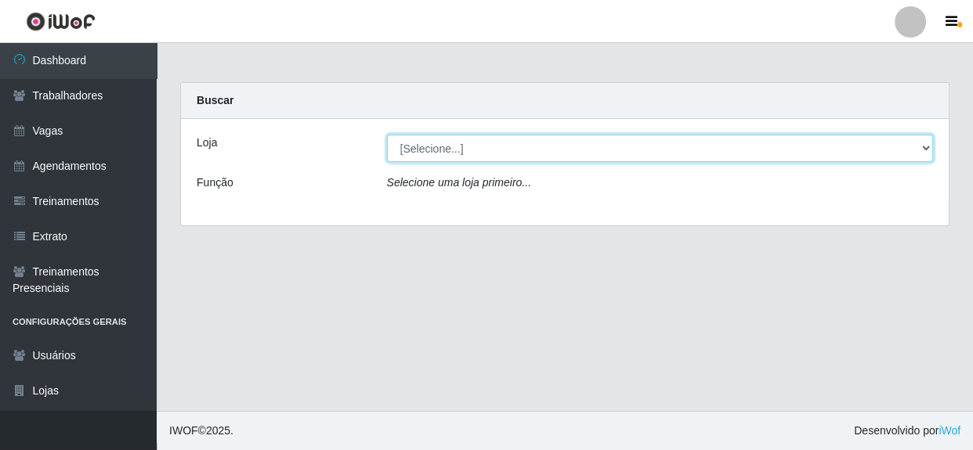
click at [516, 149] on select "[Selecione...] Rede Compras - CD Logistica" at bounding box center [660, 148] width 547 height 27
select select "429"
click at [387, 135] on select "[Selecione...] Rede Compras - CD Logistica" at bounding box center [660, 148] width 547 height 27
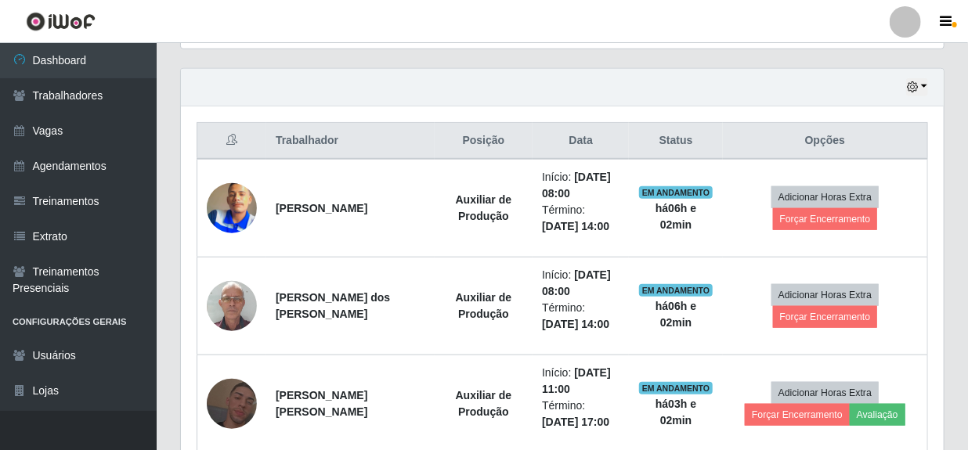
scroll to position [570, 0]
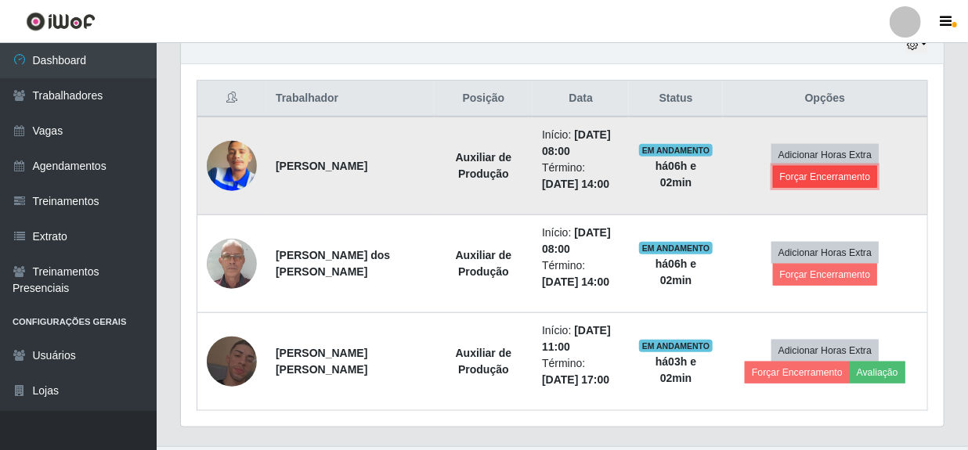
click at [812, 177] on button "Forçar Encerramento" at bounding box center [825, 177] width 105 height 22
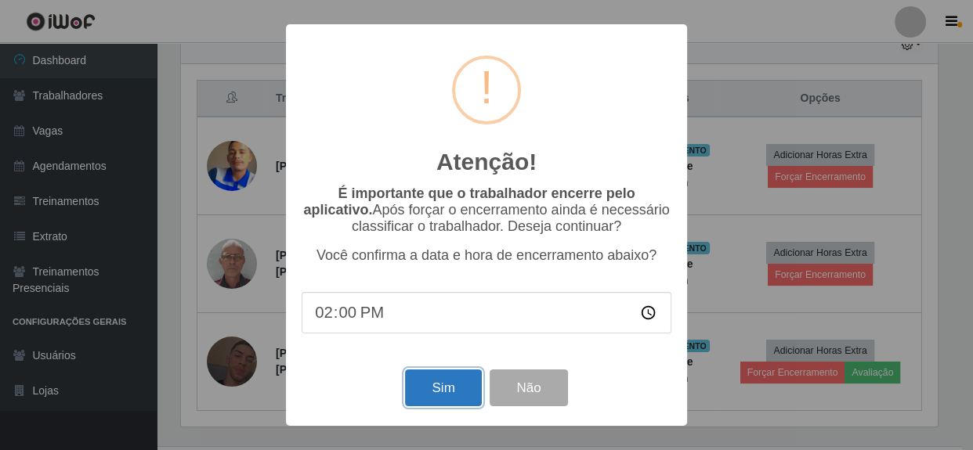
click at [450, 389] on button "Sim" at bounding box center [443, 388] width 76 height 37
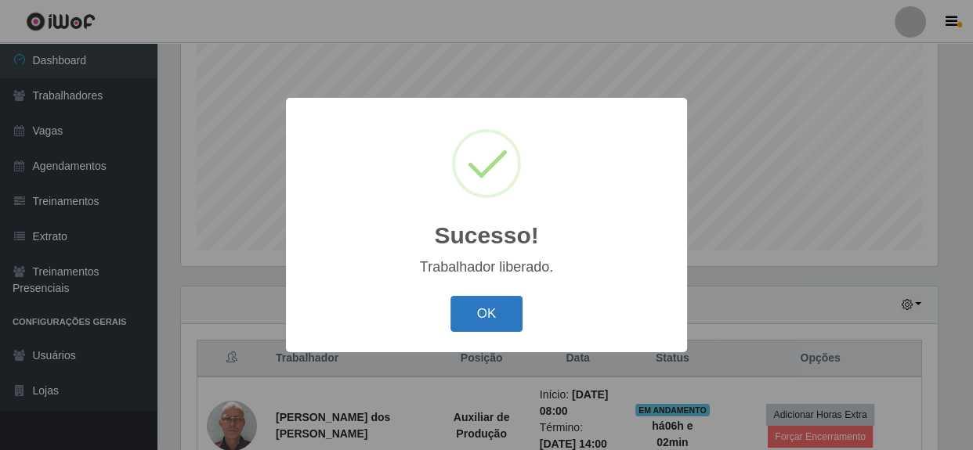
click at [478, 323] on button "OK" at bounding box center [486, 314] width 73 height 37
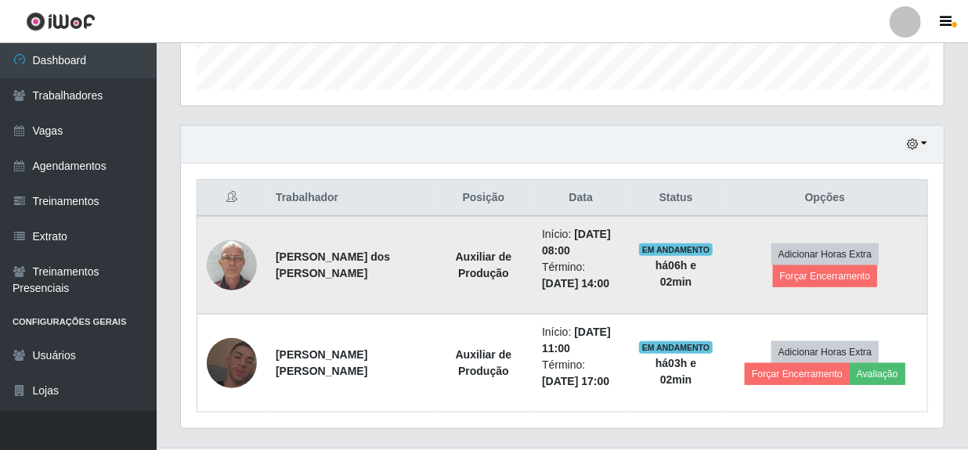
scroll to position [505, 0]
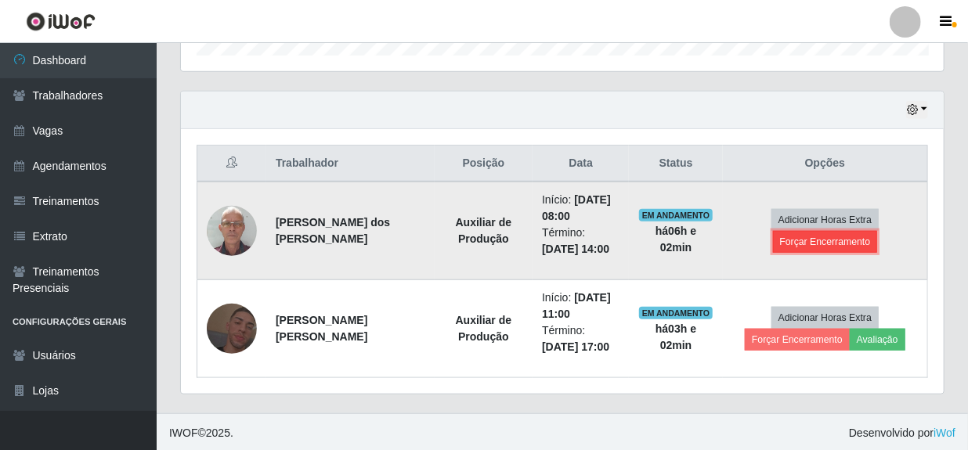
click at [807, 247] on button "Forçar Encerramento" at bounding box center [825, 242] width 105 height 22
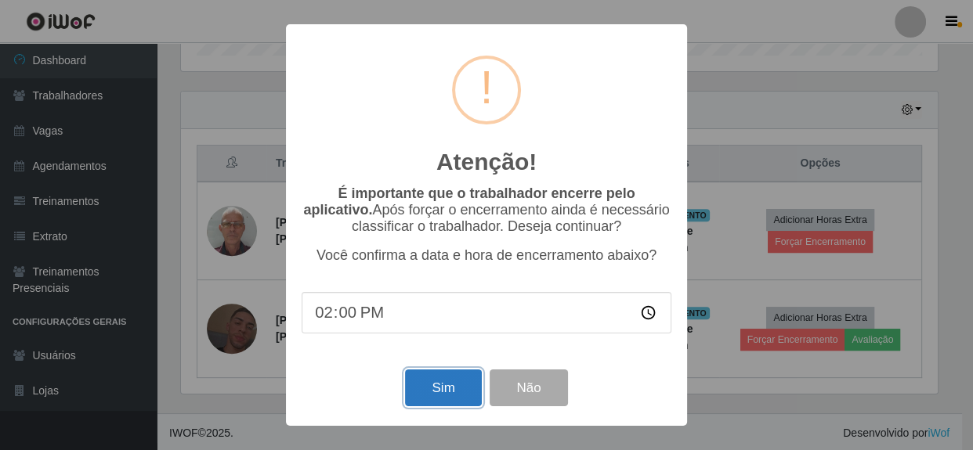
click at [427, 388] on button "Sim" at bounding box center [443, 388] width 76 height 37
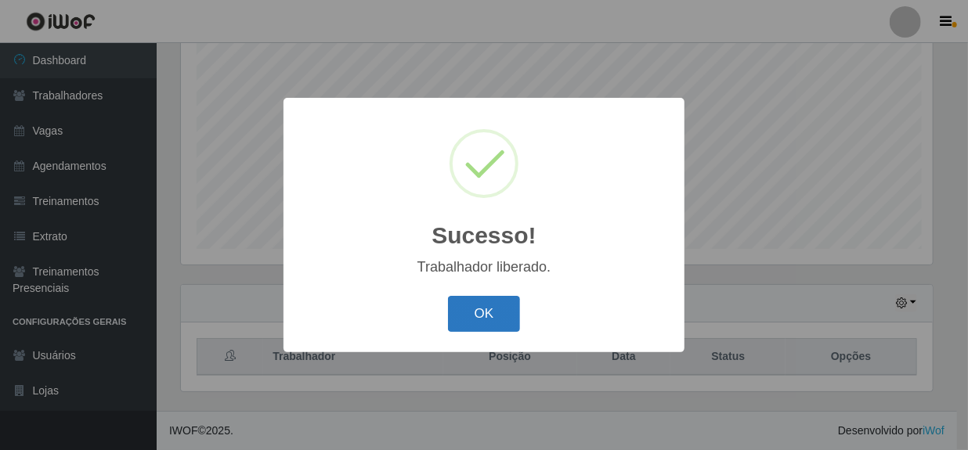
scroll to position [783080, 782647]
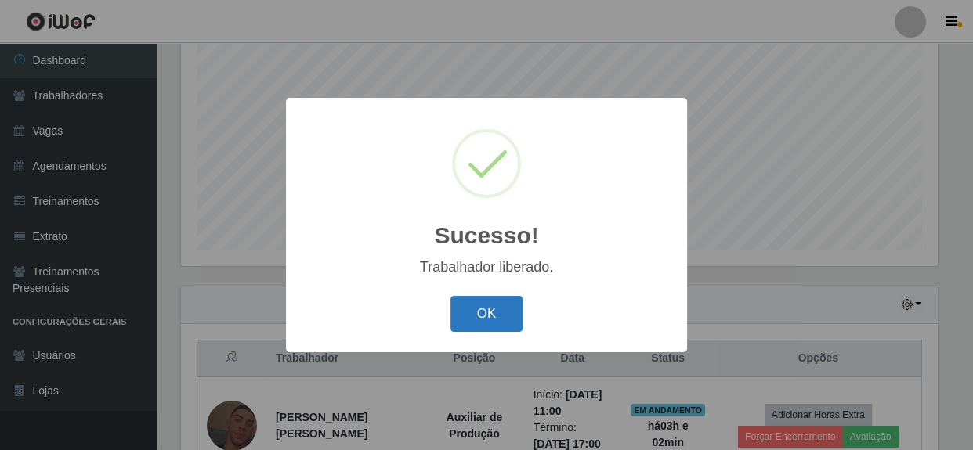
click at [490, 308] on button "OK" at bounding box center [486, 314] width 73 height 37
